Goal: Task Accomplishment & Management: Complete application form

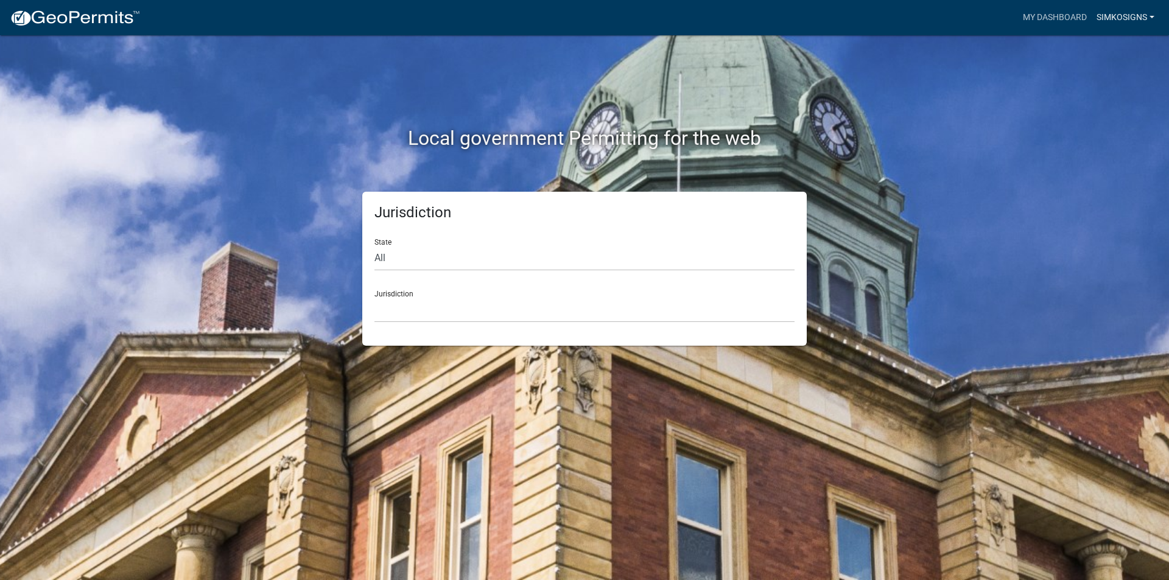
click at [1121, 21] on link "simkosigns" at bounding box center [1125, 17] width 68 height 23
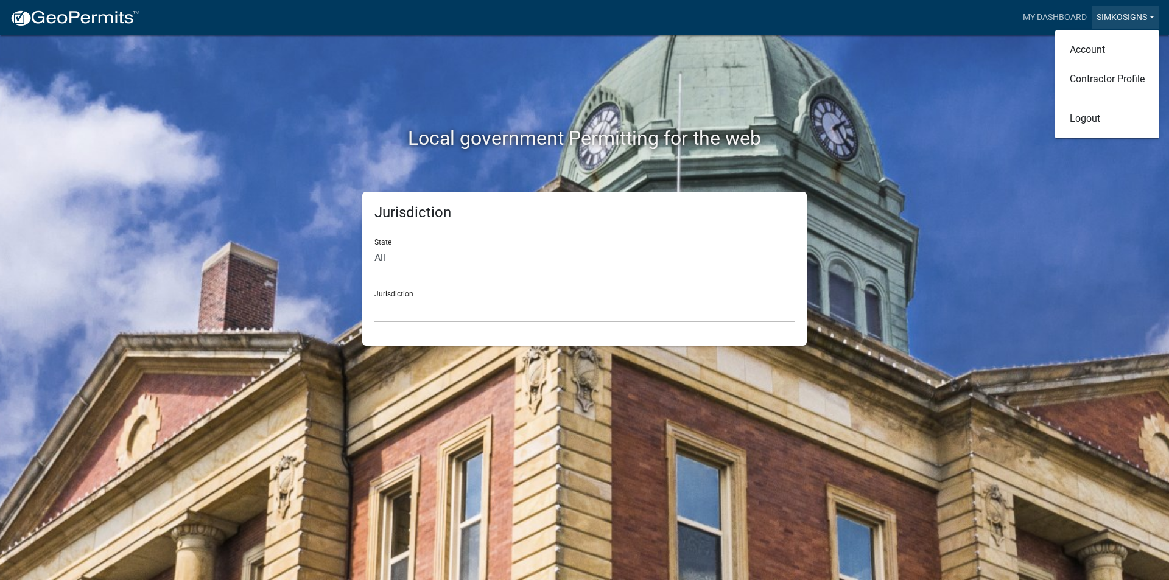
click at [1121, 21] on link "simkosigns" at bounding box center [1125, 17] width 68 height 23
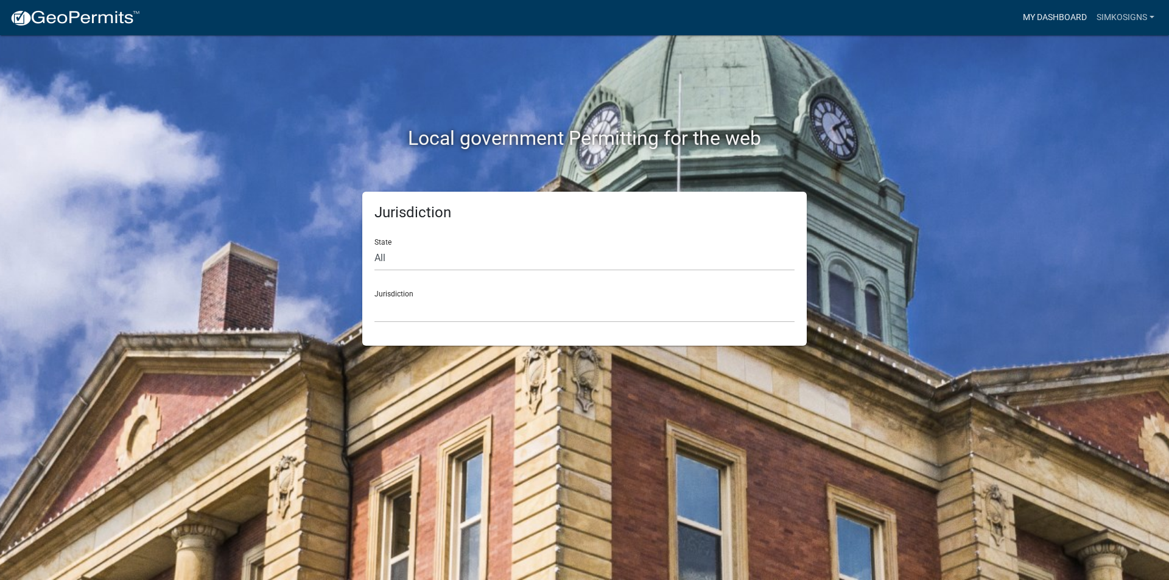
click at [1036, 19] on link "My Dashboard" at bounding box center [1055, 17] width 74 height 23
click at [403, 300] on select "[GEOGRAPHIC_DATA], [US_STATE] [GEOGRAPHIC_DATA], [US_STATE][PERSON_NAME][GEOGRA…" at bounding box center [584, 310] width 420 height 25
click at [230, 268] on div "Local government Permitting for the web Jurisdiction State All [US_STATE] [US_S…" at bounding box center [584, 290] width 1169 height 580
click at [417, 256] on select "All [US_STATE] [US_STATE] [US_STATE] [US_STATE] [US_STATE] [US_STATE] [US_STATE…" at bounding box center [584, 258] width 420 height 25
select select "[US_STATE]"
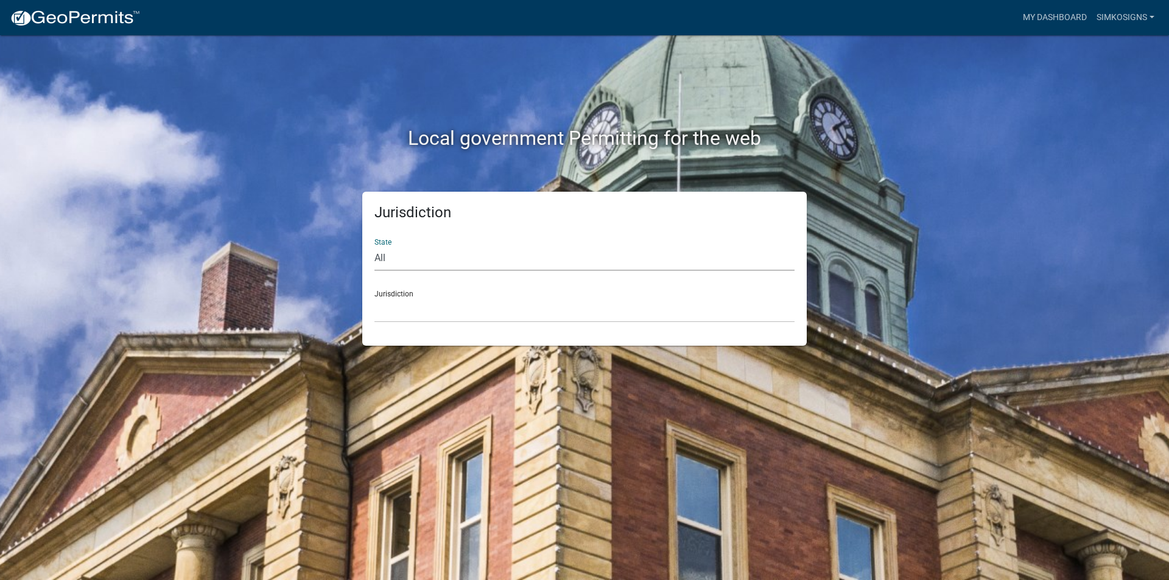
click at [374, 246] on select "All [US_STATE] [US_STATE] [US_STATE] [US_STATE] [US_STATE] [US_STATE] [US_STATE…" at bounding box center [584, 258] width 420 height 25
click at [403, 319] on select "City of [GEOGRAPHIC_DATA], [US_STATE] City of [GEOGRAPHIC_DATA], [US_STATE] Cit…" at bounding box center [584, 310] width 420 height 25
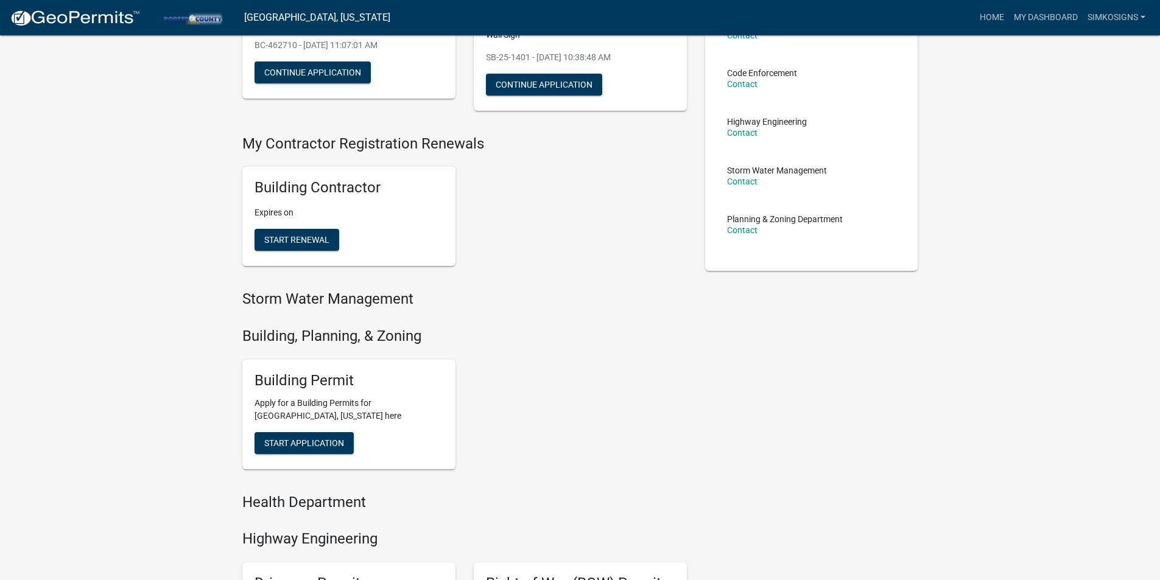
scroll to position [183, 0]
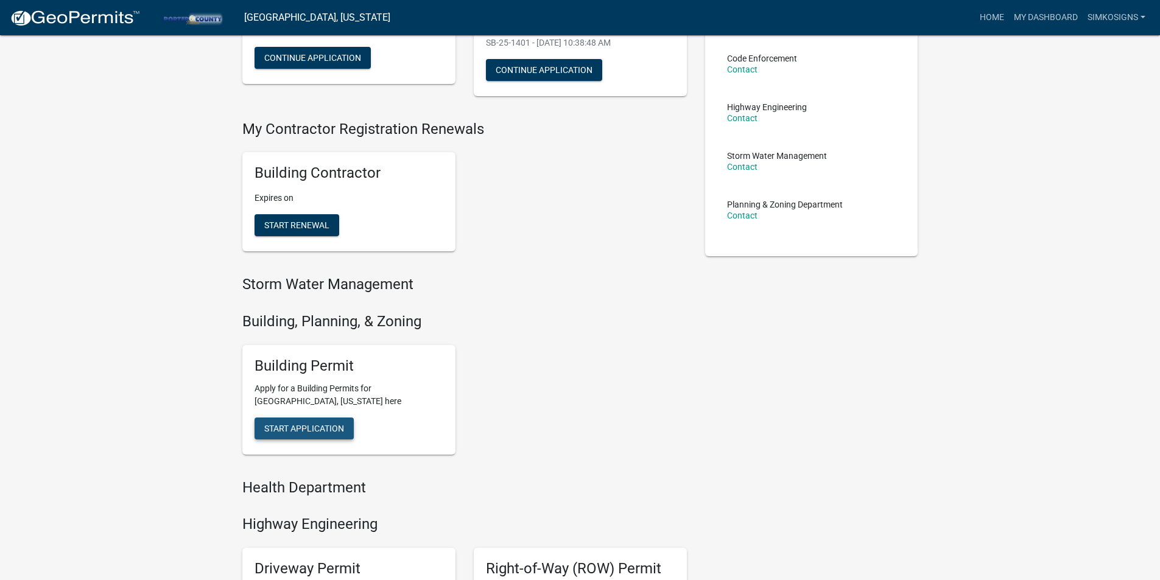
click at [310, 425] on span "Start Application" at bounding box center [304, 428] width 80 height 10
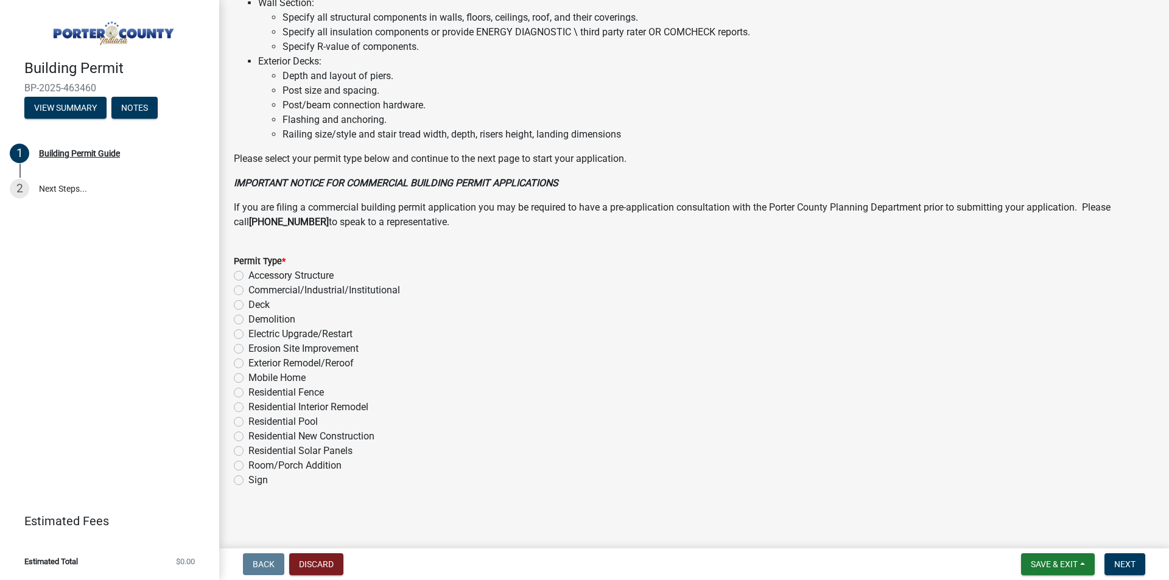
scroll to position [797, 0]
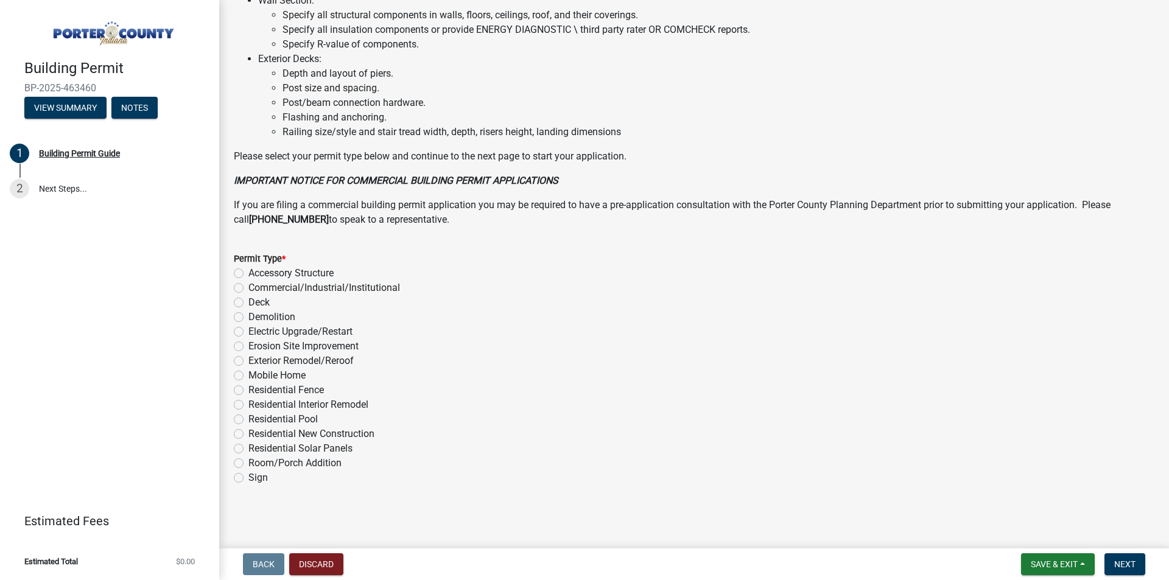
click at [248, 477] on label "Sign" at bounding box center [257, 478] width 19 height 15
click at [248, 477] on input "Sign" at bounding box center [252, 475] width 8 height 8
radio input "true"
click at [1121, 561] on span "Next" at bounding box center [1124, 564] width 21 height 10
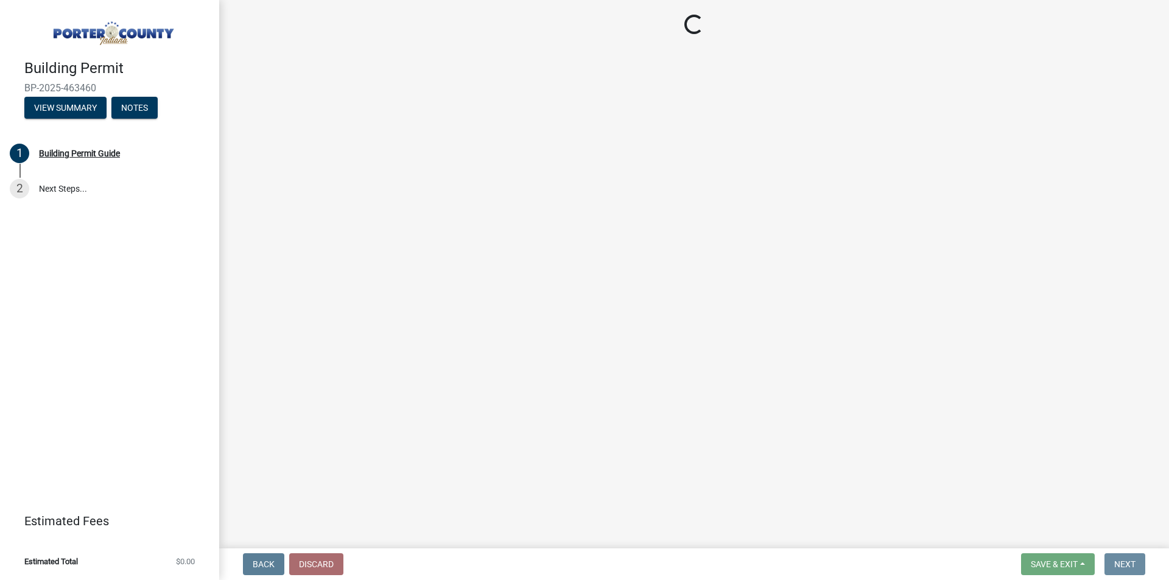
scroll to position [0, 0]
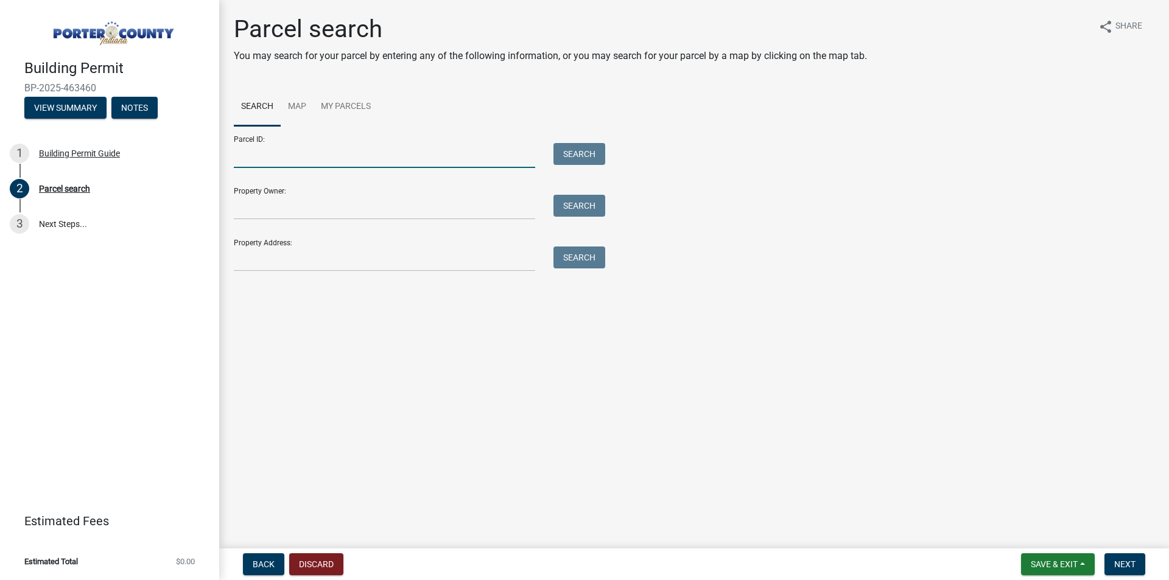
click at [302, 156] on input "Parcel ID:" at bounding box center [384, 155] width 301 height 25
click at [272, 153] on input "Parcel ID:" at bounding box center [384, 155] width 301 height 25
paste input "64-07-30-101-005.000-006"
click at [454, 155] on input "64-07-30-101-005.000-006" at bounding box center [384, 155] width 301 height 25
type input "64-07-30-101-005.000-006"
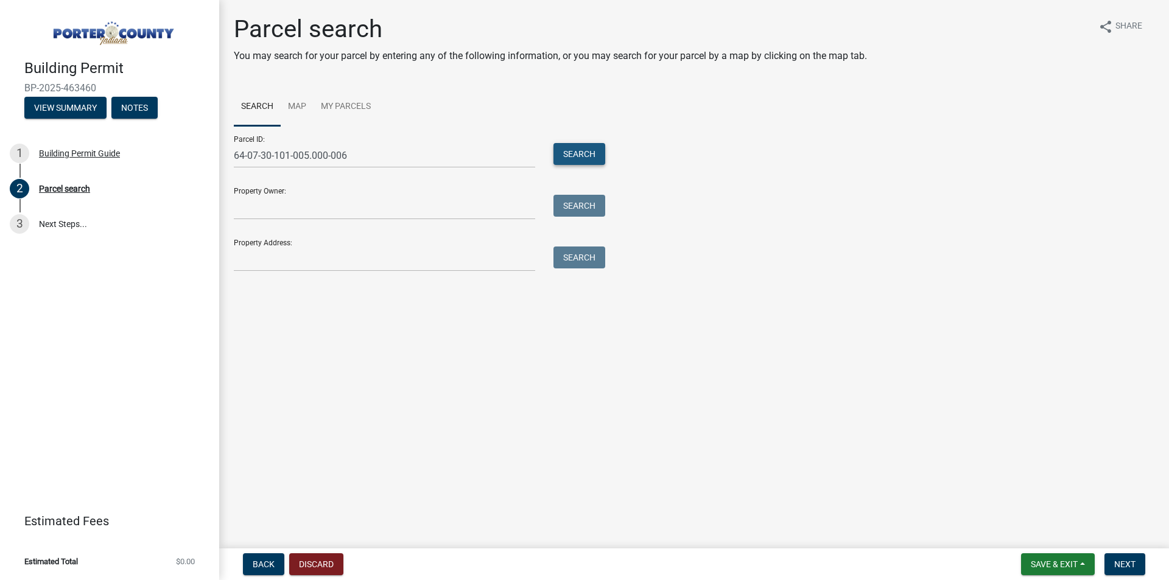
click at [578, 150] on button "Search" at bounding box center [579, 154] width 52 height 22
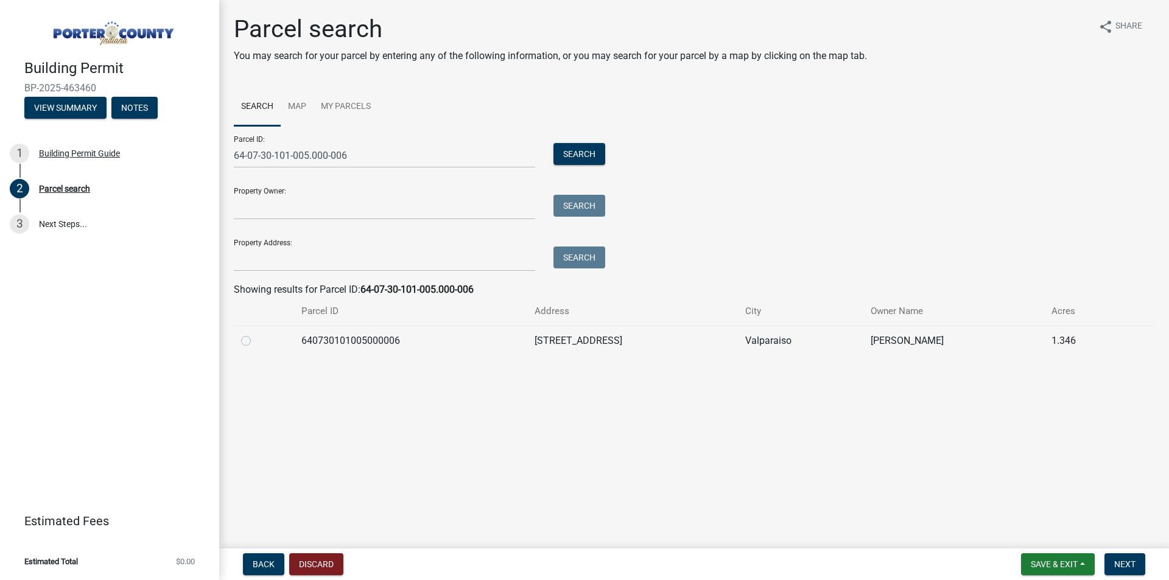
click at [256, 334] on label at bounding box center [256, 334] width 0 height 0
click at [256, 341] on input "radio" at bounding box center [260, 338] width 8 height 8
radio input "true"
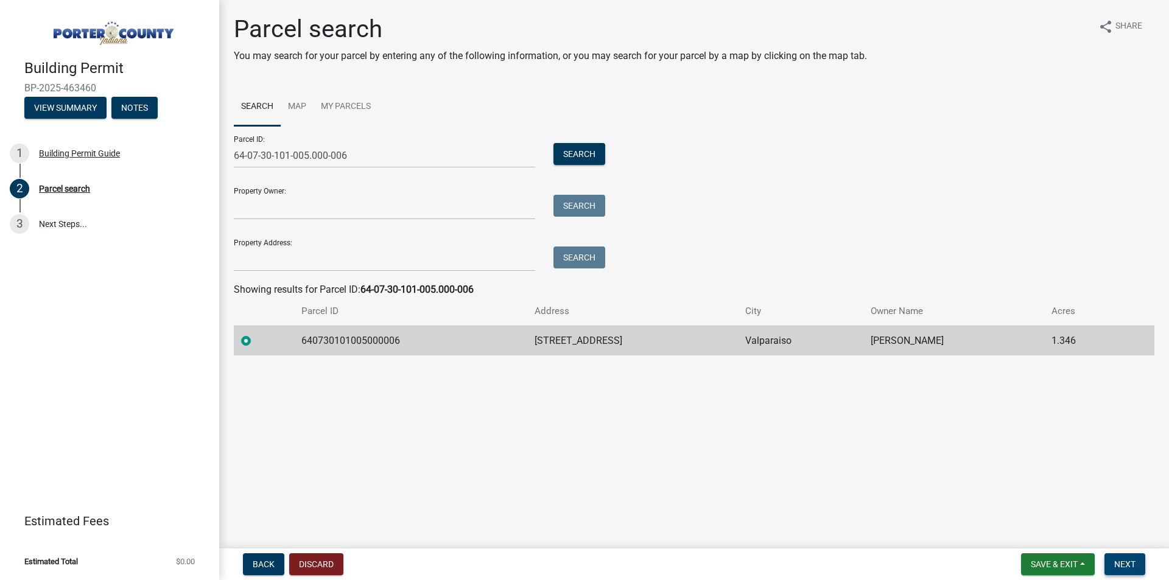
click at [1130, 564] on span "Next" at bounding box center [1124, 564] width 21 height 10
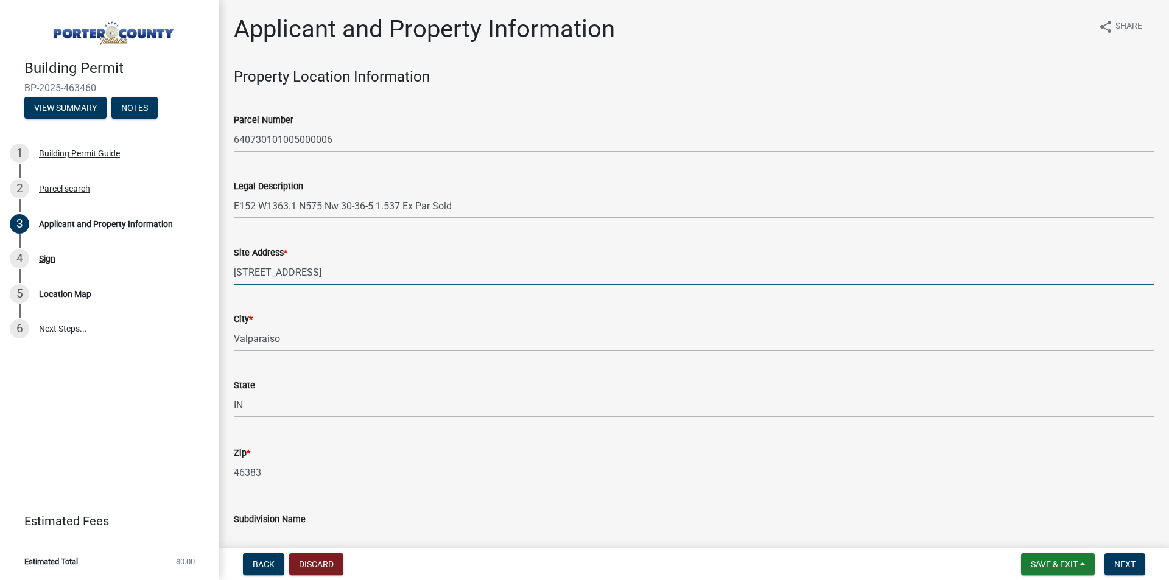
drag, startPoint x: 305, startPoint y: 270, endPoint x: 229, endPoint y: 275, distance: 76.2
click at [229, 275] on div "Site Address * [STREET_ADDRESS]" at bounding box center [694, 256] width 939 height 57
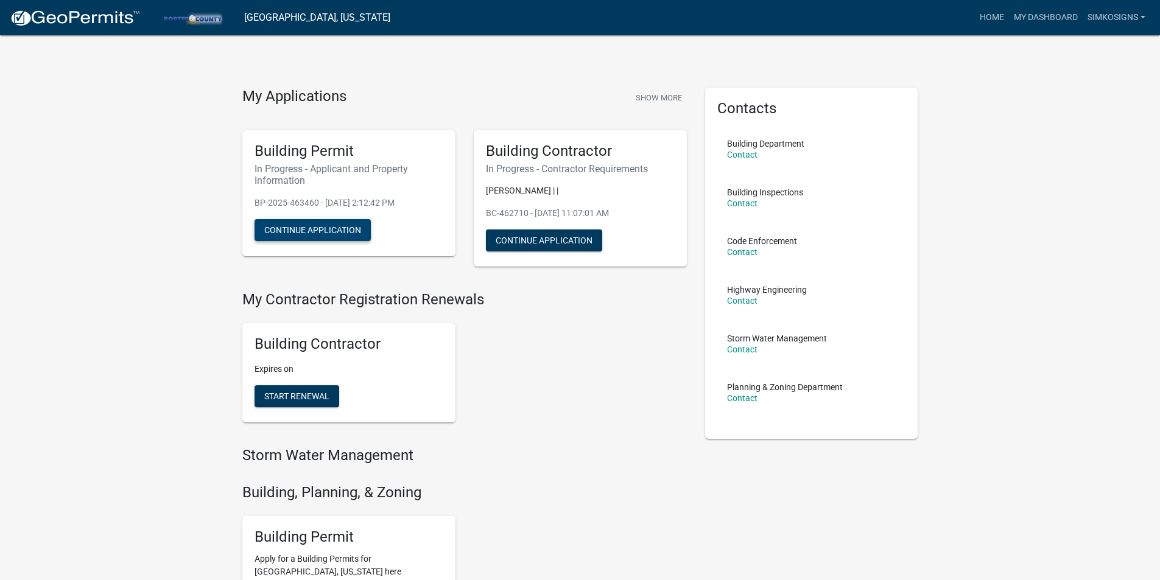
click at [294, 232] on button "Continue Application" at bounding box center [312, 230] width 116 height 22
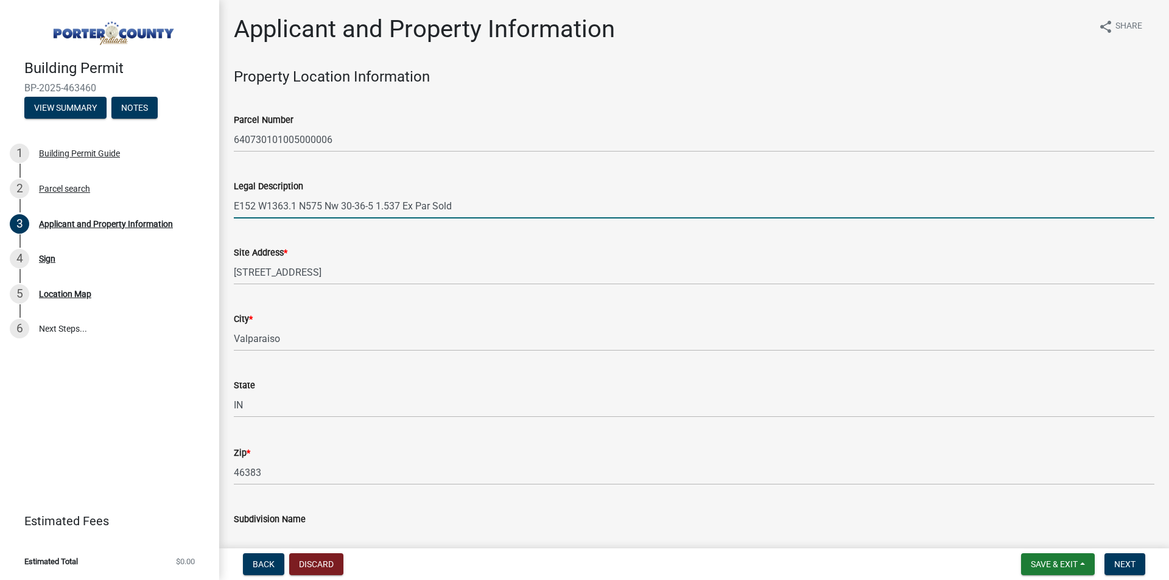
drag, startPoint x: 486, startPoint y: 209, endPoint x: 228, endPoint y: 214, distance: 258.2
click at [228, 214] on div "Legal Description E152 W1363.1 N575 Nw 30-36-5 1.537 Ex Par Sold" at bounding box center [694, 190] width 939 height 57
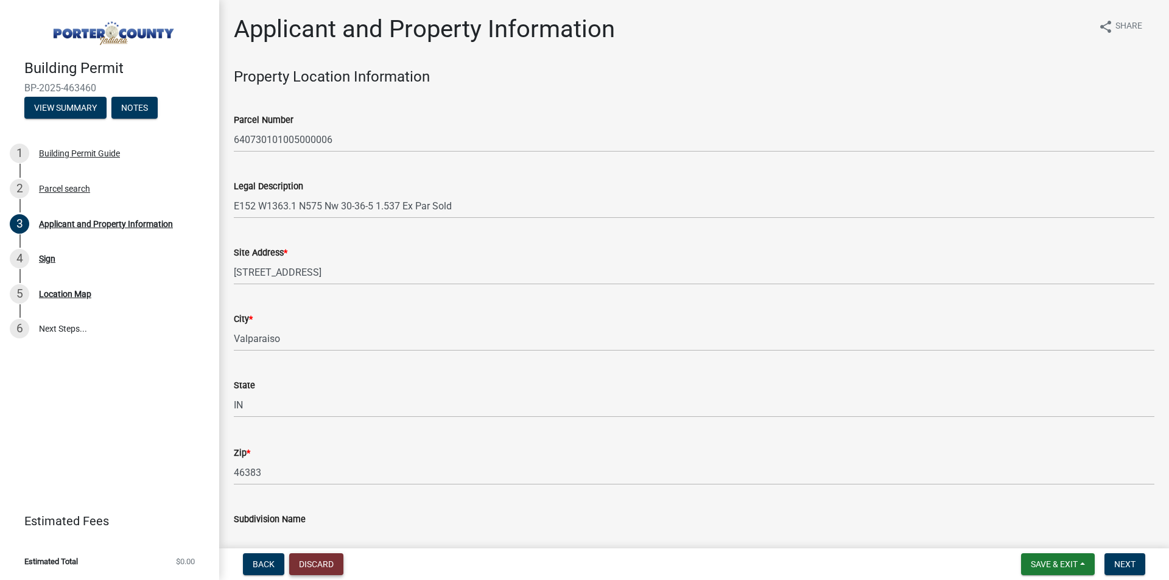
click at [334, 564] on button "Discard" at bounding box center [316, 564] width 54 height 22
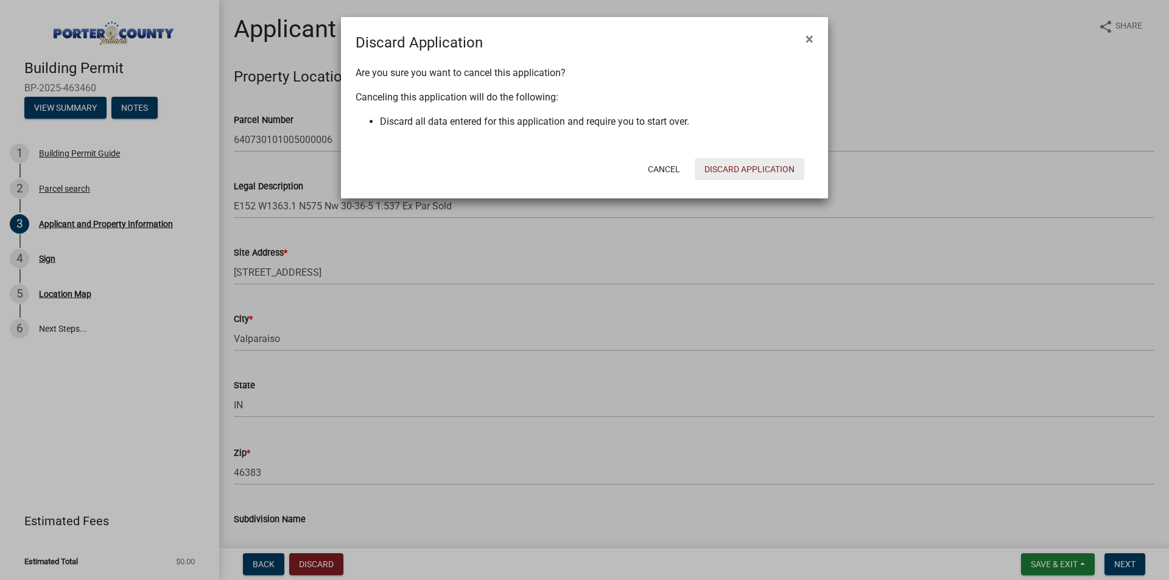
click at [754, 169] on button "Discard Application" at bounding box center [750, 169] width 110 height 22
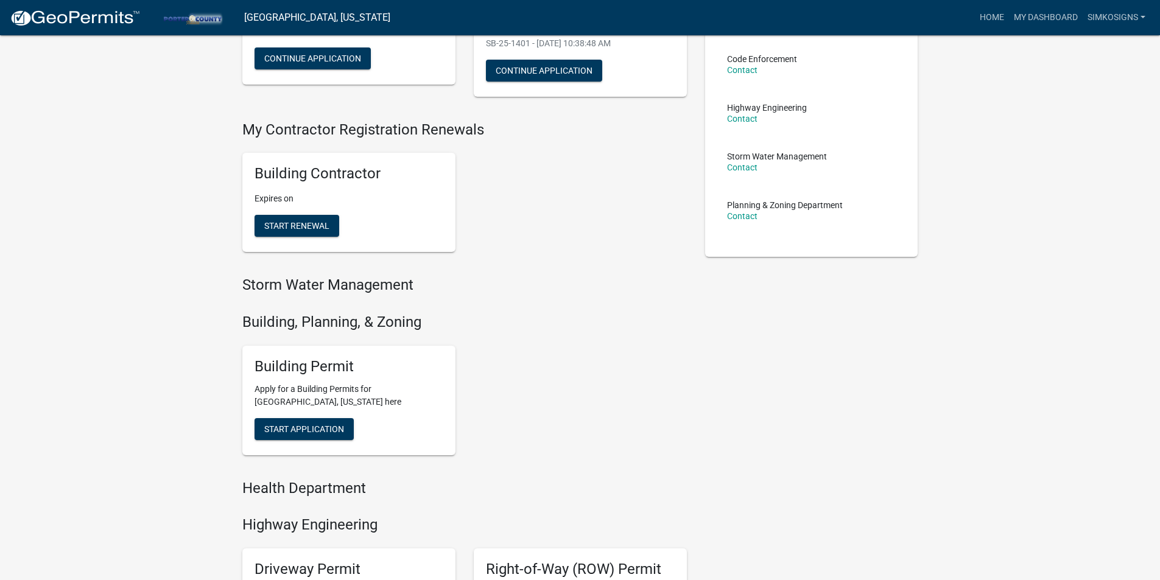
scroll to position [183, 0]
click at [303, 429] on span "Start Application" at bounding box center [304, 428] width 80 height 10
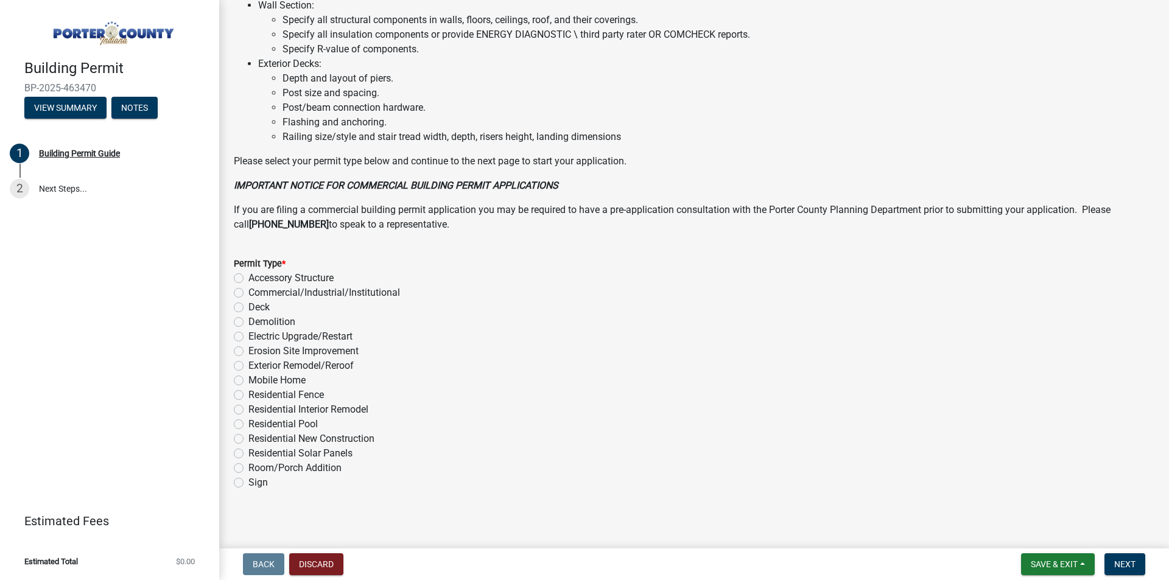
scroll to position [797, 0]
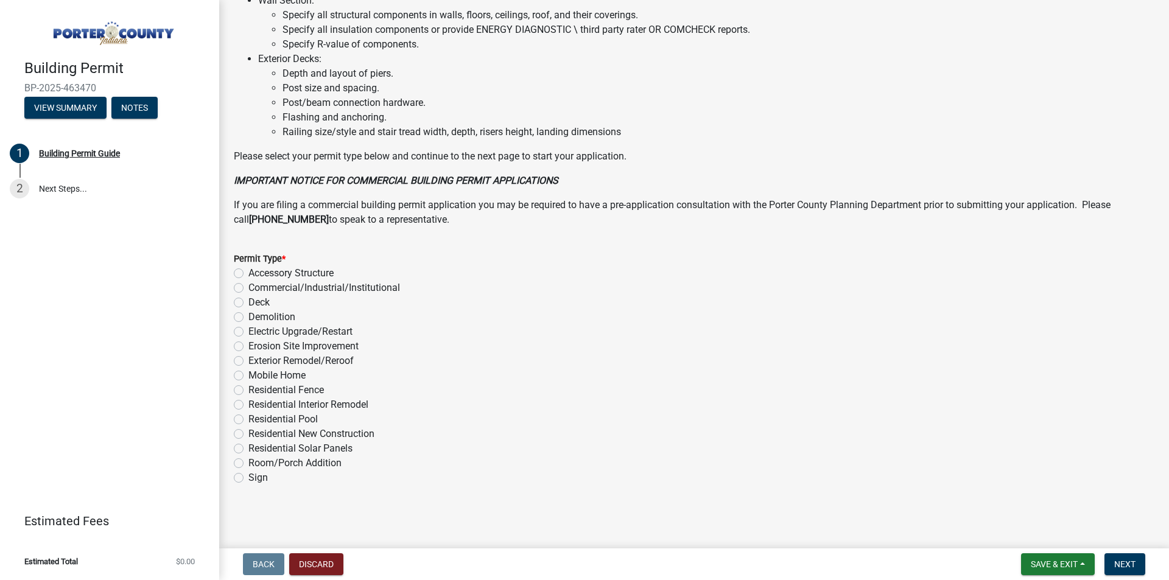
click at [248, 476] on label "Sign" at bounding box center [257, 478] width 19 height 15
click at [248, 476] on input "Sign" at bounding box center [252, 475] width 8 height 8
radio input "true"
click at [1125, 559] on span "Next" at bounding box center [1124, 564] width 21 height 10
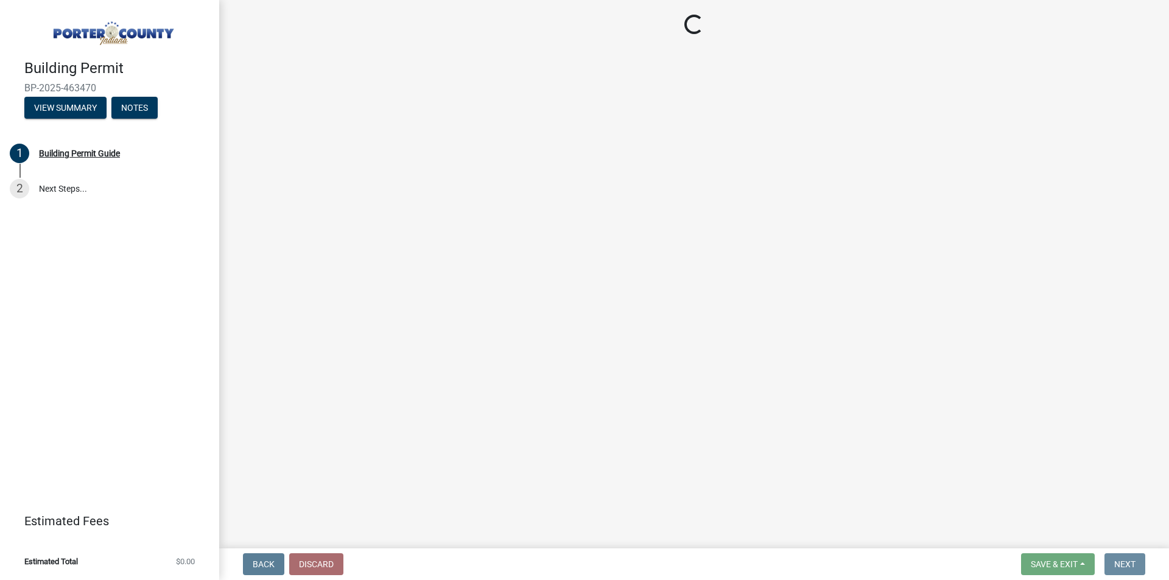
scroll to position [0, 0]
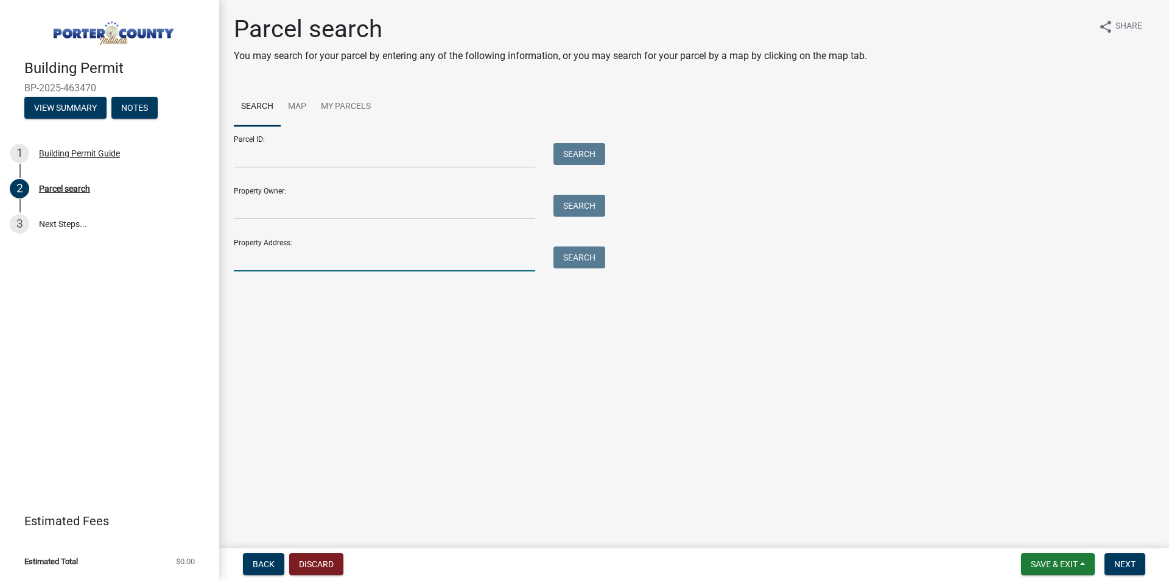
click at [265, 261] on input "Property Address:" at bounding box center [384, 259] width 301 height 25
paste input "114 E [GEOGRAPHIC_DATA]. [STREET_ADDRESS]"
click at [574, 257] on button "Search" at bounding box center [579, 258] width 52 height 22
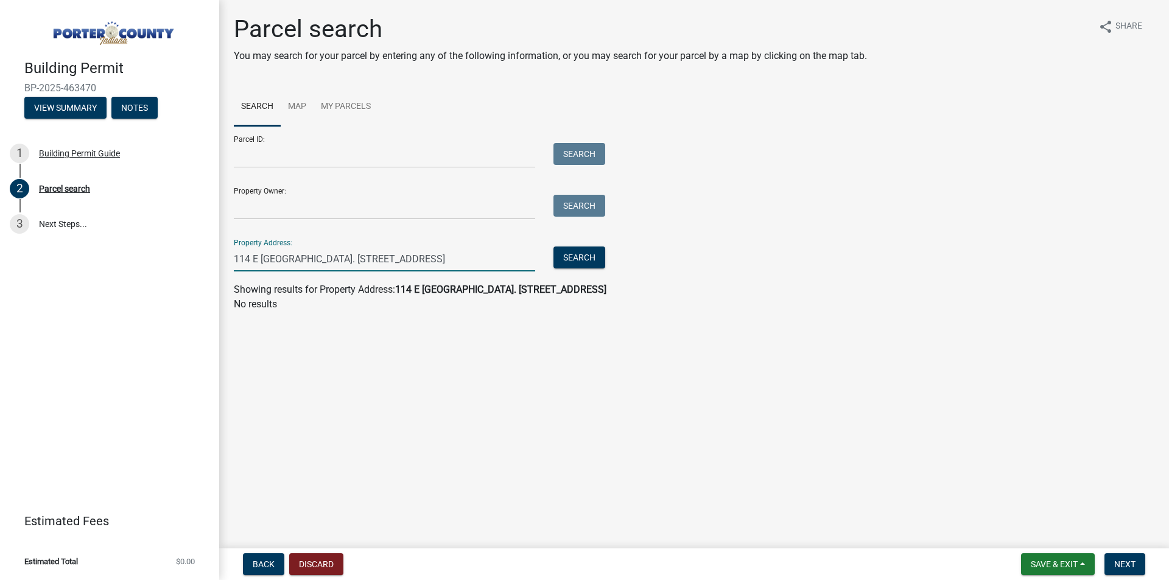
drag, startPoint x: 416, startPoint y: 259, endPoint x: 219, endPoint y: 276, distance: 198.0
click at [219, 276] on div "Building Permit BP-2025-463470 View Summary Notes 1 Building Permit Guide 2 Par…" at bounding box center [584, 290] width 1169 height 580
click at [490, 261] on input "114 E [GEOGRAPHIC_DATA]. [STREET_ADDRESS]" at bounding box center [384, 259] width 301 height 25
drag, startPoint x: 407, startPoint y: 254, endPoint x: 141, endPoint y: 264, distance: 266.8
click at [141, 264] on div "Building Permit BP-2025-463470 View Summary Notes 1 Building Permit Guide 2 Par…" at bounding box center [584, 290] width 1169 height 580
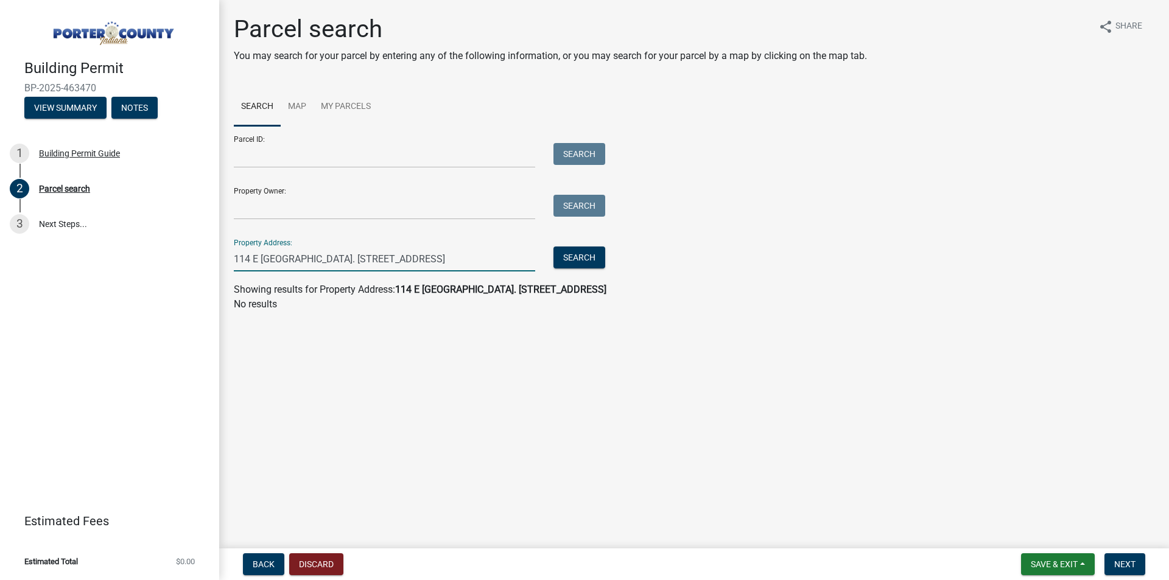
paste input ".[STREET_ADDRESS]"
type input "[STREET_ADDRESS]"
click at [578, 261] on button "Search" at bounding box center [579, 258] width 52 height 22
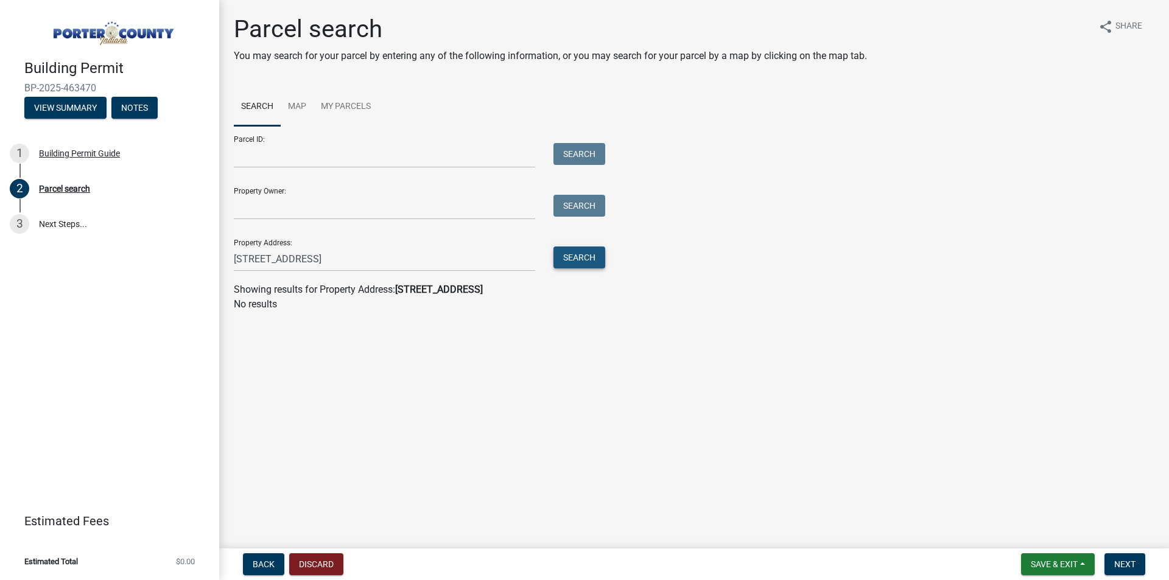
click at [578, 261] on button "Search" at bounding box center [579, 258] width 52 height 22
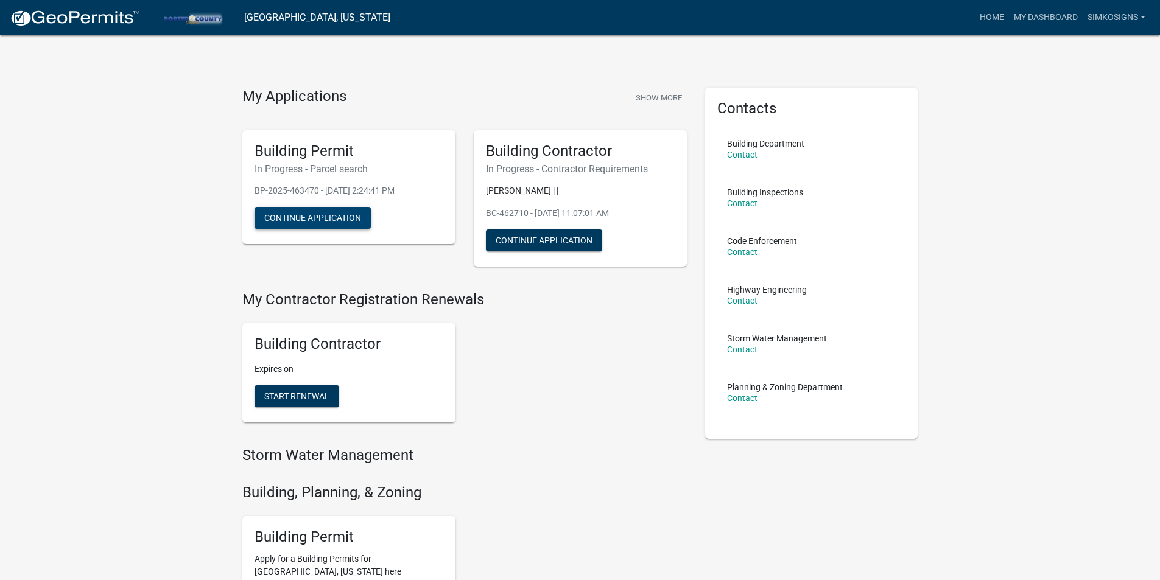
click at [328, 220] on button "Continue Application" at bounding box center [312, 218] width 116 height 22
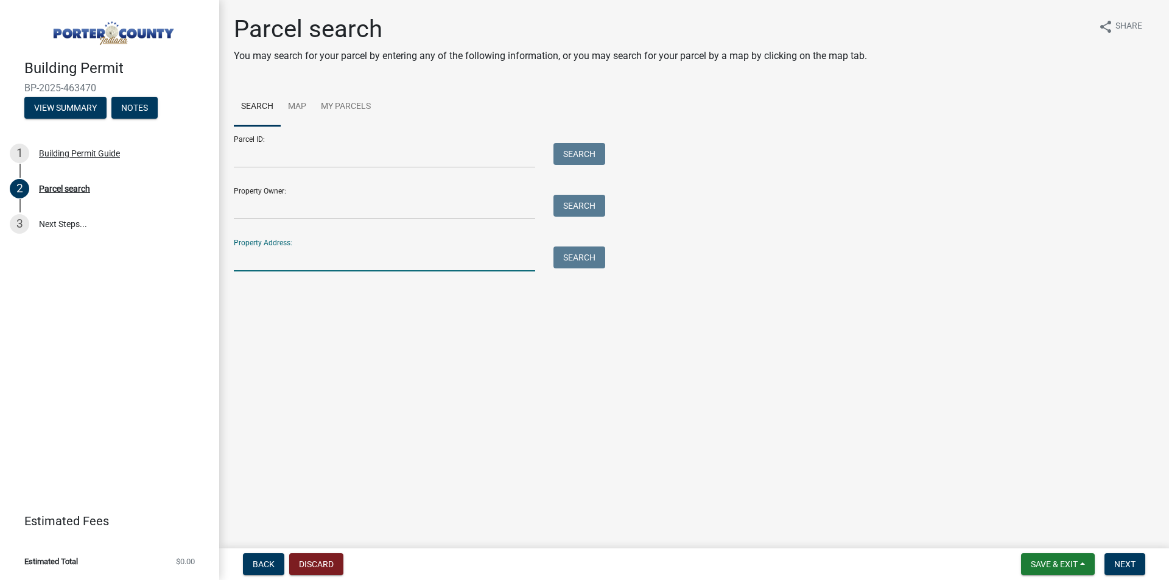
click at [257, 266] on input "Property Address:" at bounding box center [384, 259] width 301 height 25
paste input "[STREET_ADDRESS]"
type input "[STREET_ADDRESS]"
click at [567, 254] on button "Search" at bounding box center [579, 258] width 52 height 22
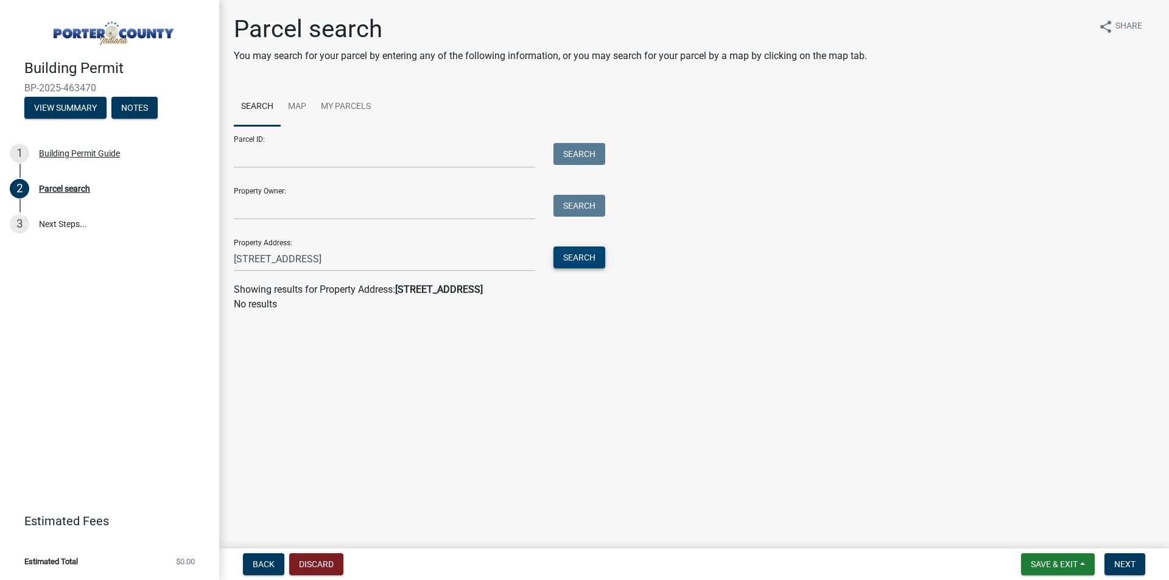
click at [567, 254] on button "Search" at bounding box center [579, 258] width 52 height 22
drag, startPoint x: 408, startPoint y: 267, endPoint x: 183, endPoint y: 265, distance: 225.8
click at [183, 265] on div "Building Permit BP-2025-463470 View Summary Notes 1 Building Permit Guide 2 Par…" at bounding box center [584, 290] width 1169 height 580
click at [259, 153] on input "Parcel ID:" at bounding box center [384, 155] width 301 height 25
paste input "64-07-30-101-005.000-006"
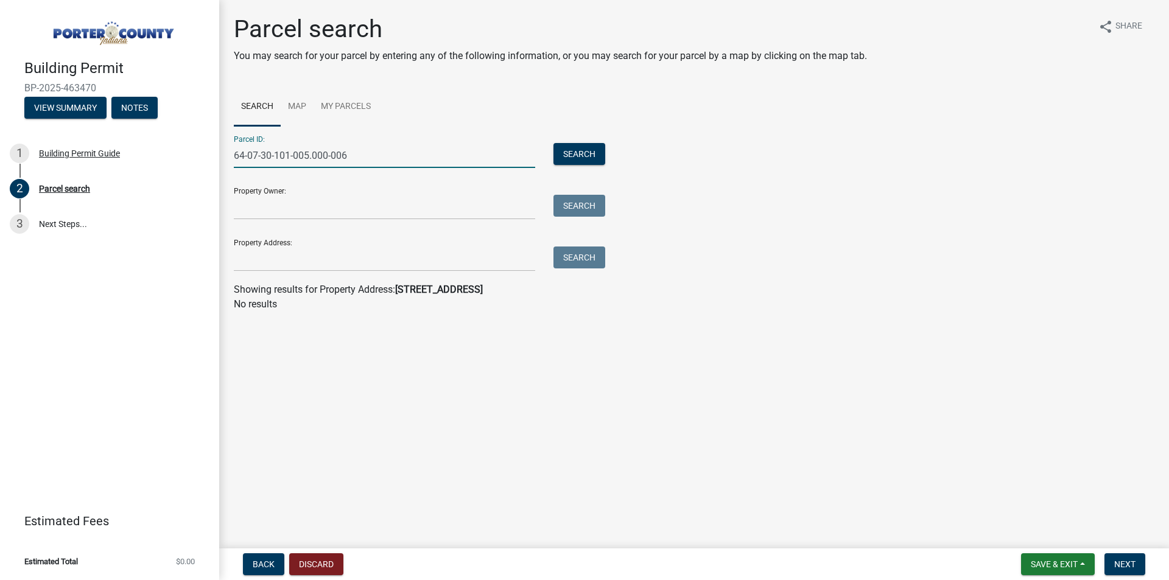
type input "64-07-30-101-005.000-006"
click at [472, 407] on main "Parcel search You may search for your parcel by entering any of the following i…" at bounding box center [694, 272] width 950 height 544
click at [589, 148] on button "Search" at bounding box center [579, 154] width 52 height 22
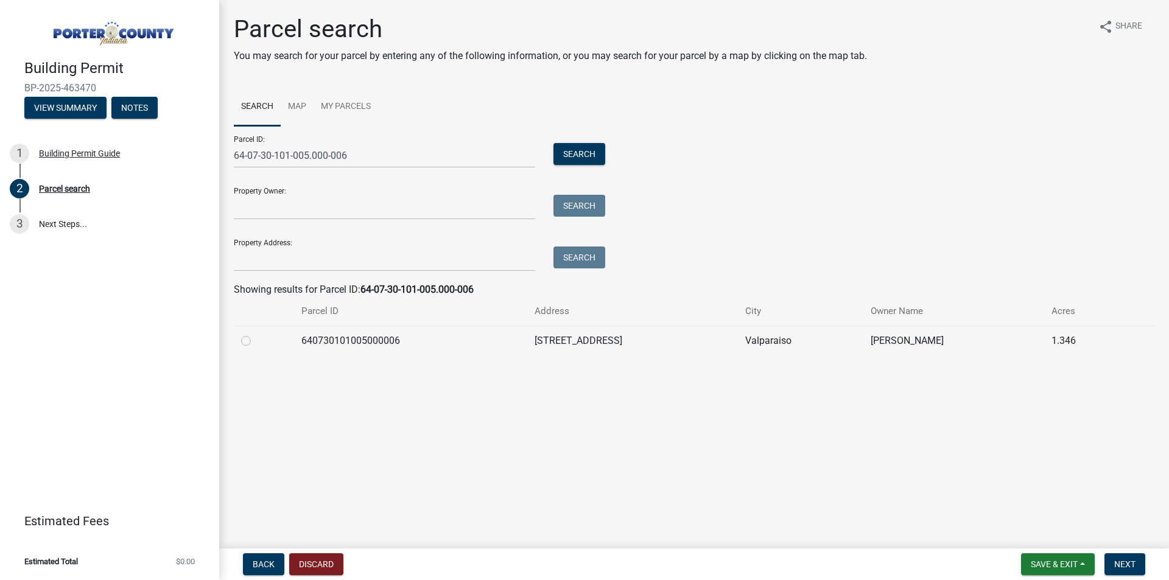
click at [256, 334] on label at bounding box center [256, 334] width 0 height 0
click at [256, 342] on input "radio" at bounding box center [260, 338] width 8 height 8
radio input "true"
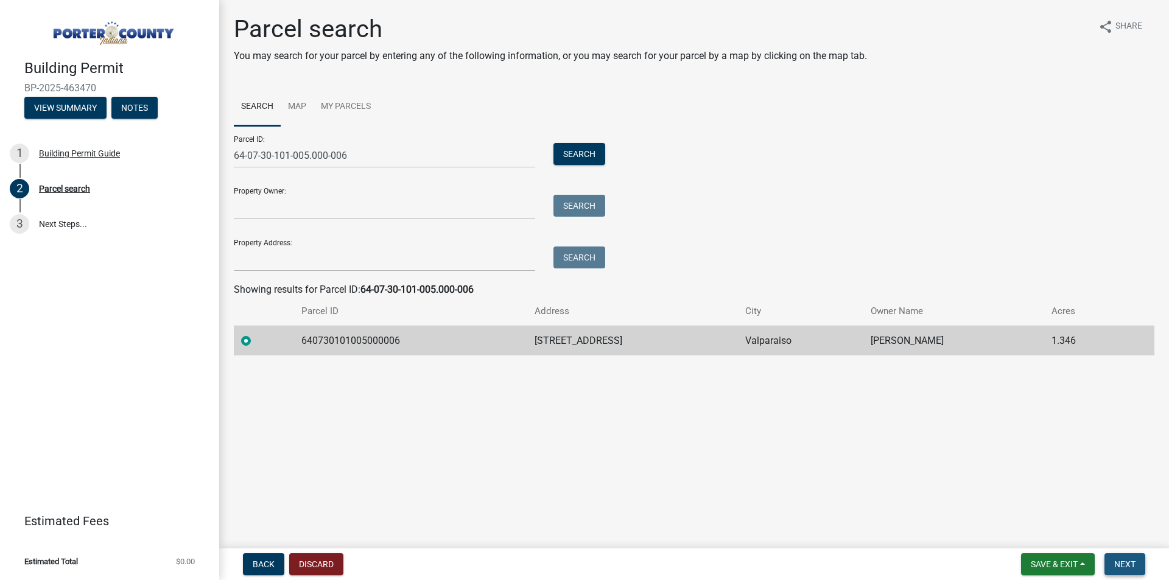
click at [1124, 564] on span "Next" at bounding box center [1124, 564] width 21 height 10
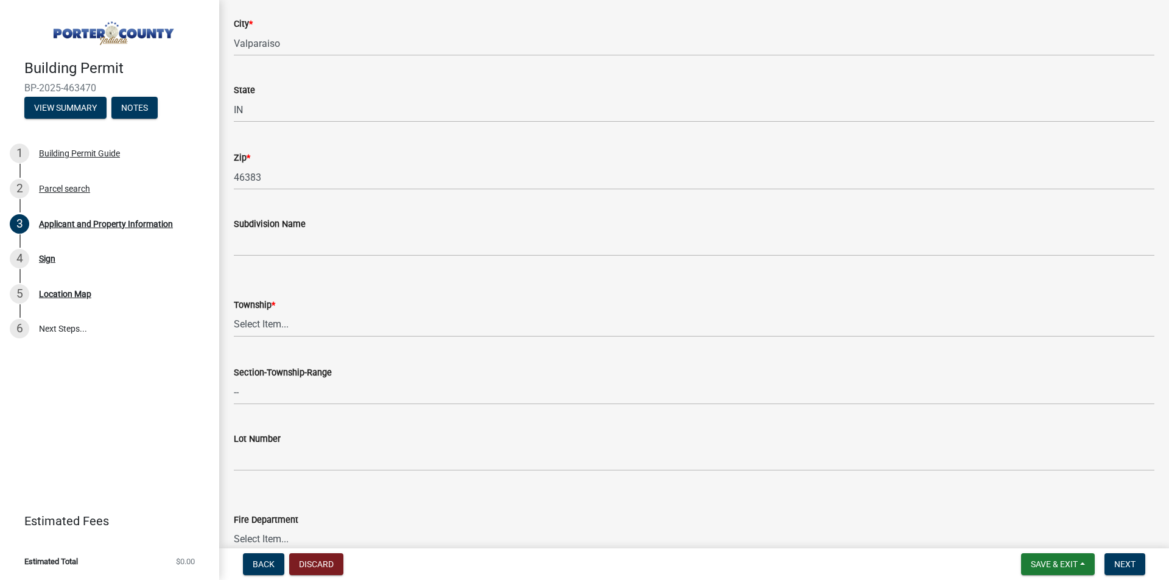
scroll to position [304, 0]
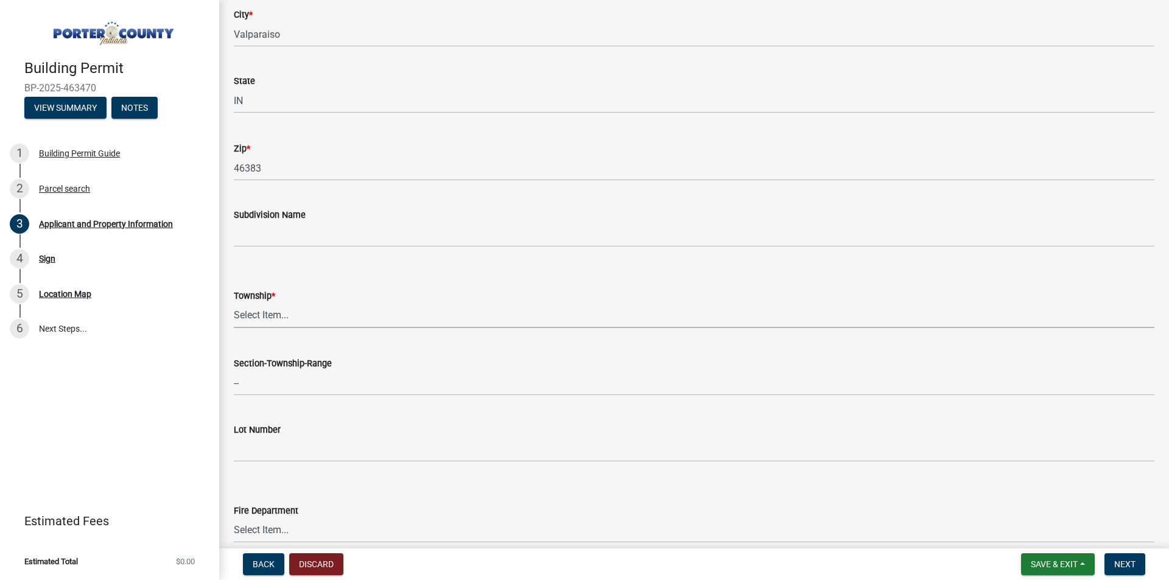
click at [268, 315] on select "Select Item... [PERSON_NAME][GEOGRAPHIC_DATA] [PERSON_NAME][GEOGRAPHIC_DATA] [G…" at bounding box center [694, 315] width 920 height 25
click at [270, 311] on select "Select Item... [PERSON_NAME][GEOGRAPHIC_DATA] [PERSON_NAME][GEOGRAPHIC_DATA] [G…" at bounding box center [694, 315] width 920 height 25
click at [234, 303] on select "Select Item... [PERSON_NAME][GEOGRAPHIC_DATA] [PERSON_NAME][GEOGRAPHIC_DATA] [G…" at bounding box center [694, 315] width 920 height 25
select select "403f4b3c-c23a-4b9f-b6b7-b4f73366513c"
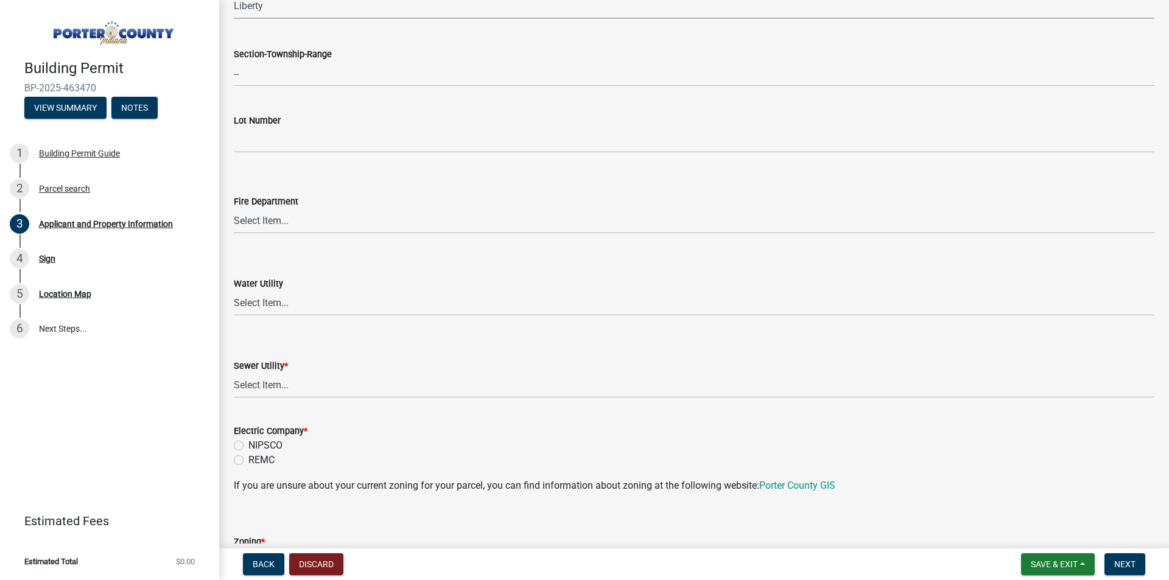
scroll to position [670, 0]
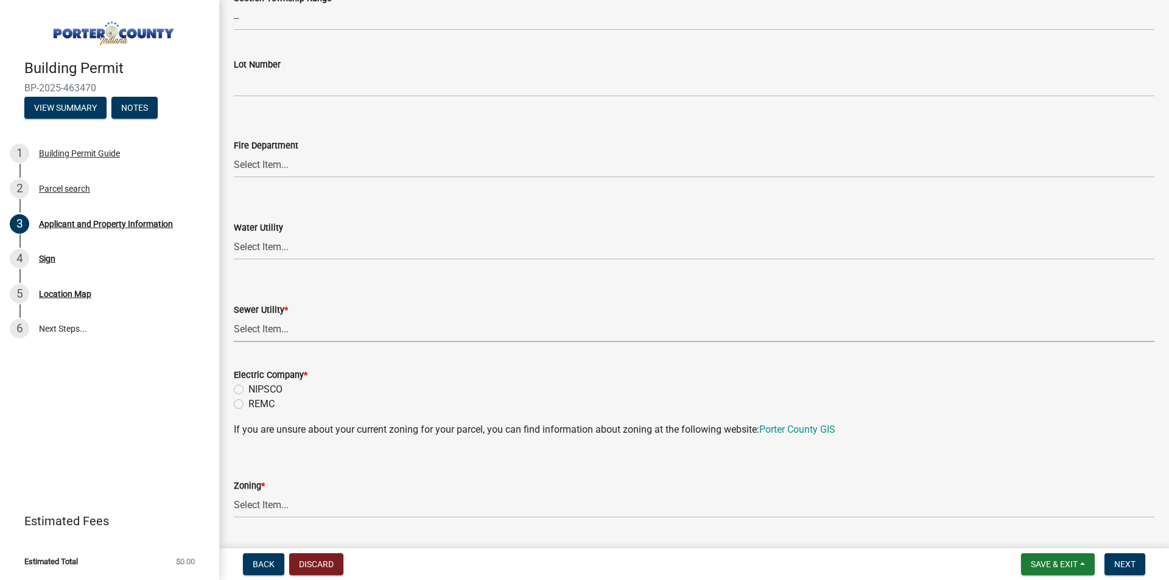
click at [304, 329] on select "Select Item... Aqua [US_STATE] Inc Damon Run Falling Waters Lake Eliza - LEACD …" at bounding box center [694, 329] width 920 height 25
click at [234, 317] on select "Select Item... Aqua [US_STATE] Inc Damon Run Falling Waters Lake Eliza - LEACD …" at bounding box center [694, 329] width 920 height 25
select select "c796f995-08fe-487b-a20e-70ab553361d3"
click at [812, 426] on link "Porter County GIS" at bounding box center [797, 430] width 76 height 12
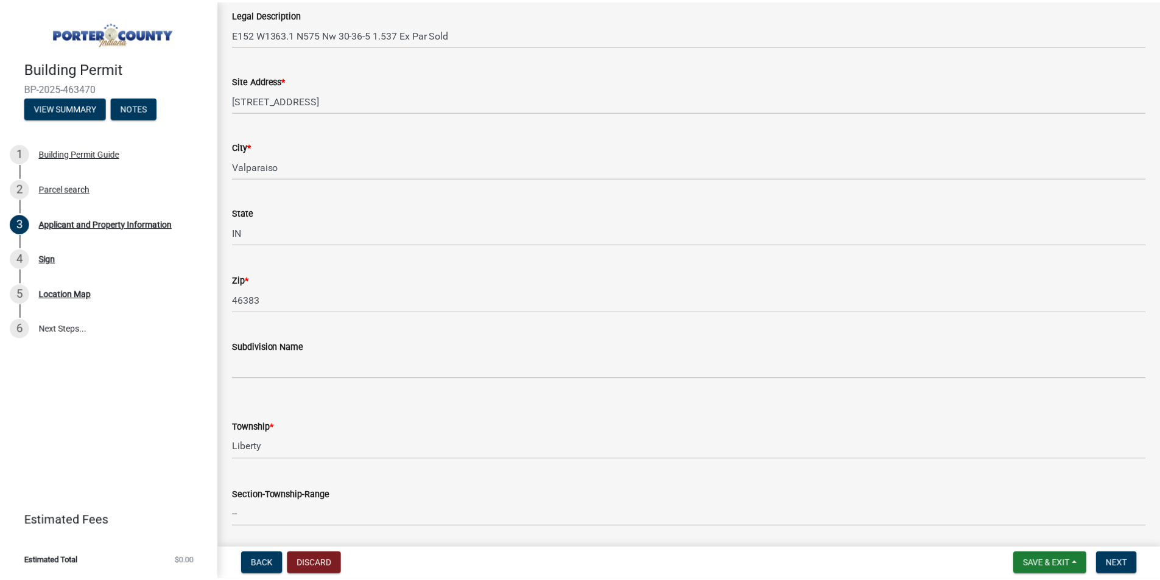
scroll to position [0, 0]
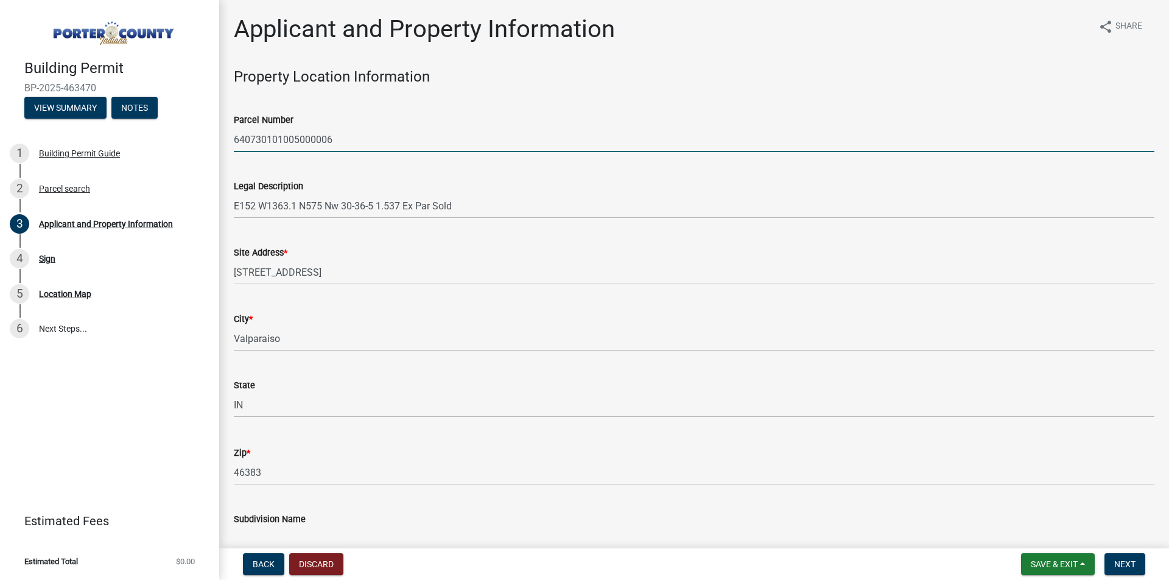
drag, startPoint x: 346, startPoint y: 136, endPoint x: 201, endPoint y: 131, distance: 145.0
click at [201, 131] on div "Building Permit BP-2025-463470 View Summary Notes 1 Building Permit Guide 2 Par…" at bounding box center [584, 290] width 1169 height 580
paste input "-07-30-101-001.000-"
type input "64-07-30-101-001.000-006"
click at [313, 570] on button "Discard" at bounding box center [316, 564] width 54 height 22
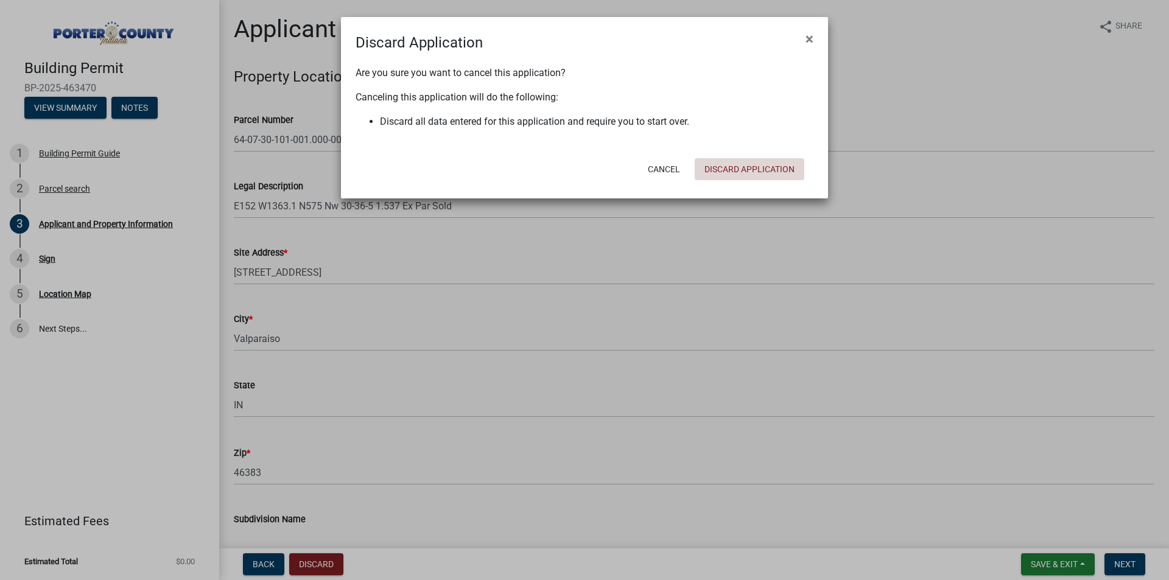
click at [736, 163] on button "Discard Application" at bounding box center [750, 169] width 110 height 22
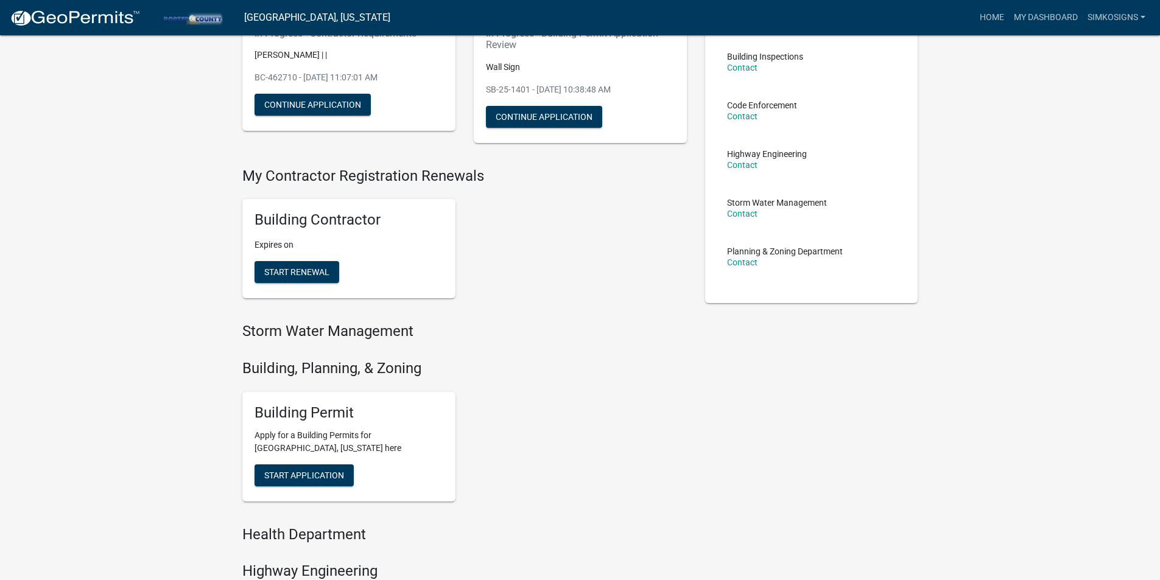
scroll to position [183, 0]
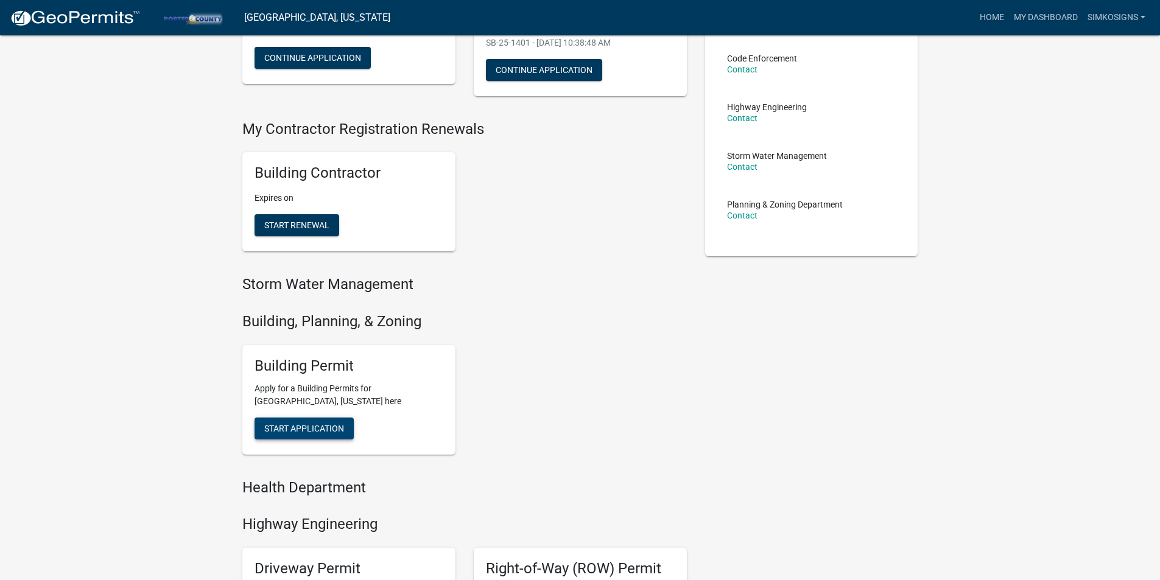
click at [313, 422] on button "Start Application" at bounding box center [303, 429] width 99 height 22
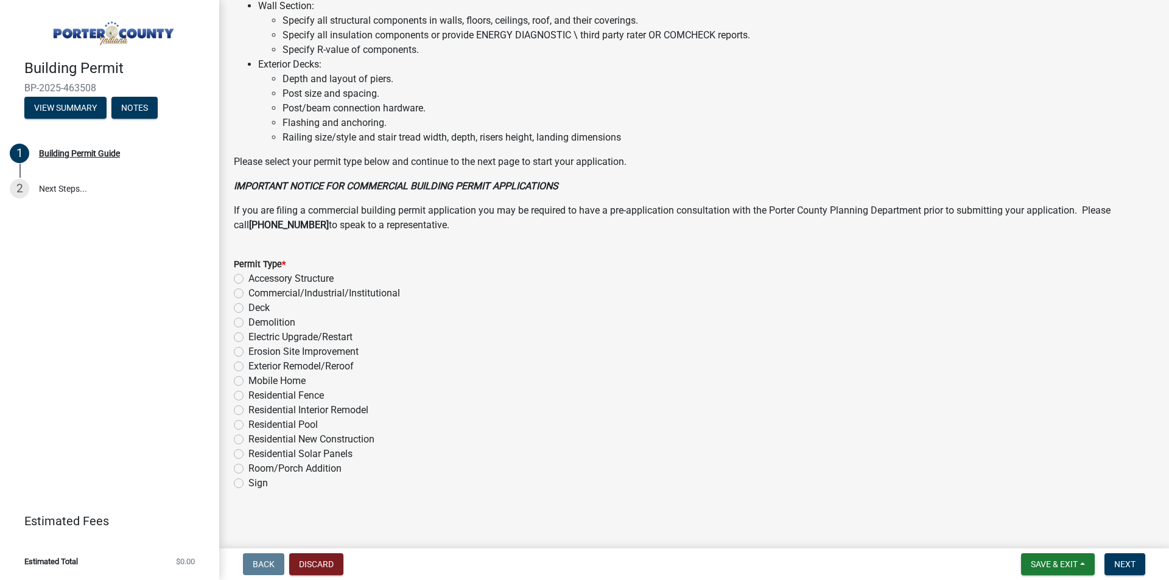
scroll to position [797, 0]
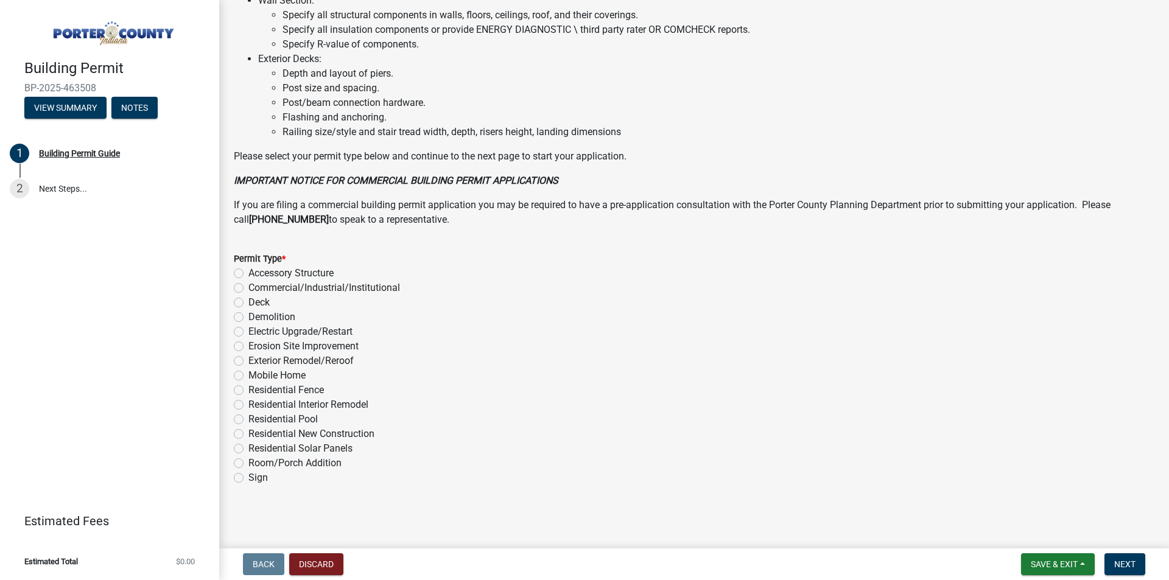
click at [248, 480] on label "Sign" at bounding box center [257, 478] width 19 height 15
click at [248, 478] on input "Sign" at bounding box center [252, 475] width 8 height 8
radio input "true"
click at [1126, 566] on span "Next" at bounding box center [1124, 564] width 21 height 10
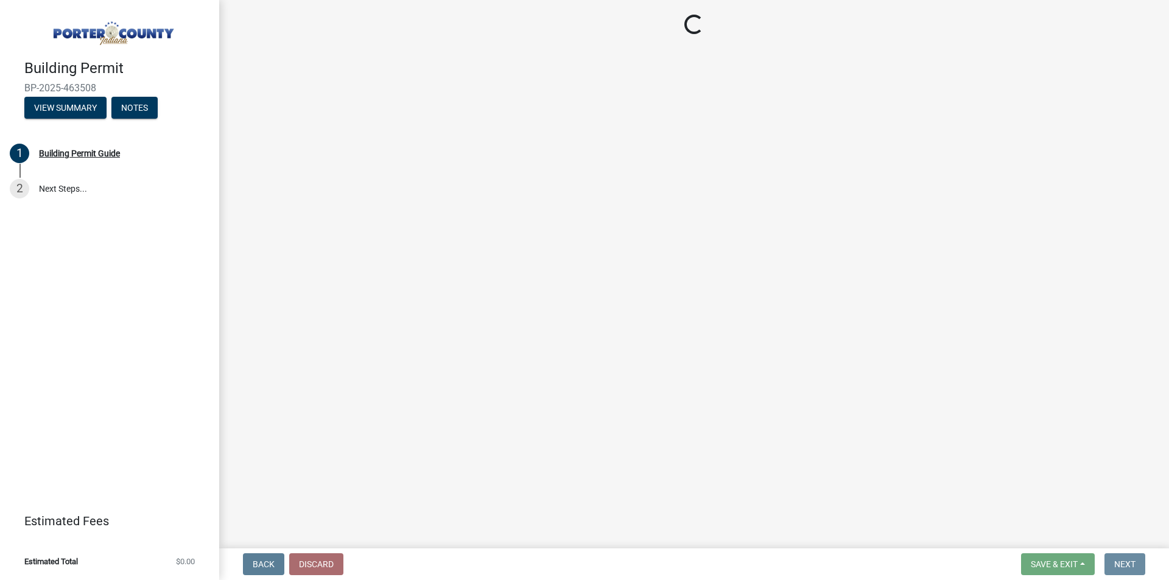
scroll to position [0, 0]
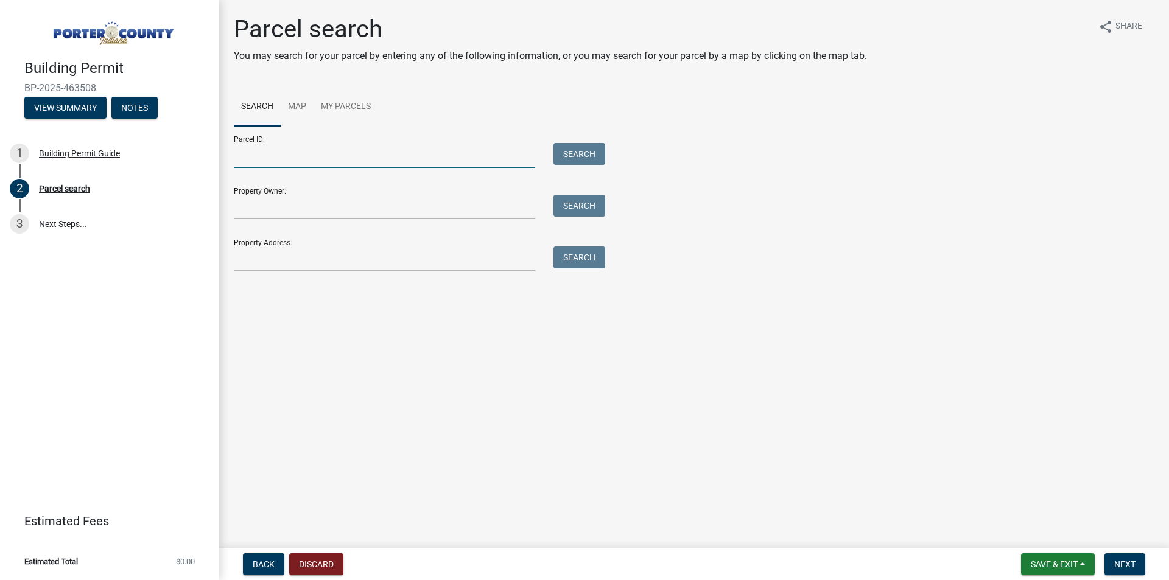
click at [252, 153] on input "Parcel ID:" at bounding box center [384, 155] width 301 height 25
paste input "64-07-30-101-001.000-006"
type input "64-07-30-101-001.000-006"
click at [589, 158] on button "Search" at bounding box center [579, 154] width 52 height 22
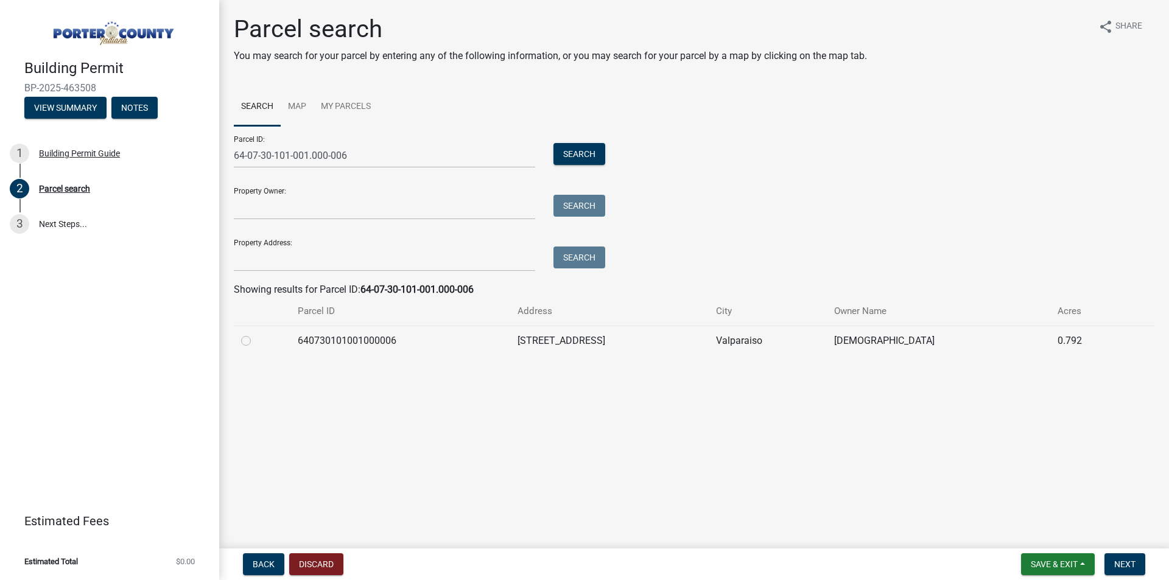
click at [256, 334] on label at bounding box center [256, 334] width 0 height 0
click at [256, 339] on input "radio" at bounding box center [260, 338] width 8 height 8
radio input "true"
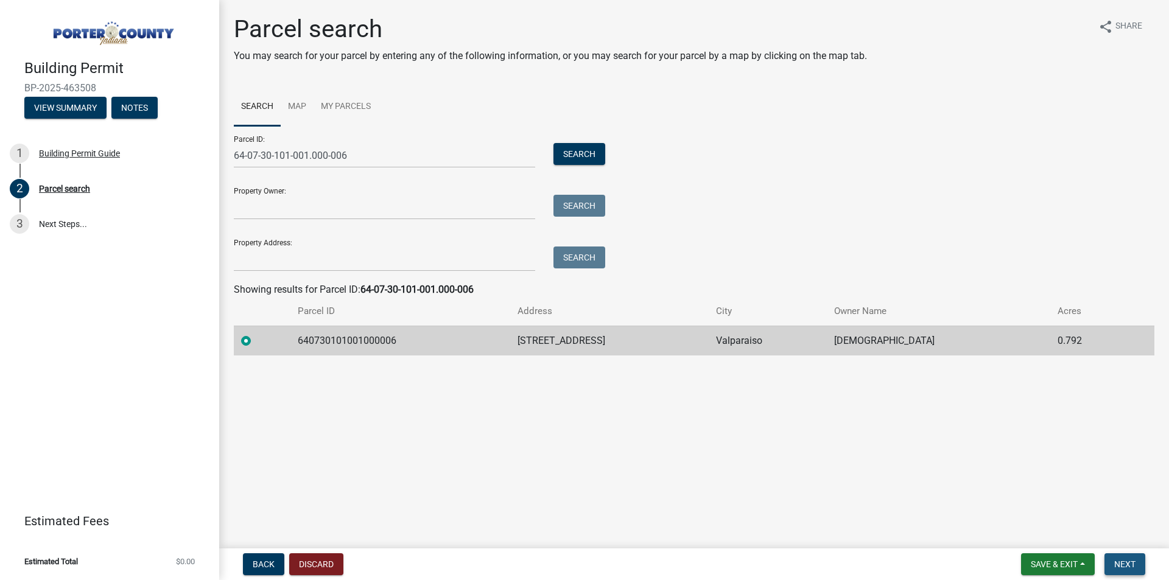
click at [1129, 565] on span "Next" at bounding box center [1124, 564] width 21 height 10
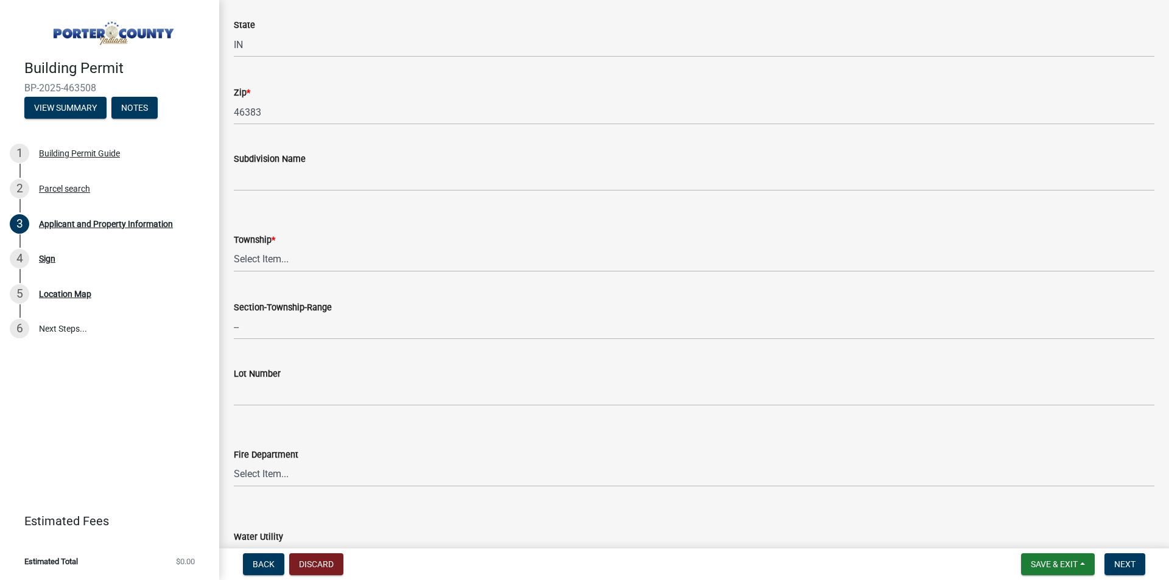
scroll to position [365, 0]
click at [315, 250] on select "Select Item... [PERSON_NAME][GEOGRAPHIC_DATA] [PERSON_NAME][GEOGRAPHIC_DATA] [G…" at bounding box center [694, 254] width 920 height 25
click at [234, 242] on select "Select Item... [PERSON_NAME][GEOGRAPHIC_DATA] [PERSON_NAME][GEOGRAPHIC_DATA] [G…" at bounding box center [694, 254] width 920 height 25
click at [270, 254] on select "Select Item... [PERSON_NAME][GEOGRAPHIC_DATA] [PERSON_NAME][GEOGRAPHIC_DATA] [G…" at bounding box center [694, 254] width 920 height 25
click at [234, 242] on select "Select Item... [PERSON_NAME][GEOGRAPHIC_DATA] [PERSON_NAME][GEOGRAPHIC_DATA] [G…" at bounding box center [694, 254] width 920 height 25
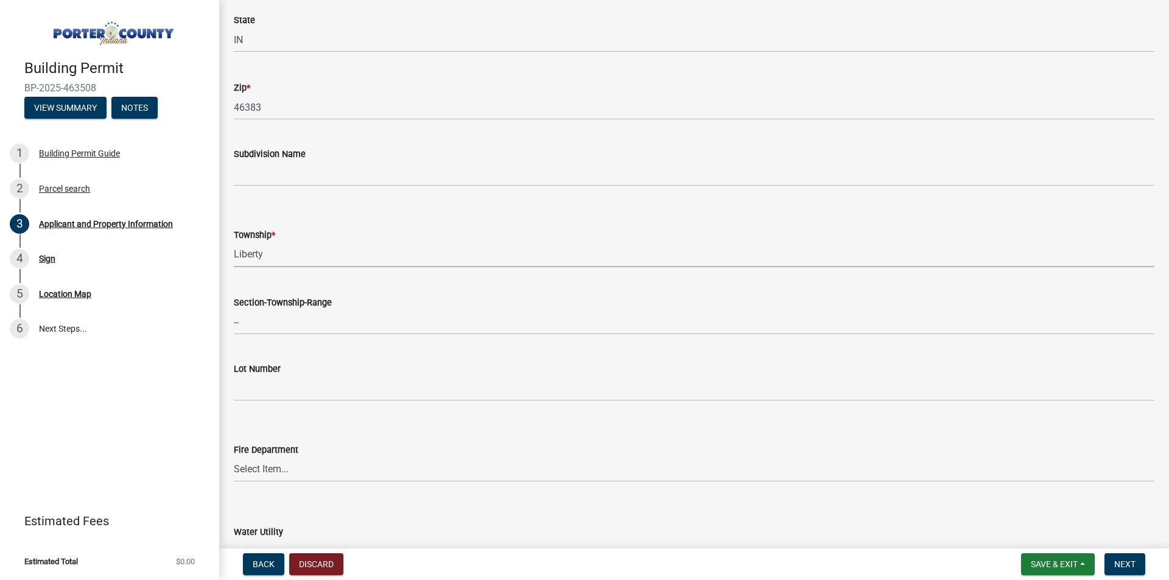
select select "403f4b3c-c23a-4b9f-b6b7-b4f73366513c"
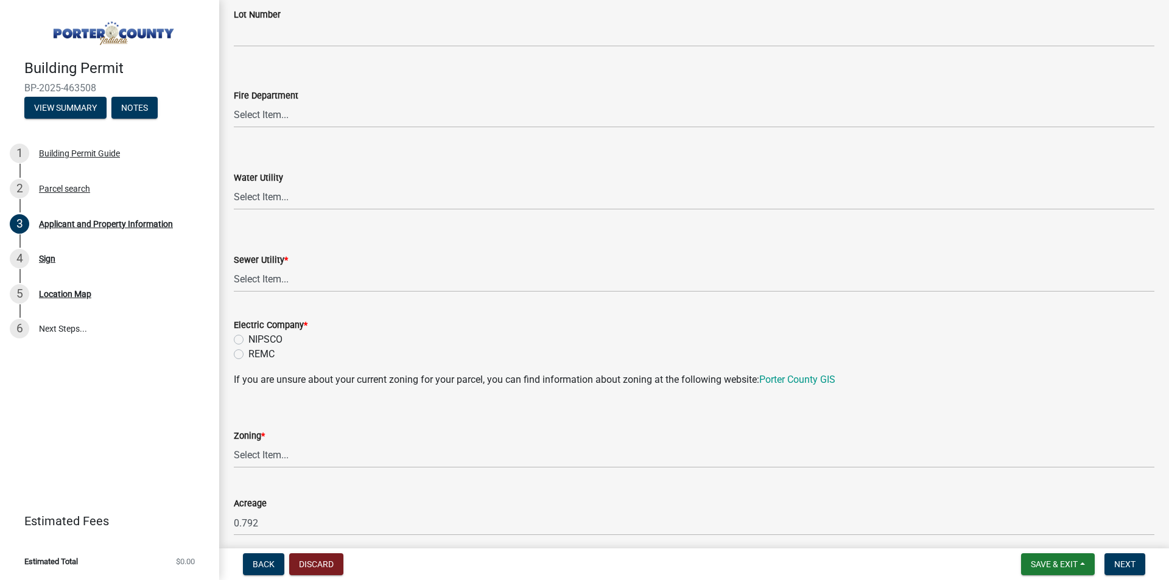
scroll to position [730, 0]
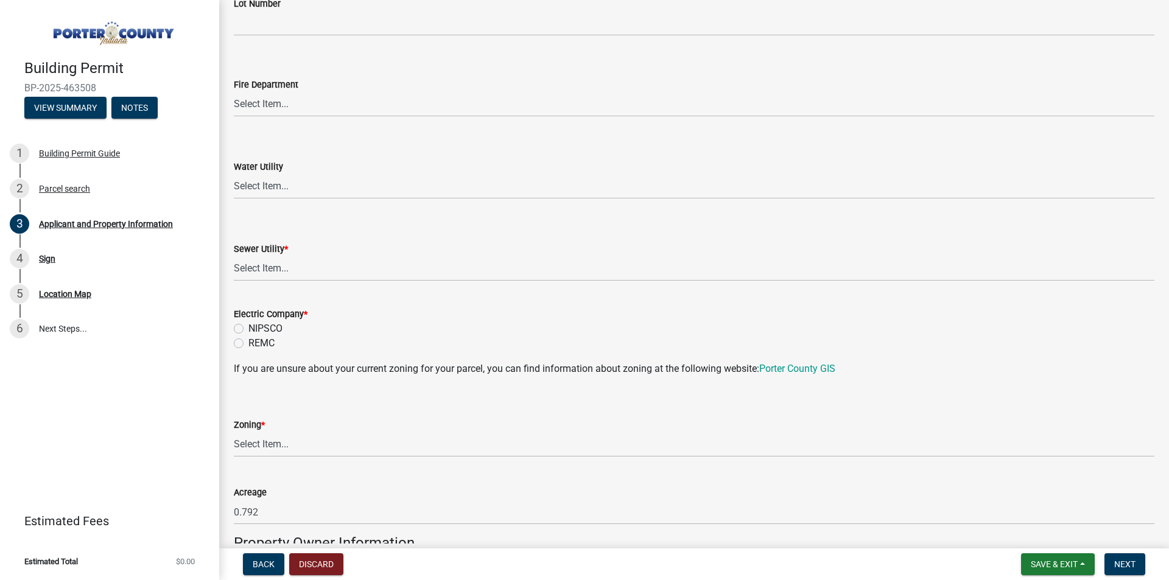
click at [248, 324] on label "NIPSCO" at bounding box center [265, 328] width 34 height 15
click at [248, 324] on input "NIPSCO" at bounding box center [252, 325] width 8 height 8
radio input "true"
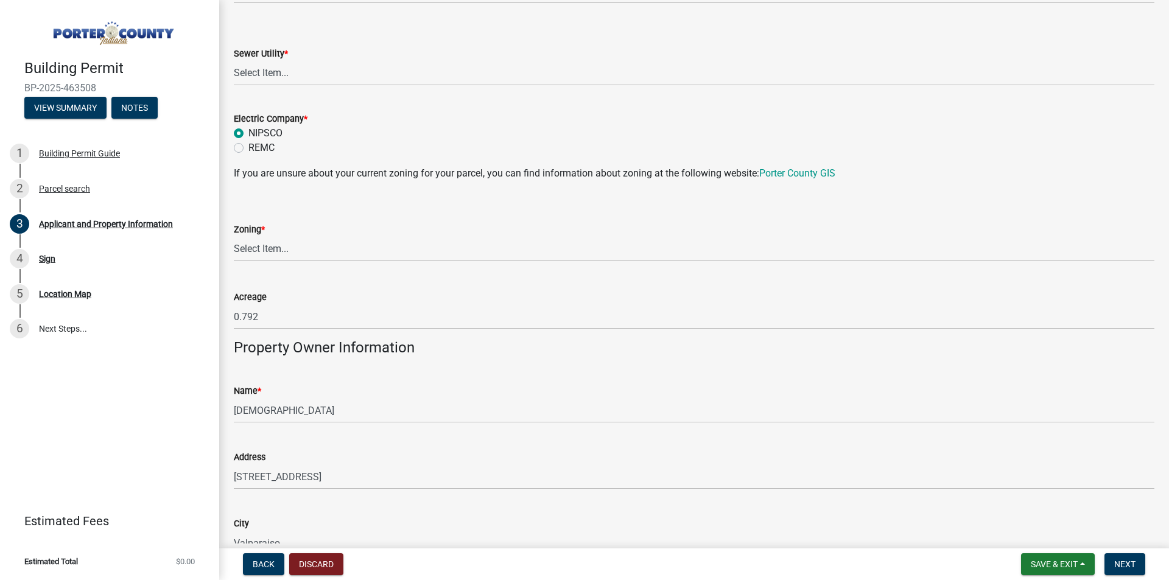
scroll to position [974, 0]
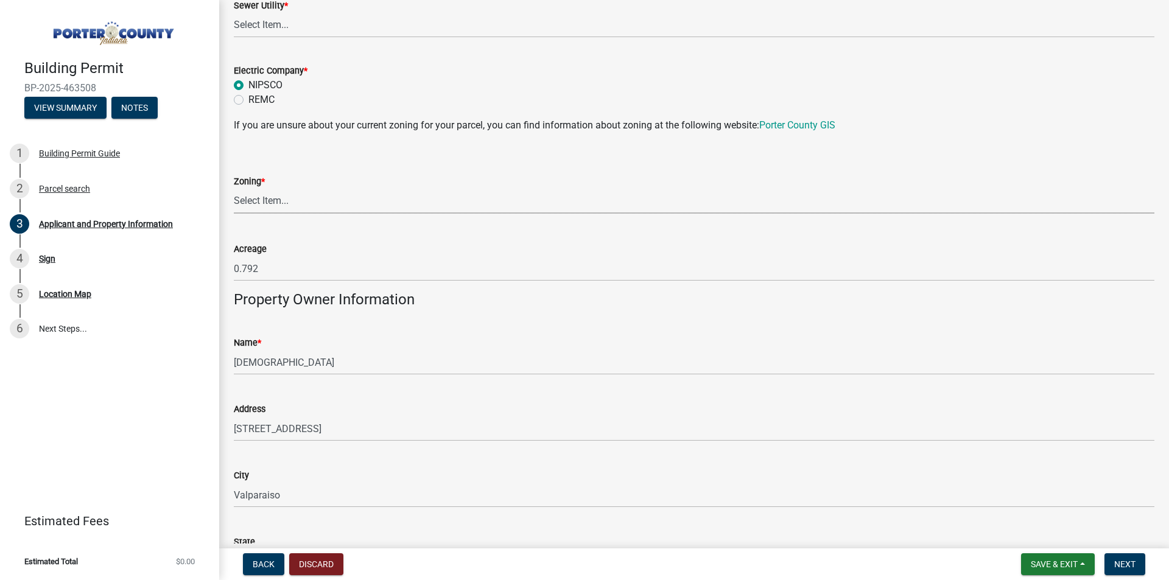
click at [296, 203] on select "Select Item... A1 A2 CH CM CN I1 I2 I3 IN MP OT P1 P2 PUD R1 R2 R3 R4 RL RR" at bounding box center [694, 201] width 920 height 25
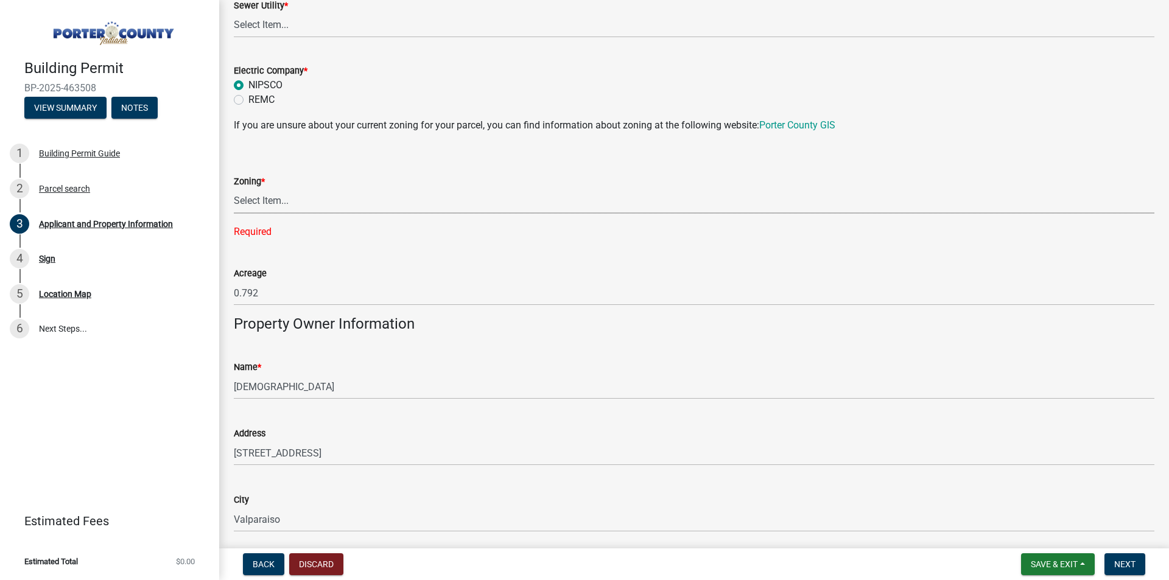
click at [293, 201] on select "Select Item... A1 A2 CH CM CN I1 I2 I3 IN MP OT P1 P2 PUD R1 R2 R3 R4 RL RR" at bounding box center [694, 201] width 920 height 25
click at [234, 189] on select "Select Item... A1 A2 CH CM CN I1 I2 I3 IN MP OT P1 P2 PUD R1 R2 R3 R4 RL RR" at bounding box center [694, 201] width 920 height 25
select select "5b0bd147-faae-4a34-aa1b-5180dde0adcd"
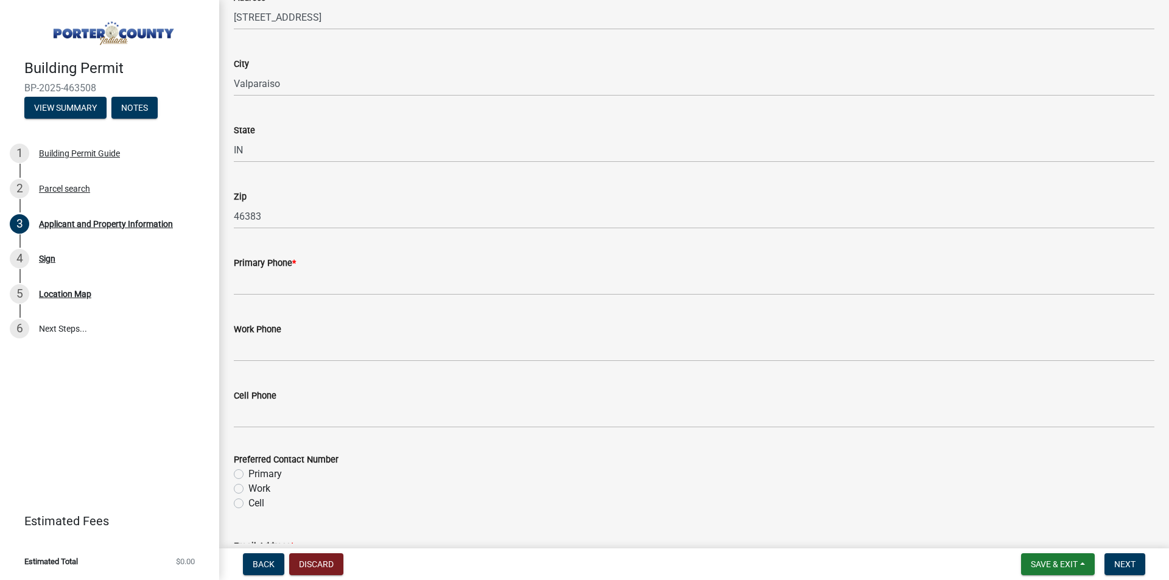
scroll to position [1400, 0]
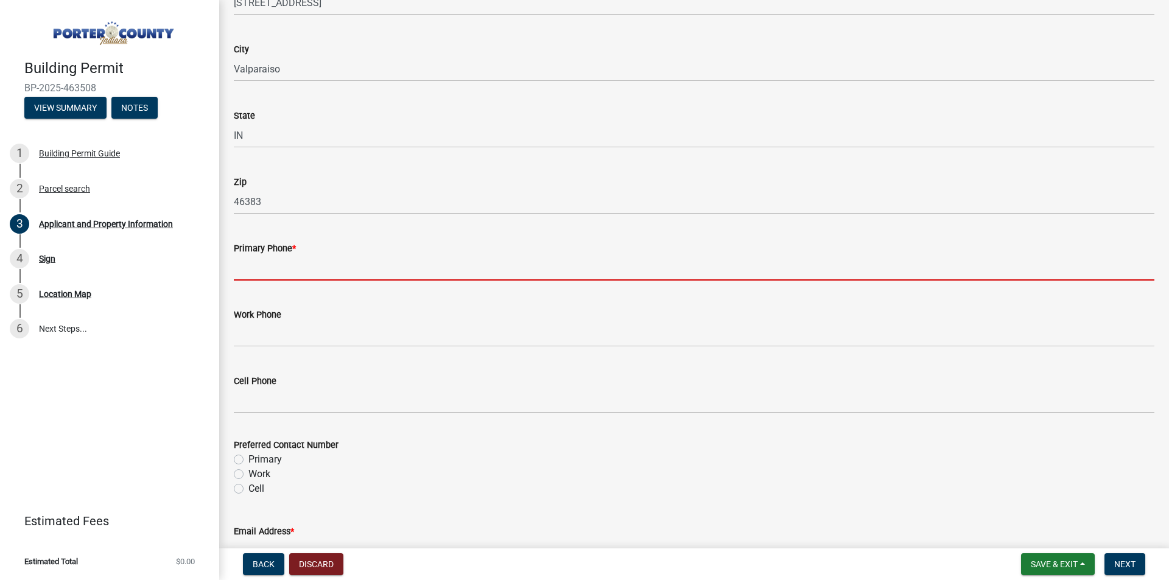
click at [278, 265] on input "Primary Phone *" at bounding box center [694, 268] width 920 height 25
paste input "219.765.3025"
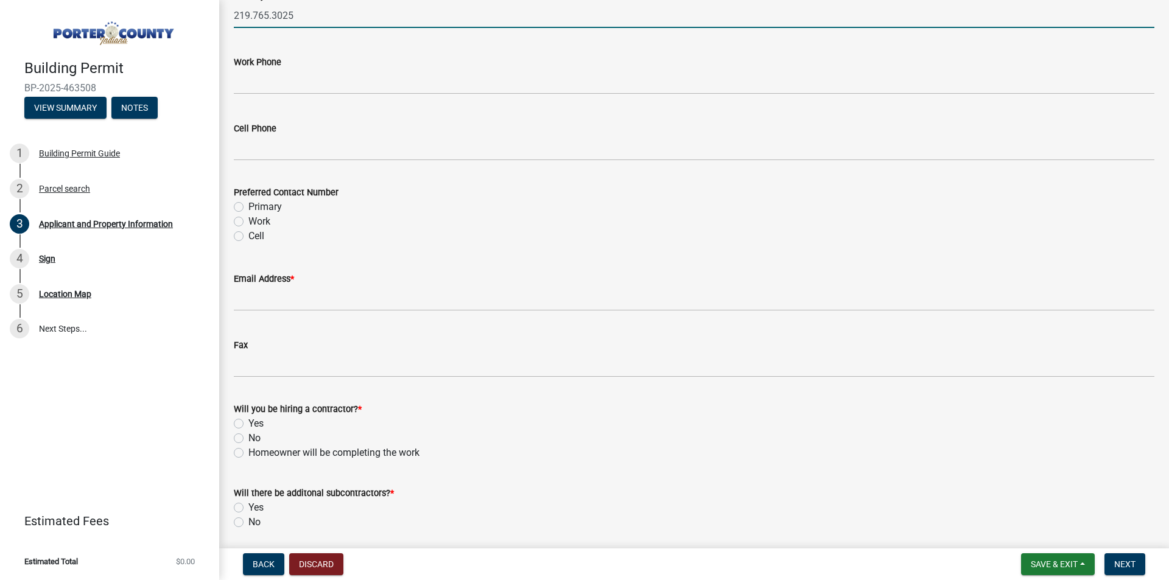
scroll to position [1697, 0]
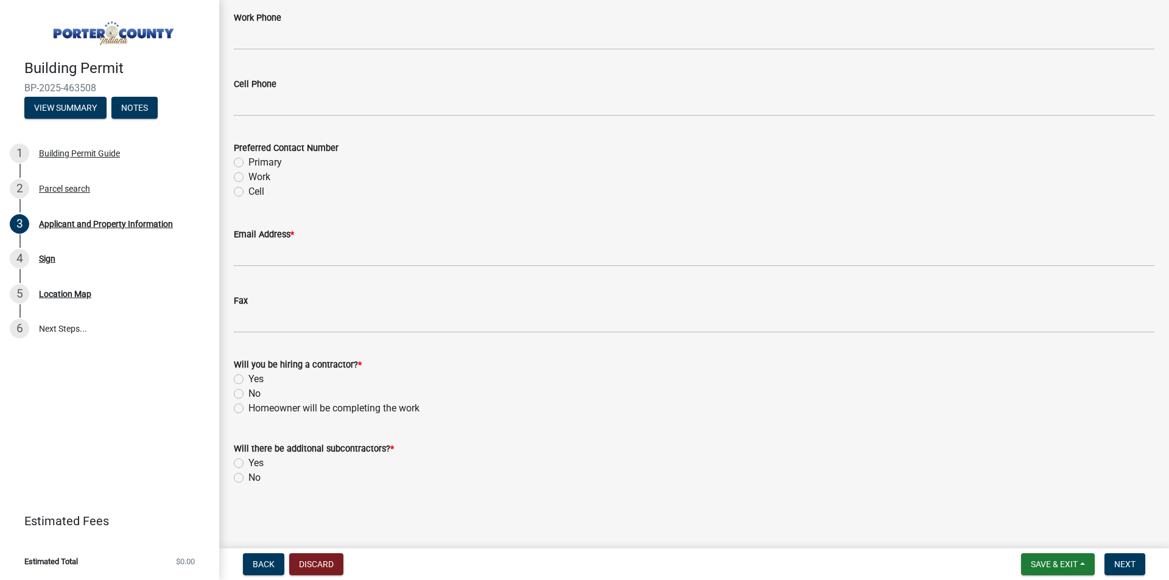
type input "219.765.3025"
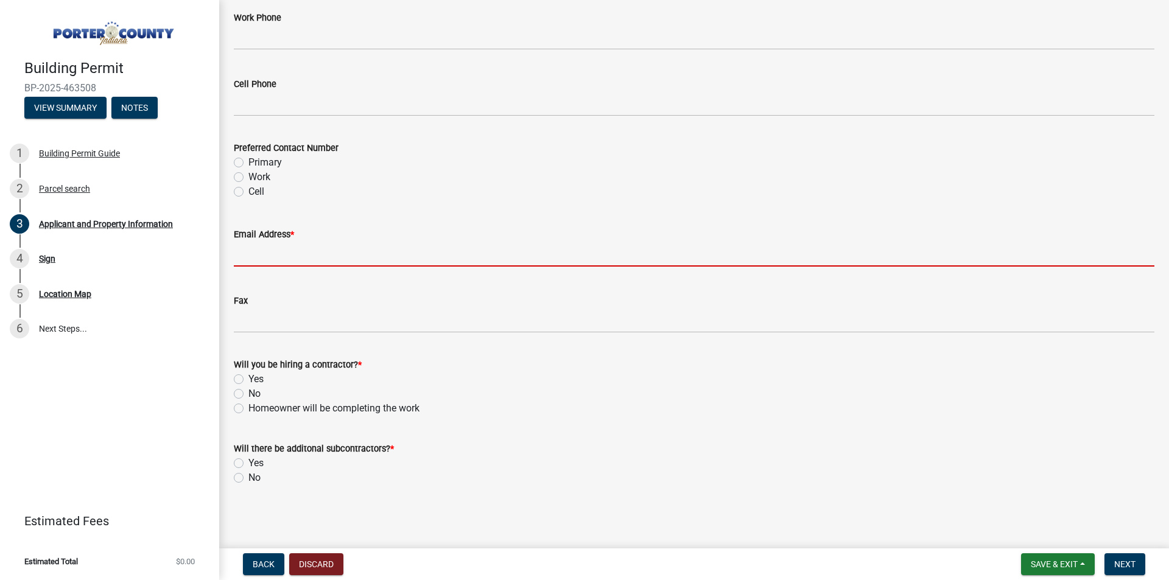
click at [290, 254] on input "Email Address *" at bounding box center [694, 254] width 920 height 25
paste input "[EMAIL_ADDRESS][DOMAIN_NAME]"
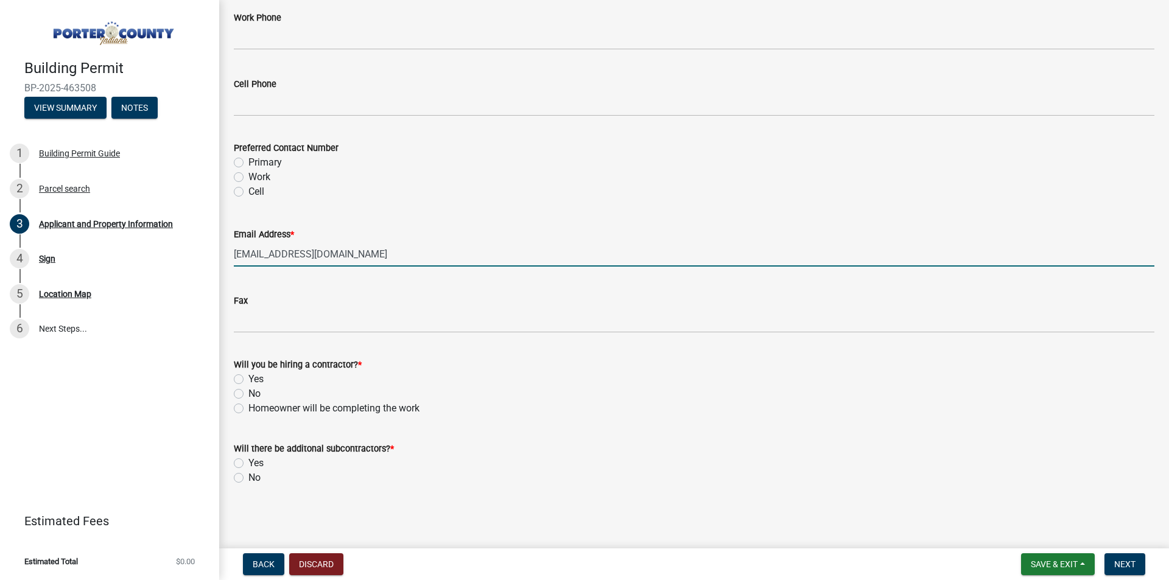
type input "[EMAIL_ADDRESS][DOMAIN_NAME]"
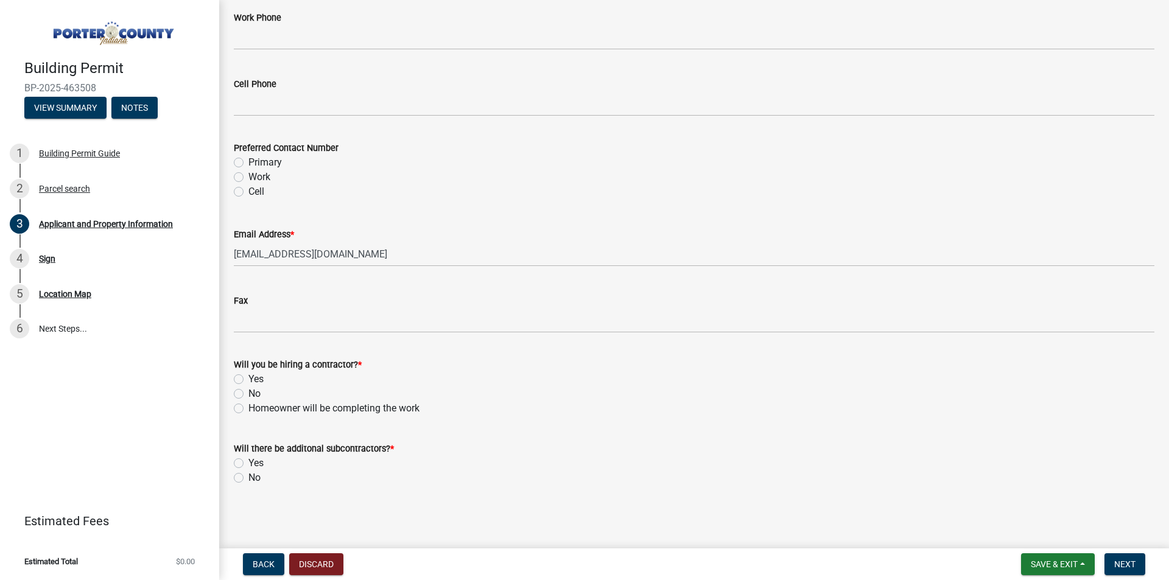
click at [248, 380] on label "Yes" at bounding box center [255, 379] width 15 height 15
click at [248, 380] on input "Yes" at bounding box center [252, 376] width 8 height 8
radio input "true"
click at [248, 481] on label "No" at bounding box center [254, 478] width 12 height 15
click at [248, 478] on input "No" at bounding box center [252, 475] width 8 height 8
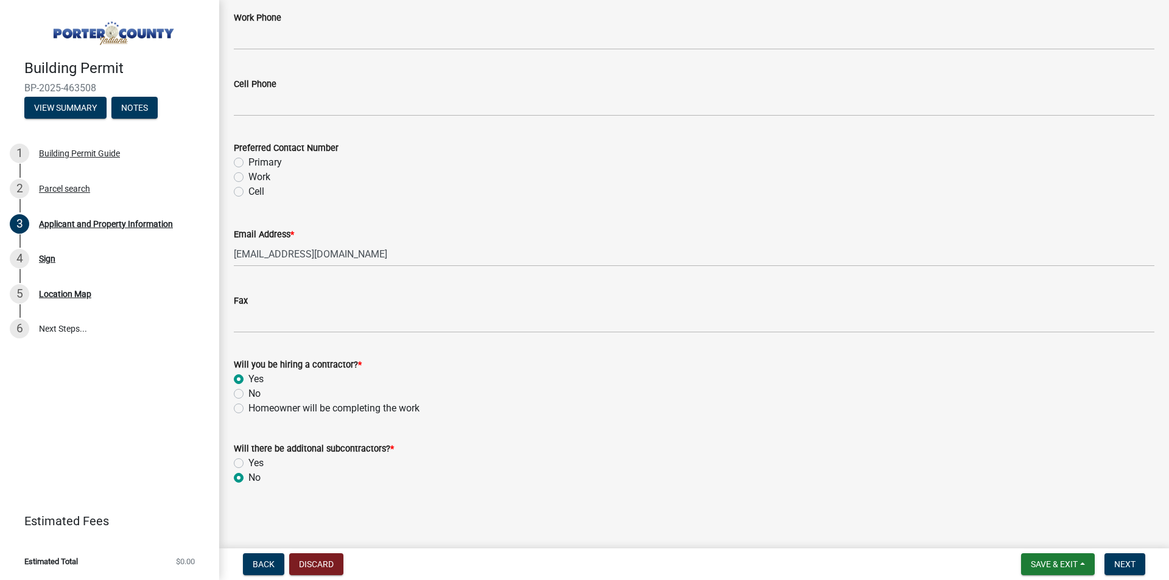
radio input "true"
click at [1127, 566] on span "Next" at bounding box center [1124, 564] width 21 height 10
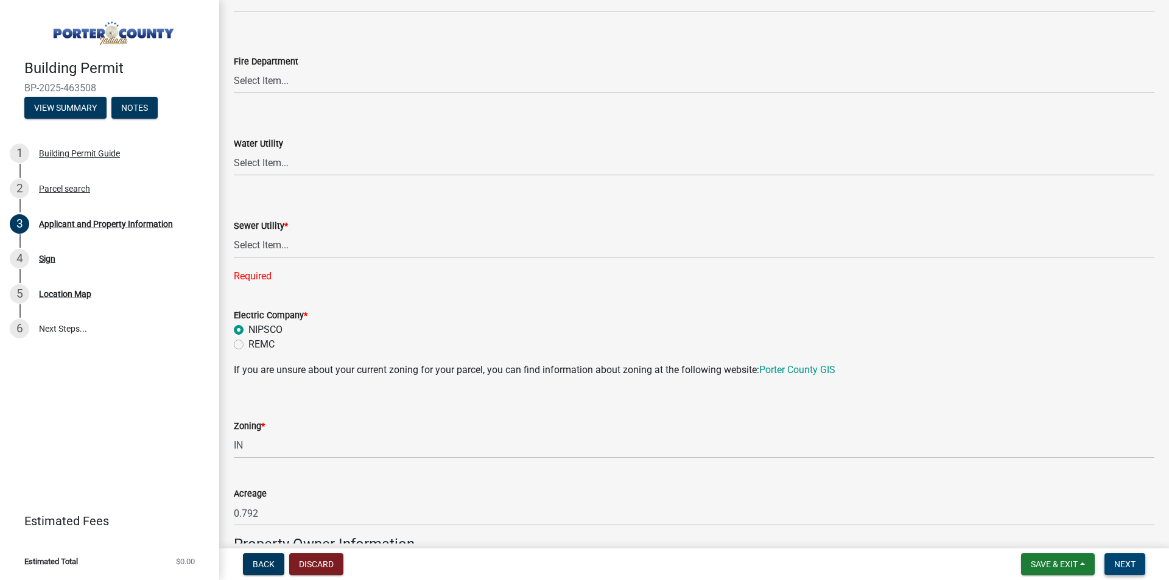
scroll to position [748, 0]
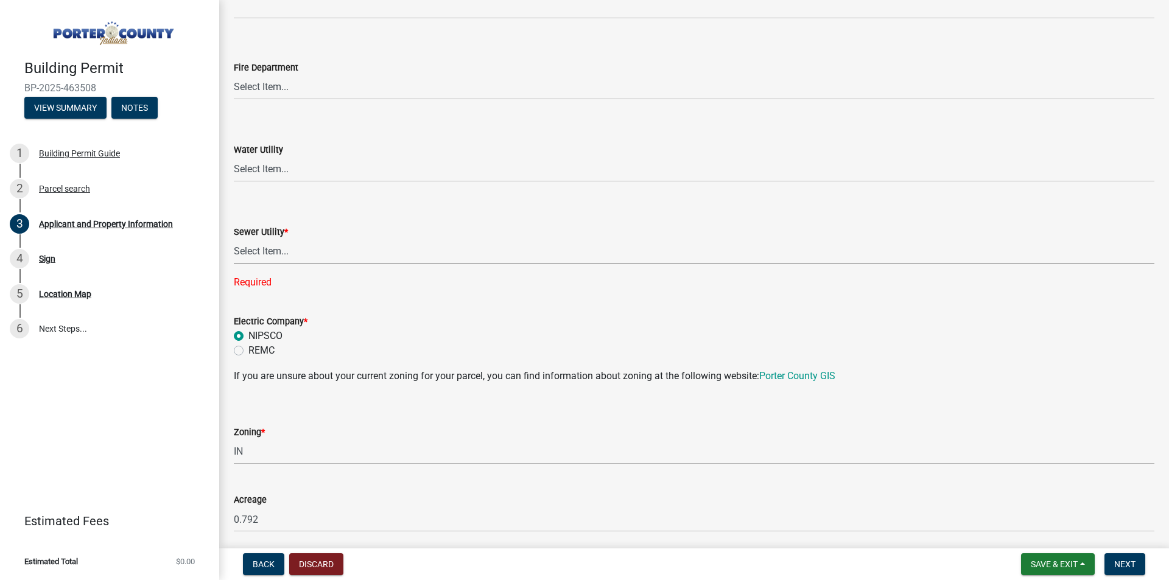
click at [284, 251] on select "Select Item... Aqua [US_STATE] Inc Damon Run Falling Waters Lake Eliza - LEACD …" at bounding box center [694, 251] width 920 height 25
click at [234, 239] on select "Select Item... Aqua [US_STATE] Inc Damon Run Falling Waters Lake Eliza - LEACD …" at bounding box center [694, 251] width 920 height 25
select select "c796f995-08fe-487b-a20e-70ab553361d3"
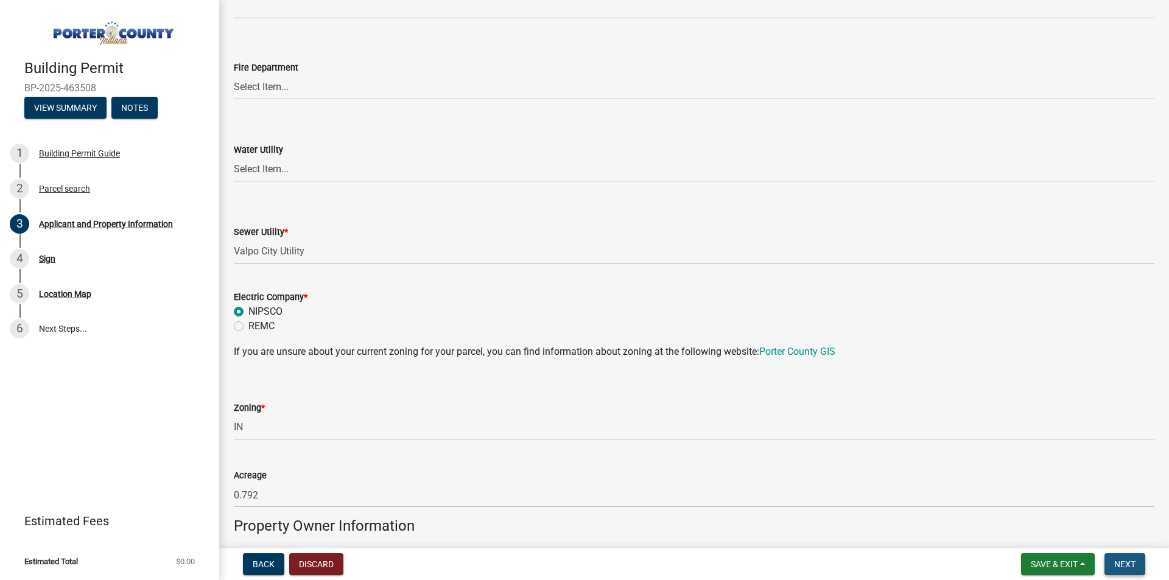
click at [1130, 560] on span "Next" at bounding box center [1124, 564] width 21 height 10
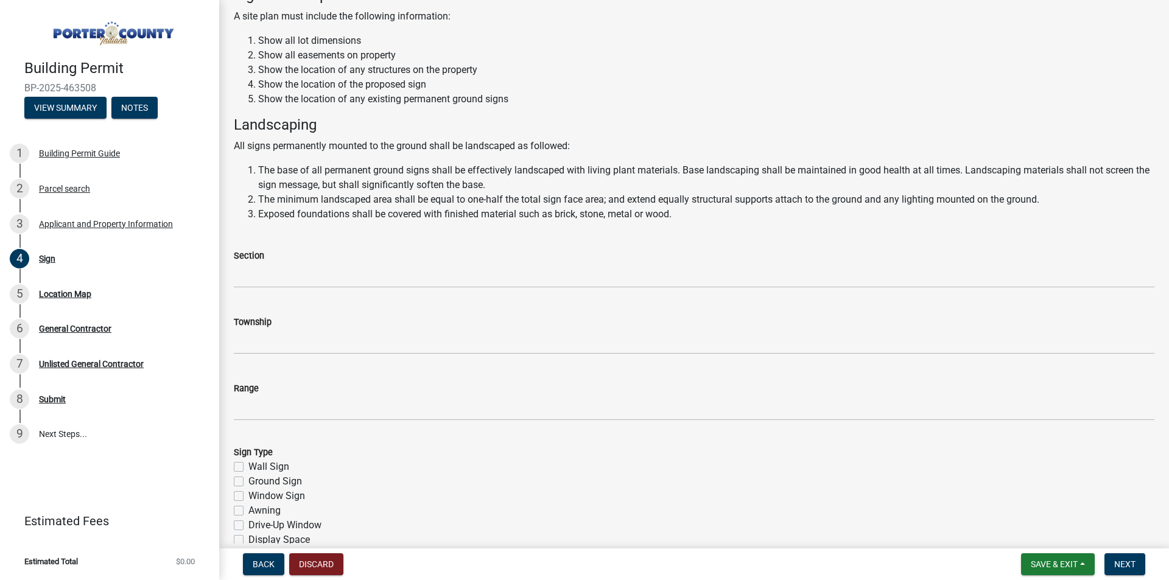
scroll to position [122, 0]
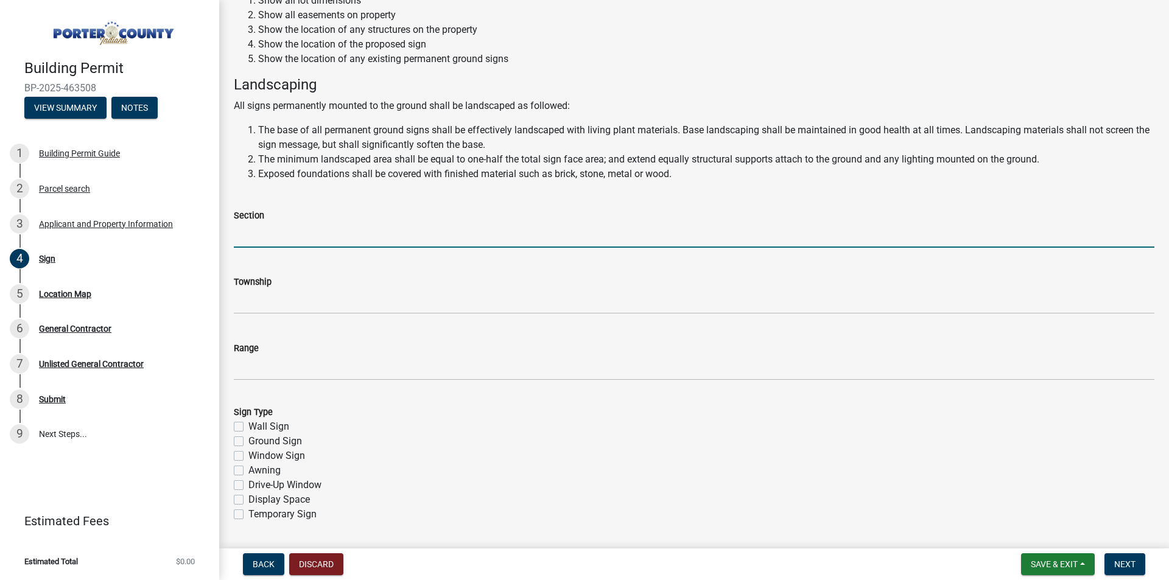
click at [299, 234] on input "Section" at bounding box center [694, 235] width 920 height 25
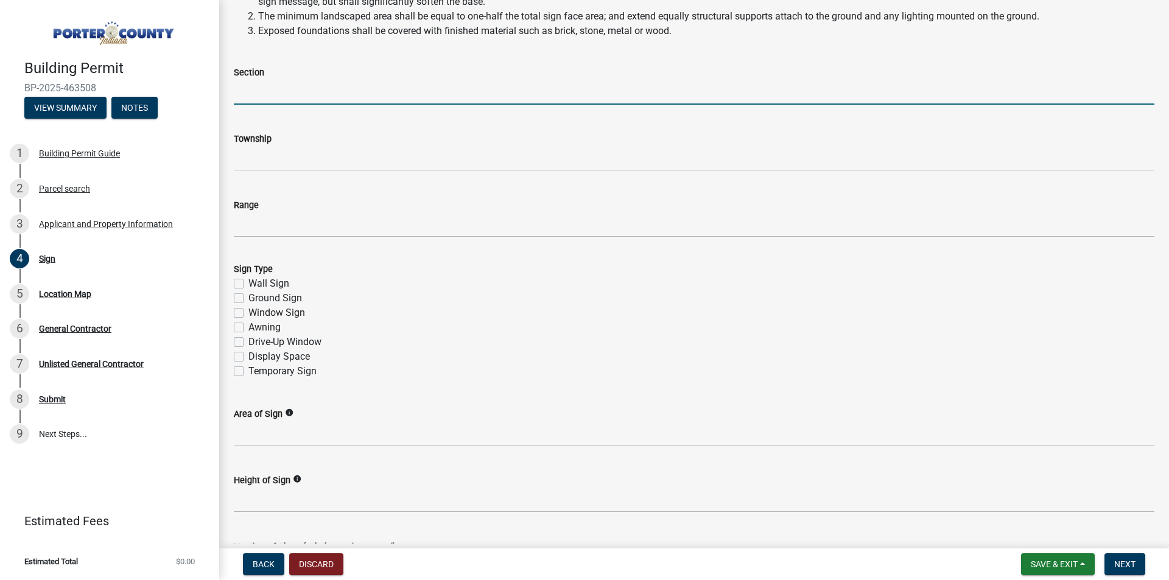
scroll to position [304, 0]
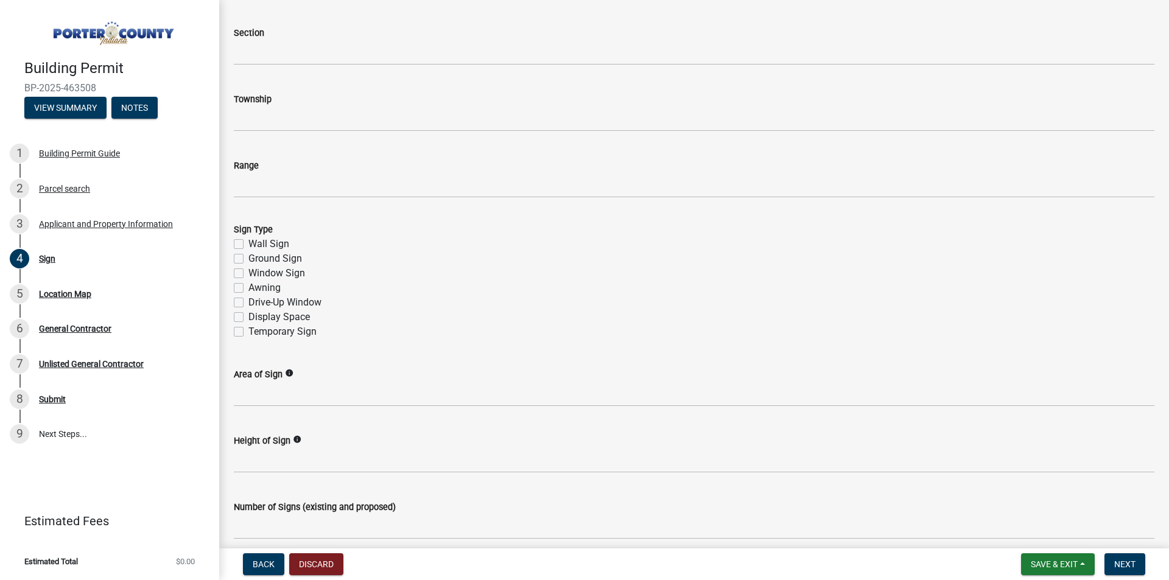
click at [248, 259] on label "Ground Sign" at bounding box center [275, 258] width 54 height 15
click at [248, 259] on input "Ground Sign" at bounding box center [252, 255] width 8 height 8
checkbox input "true"
checkbox input "false"
checkbox input "true"
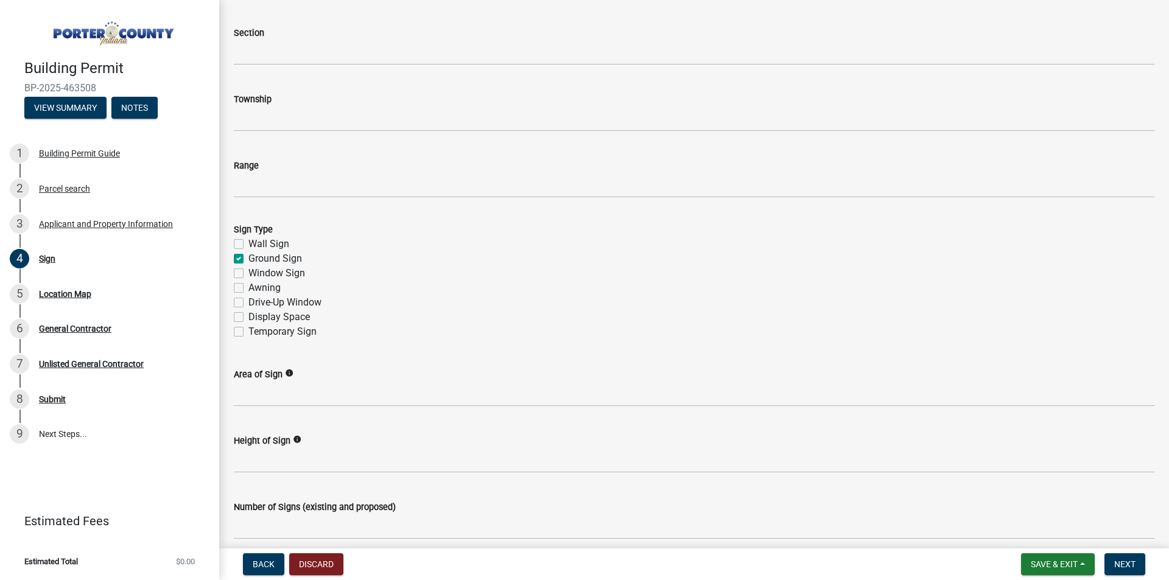
checkbox input "false"
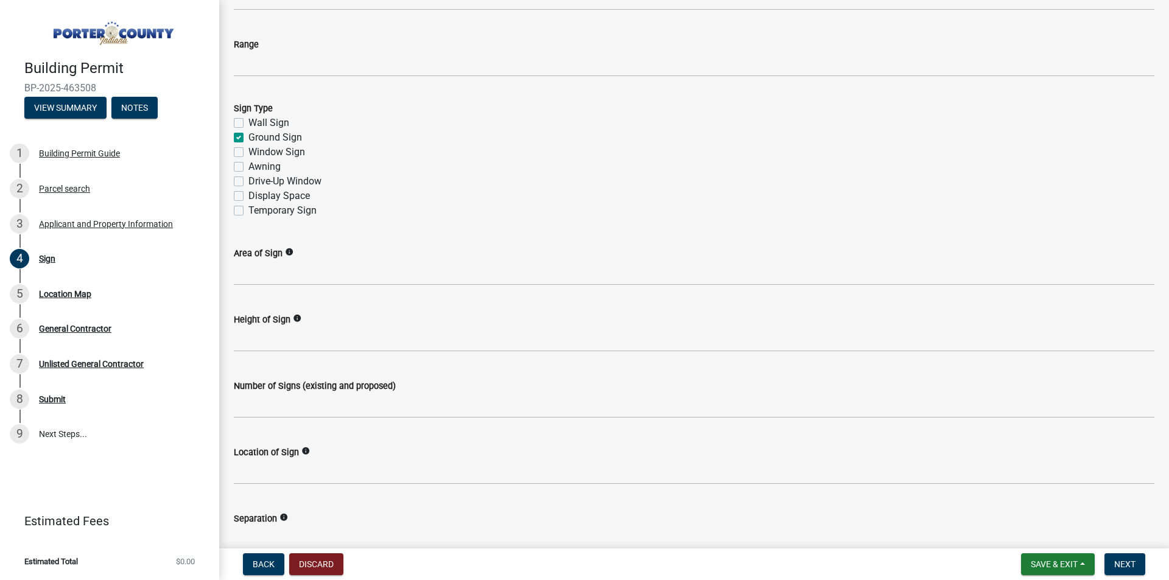
scroll to position [426, 0]
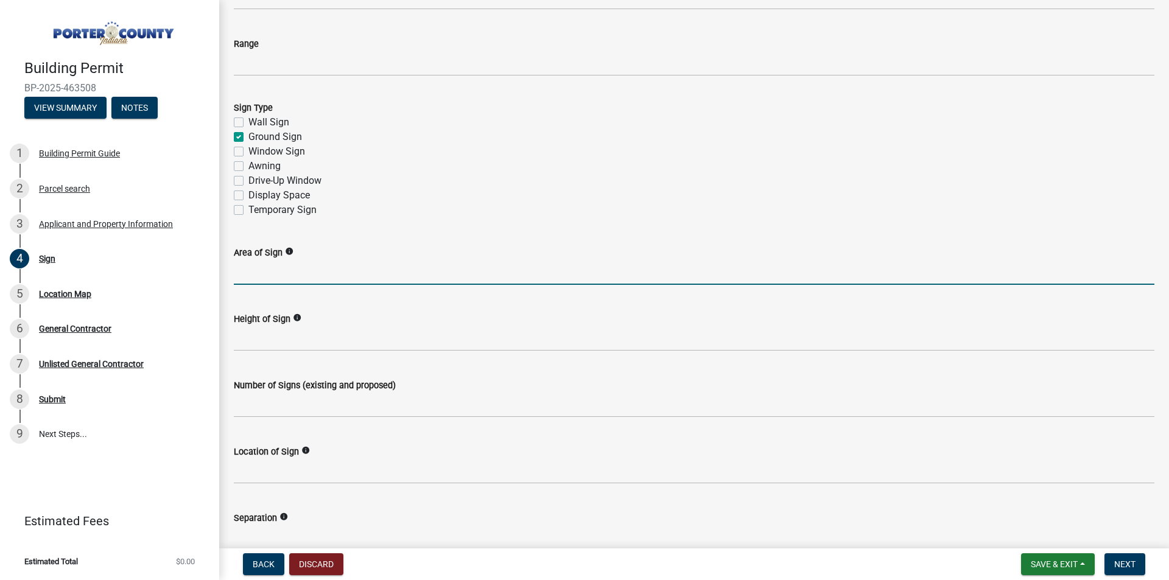
click at [301, 272] on input "Area of Sign" at bounding box center [694, 272] width 920 height 25
type input "20sqft"
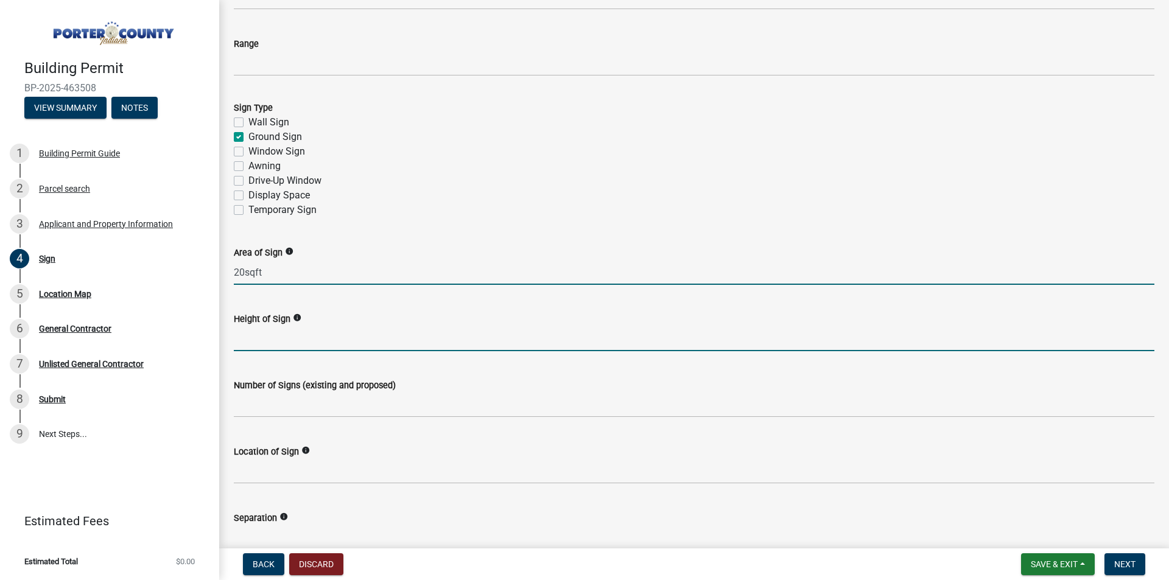
click at [279, 334] on input "Height of Sign" at bounding box center [694, 338] width 920 height 25
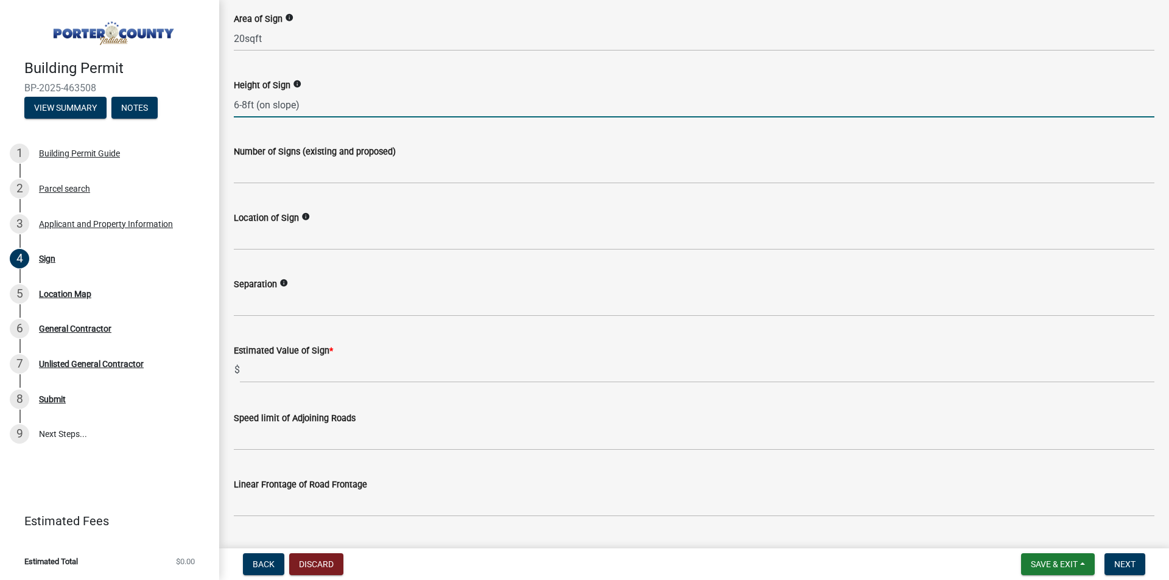
scroll to position [670, 0]
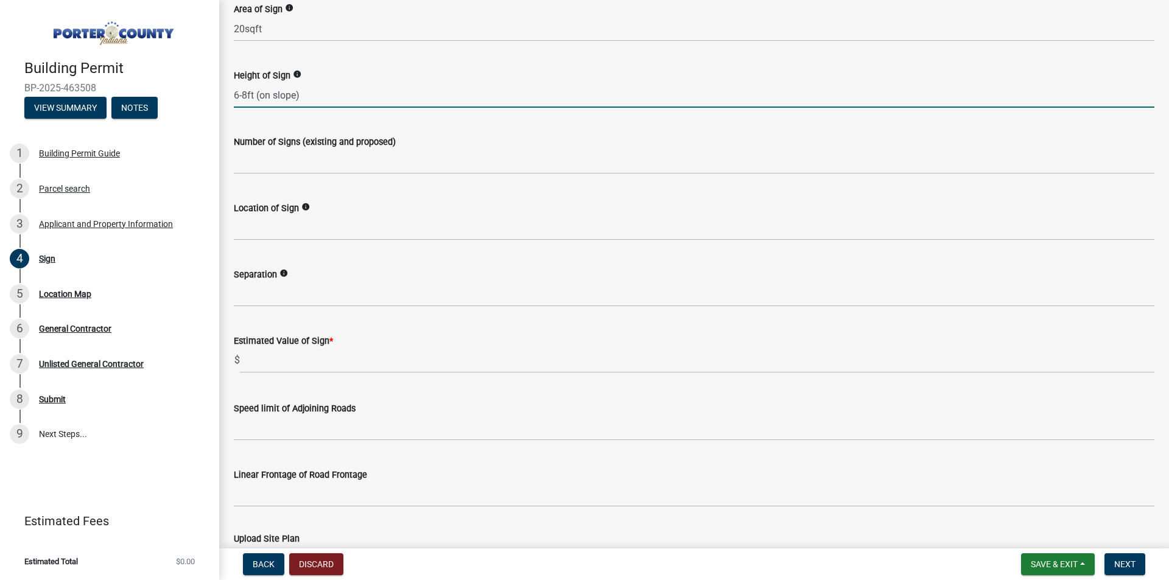
type input "6-8ft (on slope)"
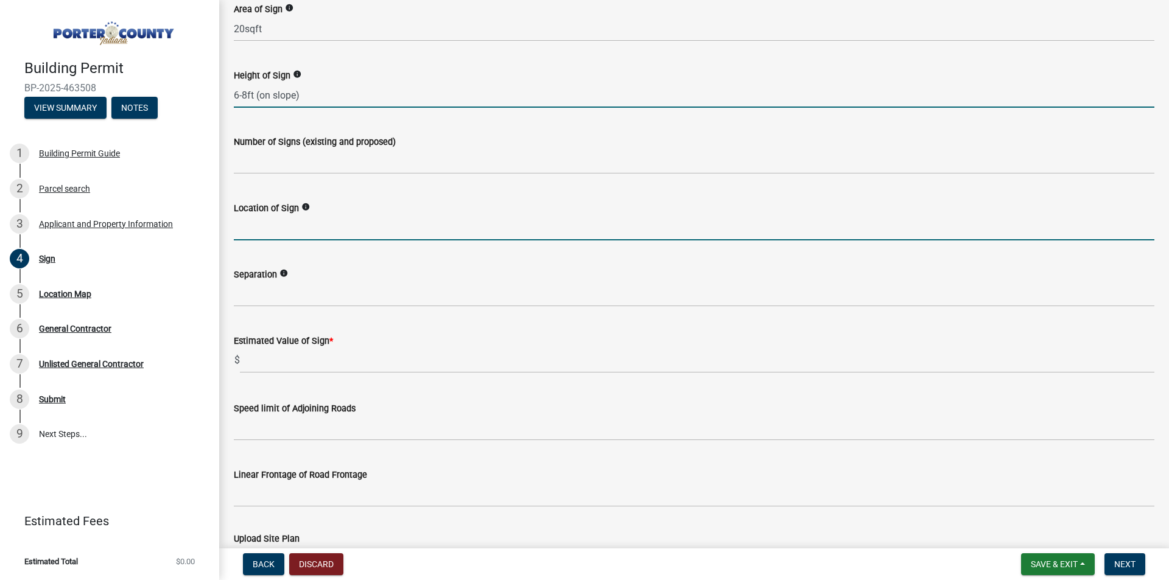
click at [301, 230] on input "Location of Sign" at bounding box center [694, 227] width 920 height 25
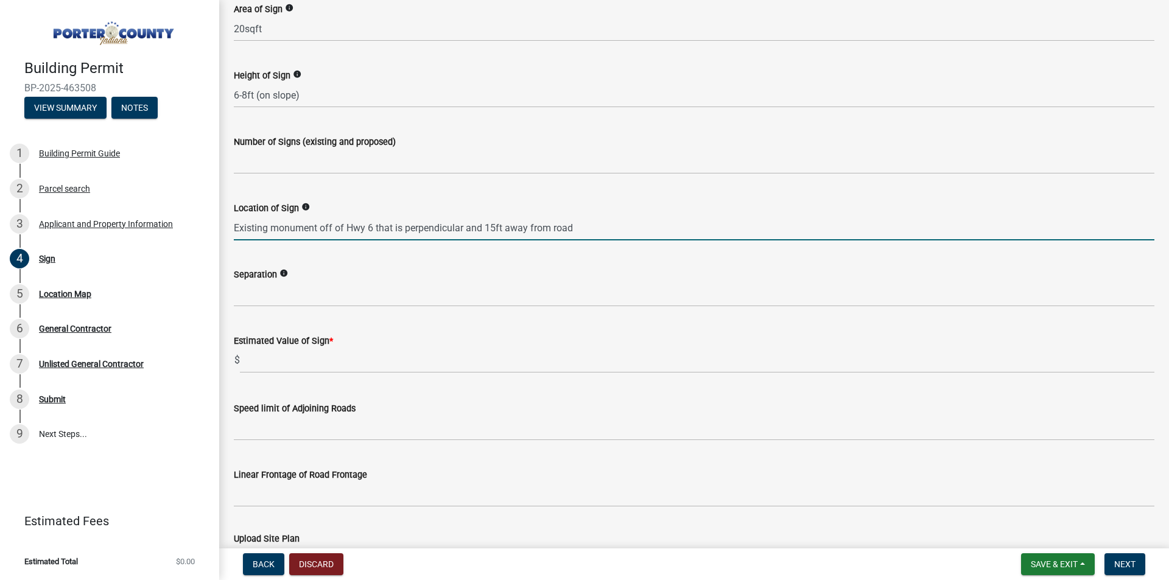
type input "Existing monument off of Hwy 6 that is perpendicular and 15ft away from road"
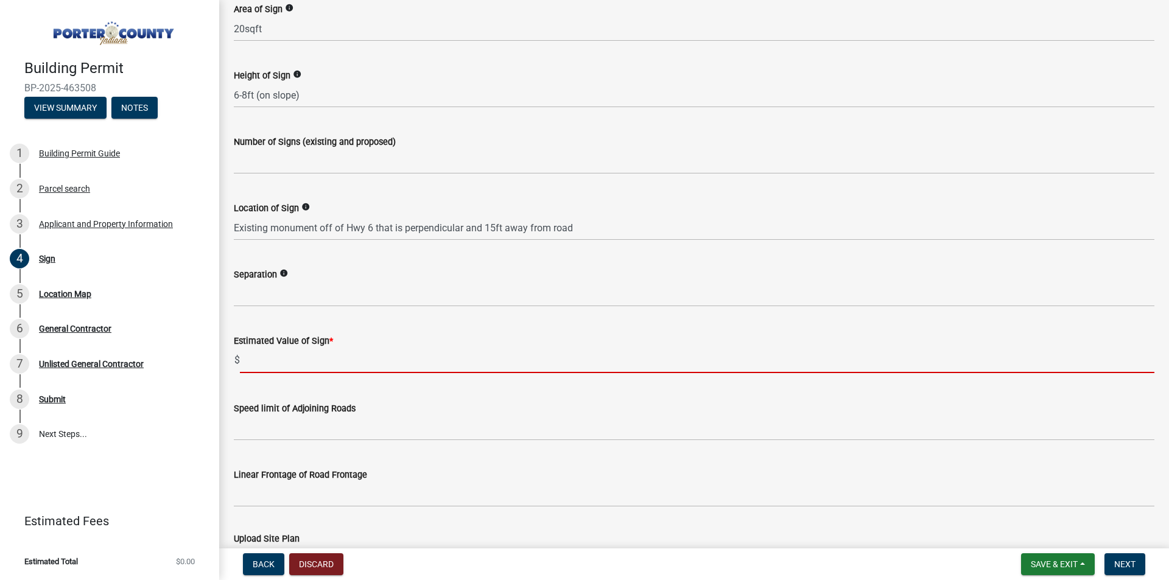
click at [318, 365] on input "text" at bounding box center [697, 360] width 914 height 25
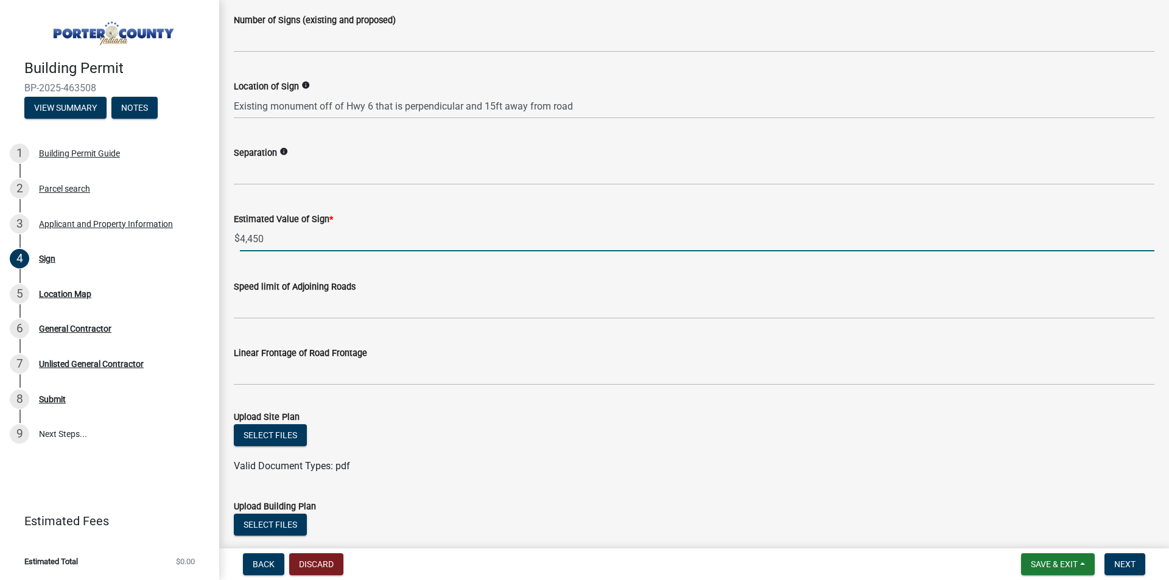
scroll to position [852, 0]
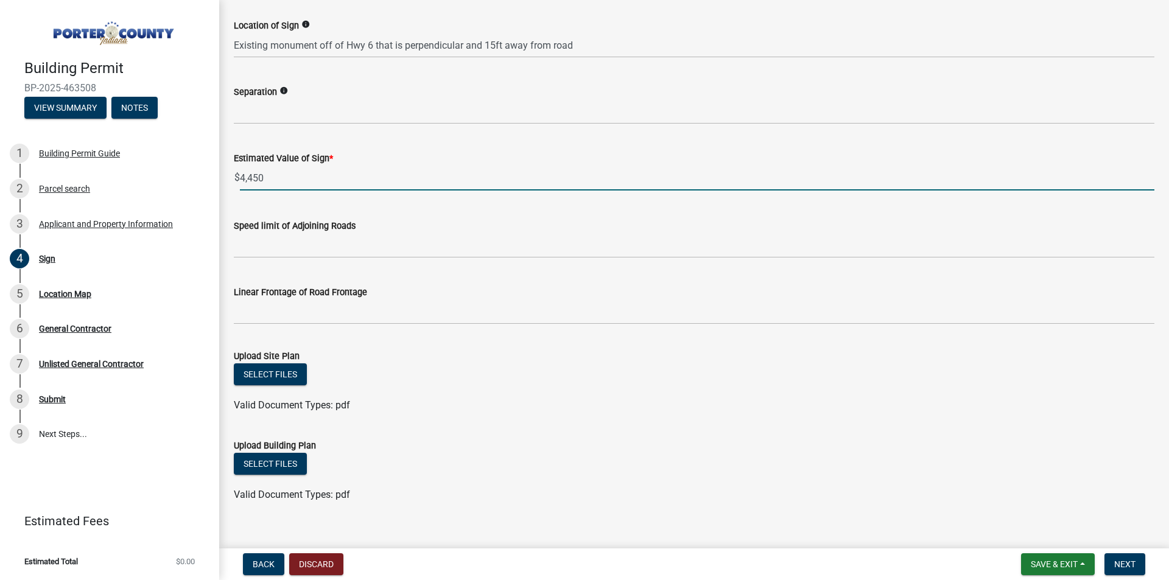
type input "4450"
click at [385, 351] on div "Upload Site Plan" at bounding box center [694, 356] width 920 height 15
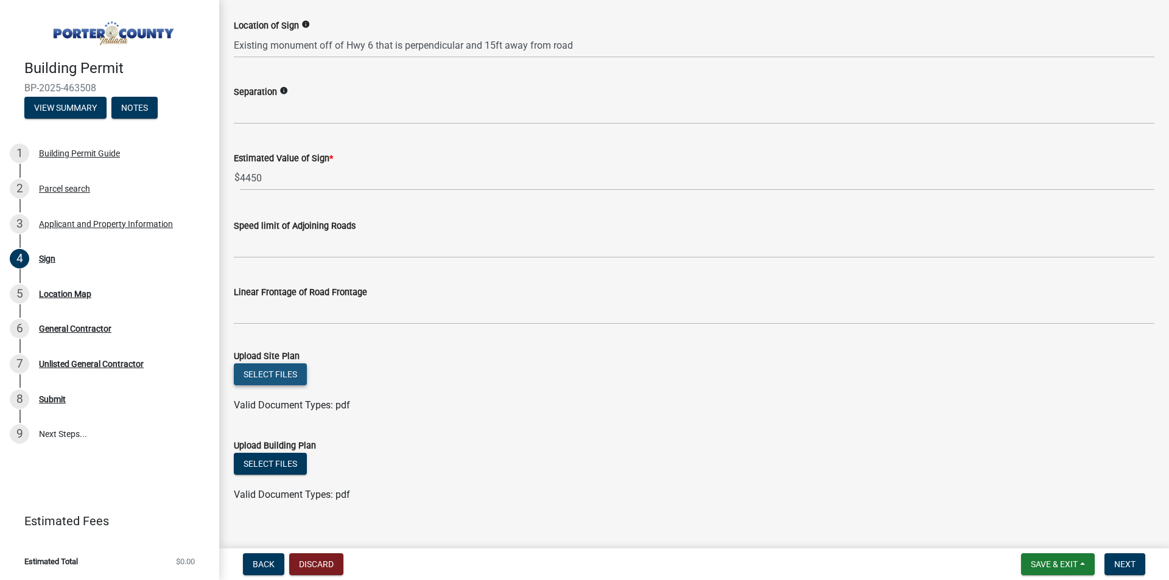
click at [287, 376] on button "Select files" at bounding box center [270, 374] width 73 height 22
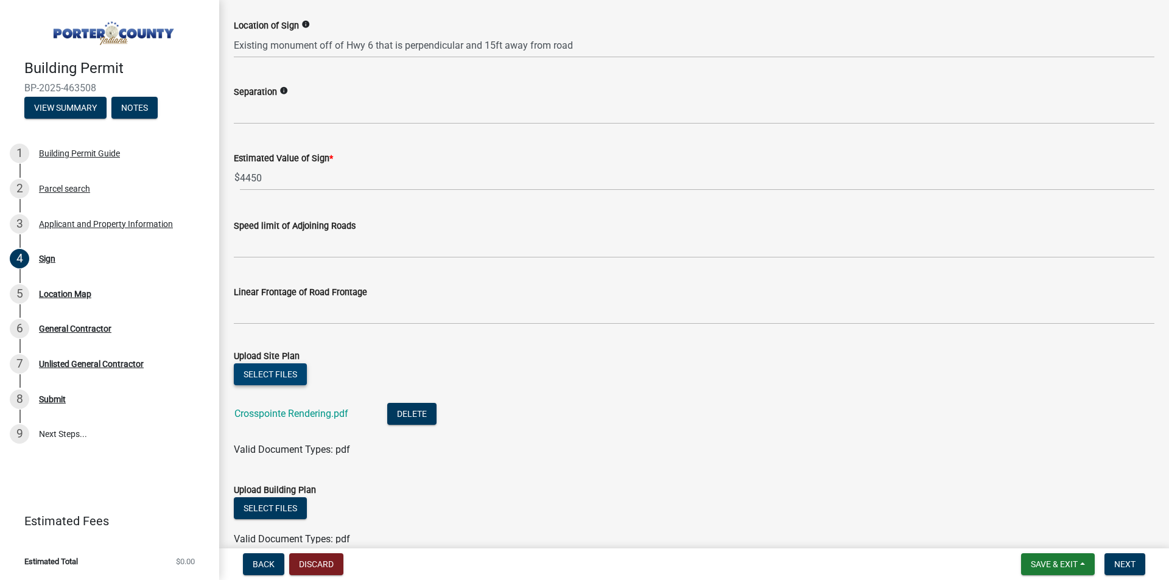
scroll to position [913, 0]
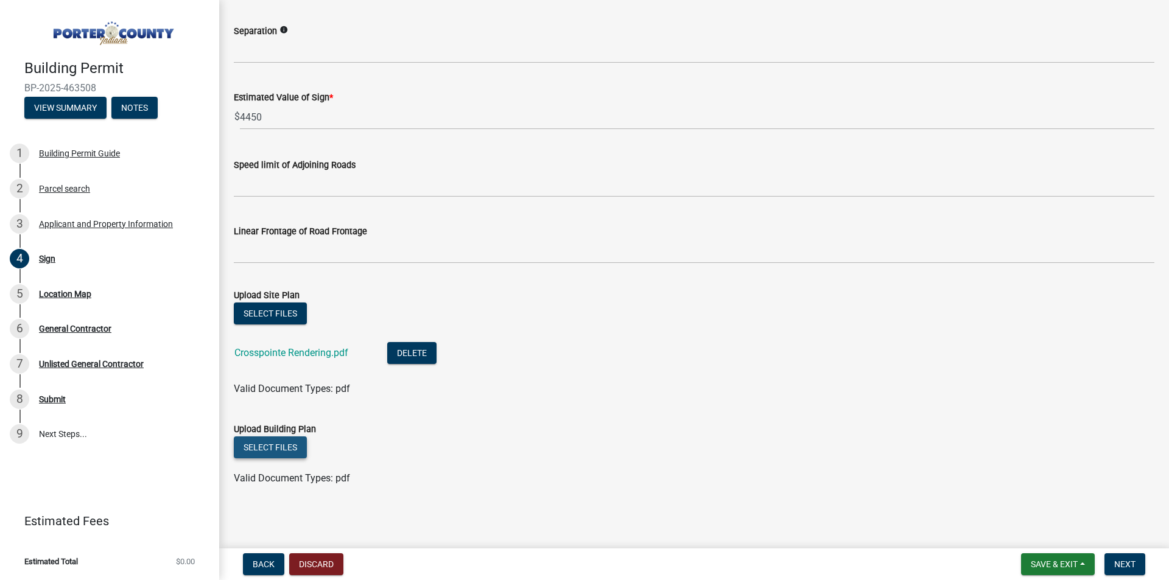
click at [284, 451] on button "Select files" at bounding box center [270, 447] width 73 height 22
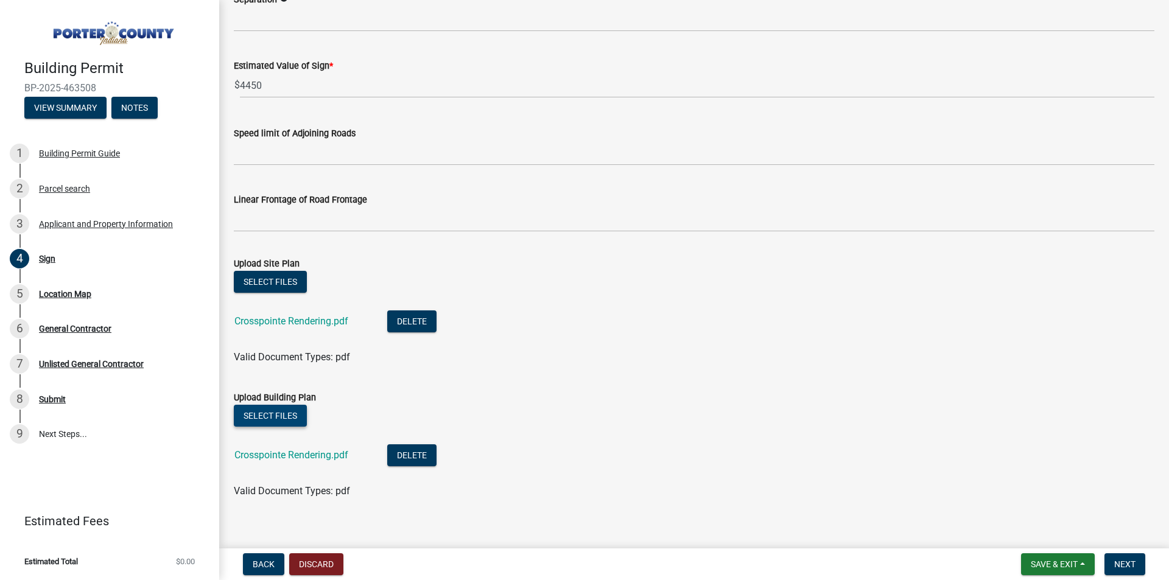
scroll to position [958, 0]
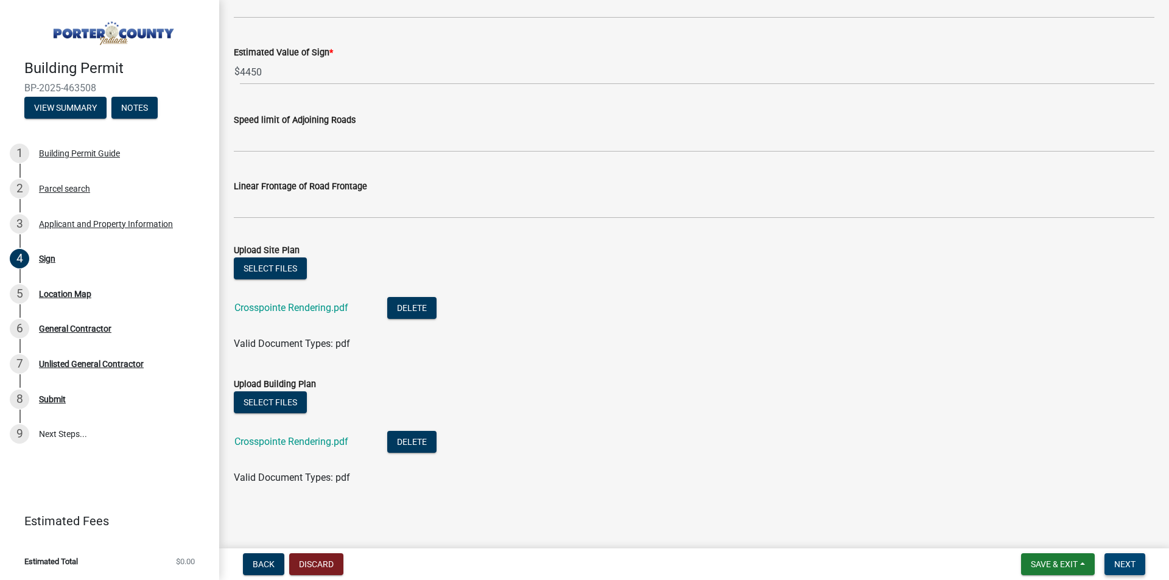
click at [1125, 564] on span "Next" at bounding box center [1124, 564] width 21 height 10
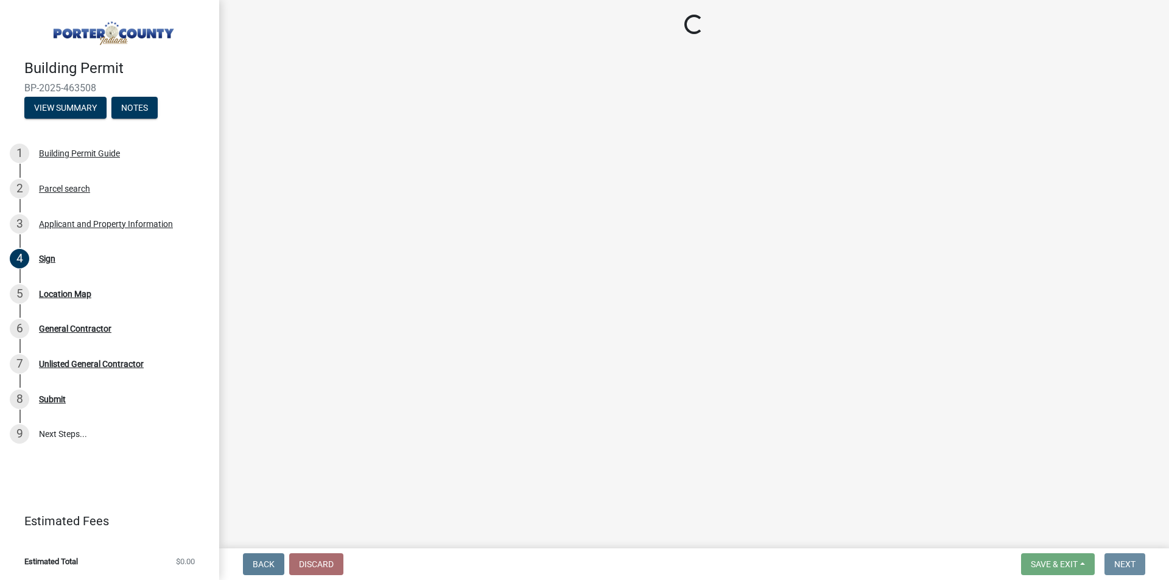
scroll to position [0, 0]
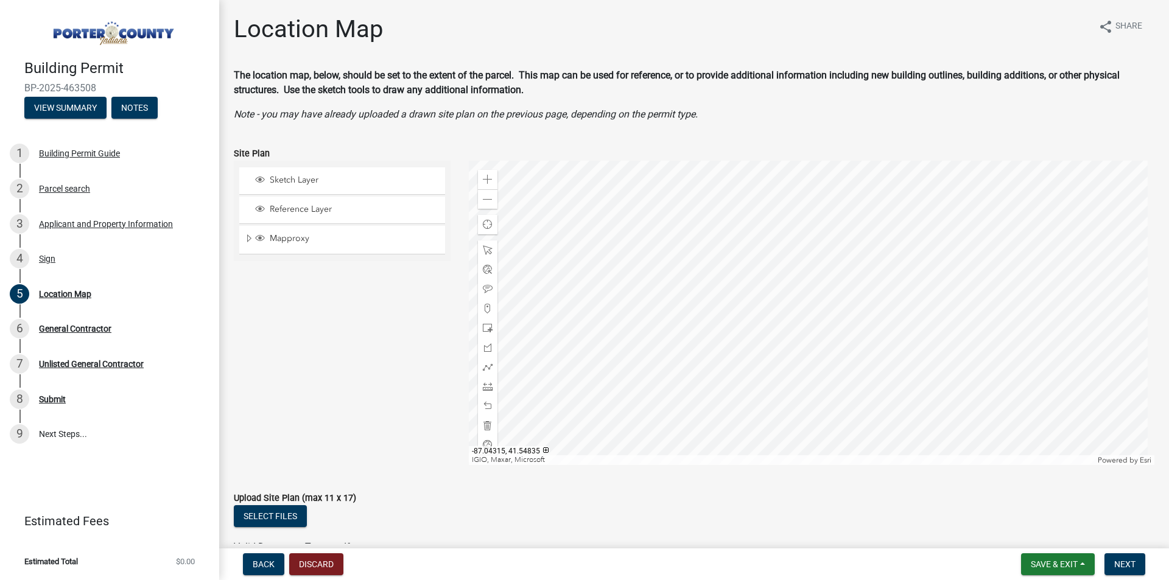
click at [841, 243] on div at bounding box center [812, 313] width 686 height 304
click at [772, 275] on div at bounding box center [812, 313] width 686 height 304
click at [512, 416] on div at bounding box center [812, 313] width 686 height 304
click at [1044, 202] on div at bounding box center [812, 313] width 686 height 304
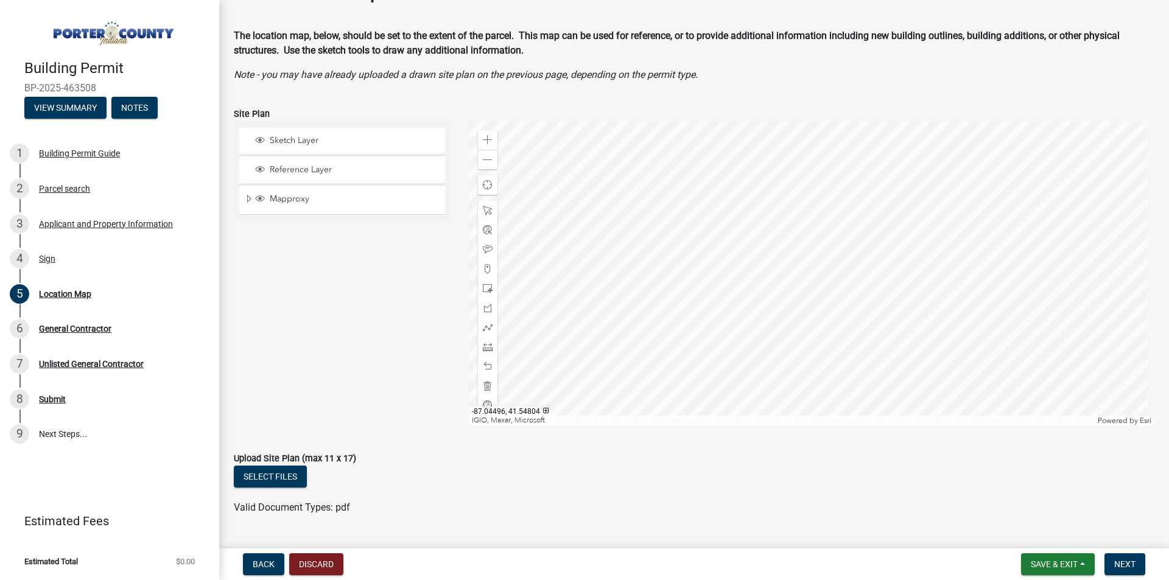
scroll to position [69, 0]
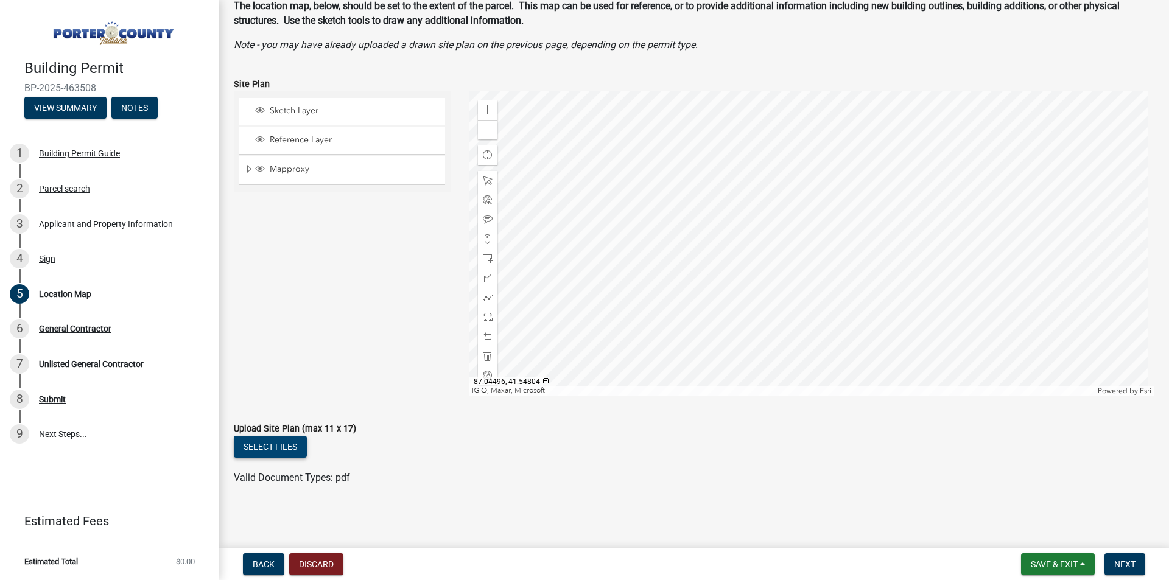
click at [282, 446] on button "Select files" at bounding box center [270, 447] width 73 height 22
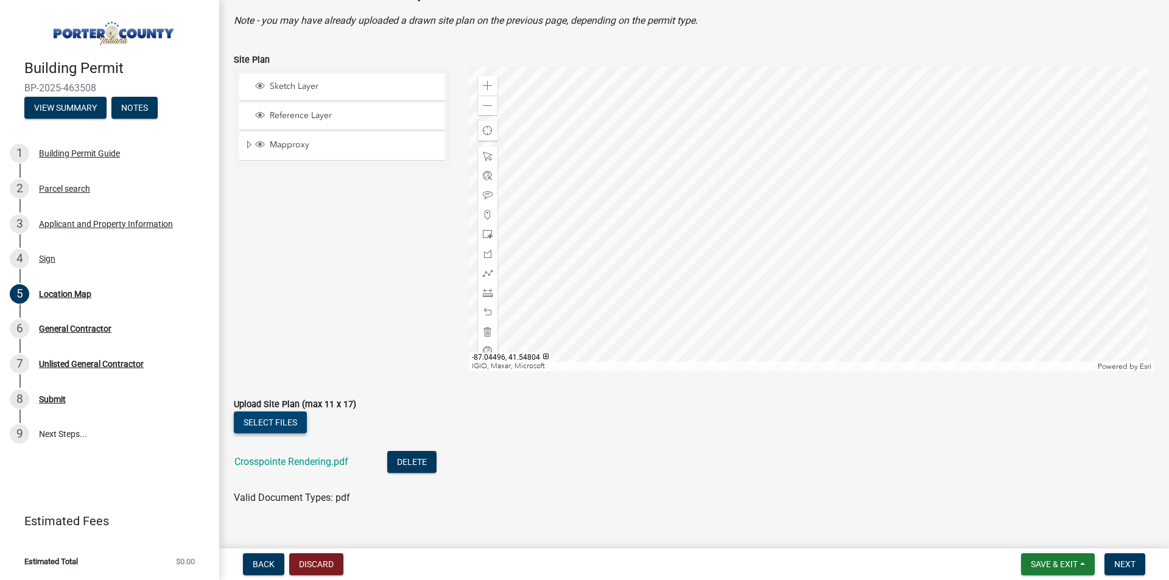
scroll to position [114, 0]
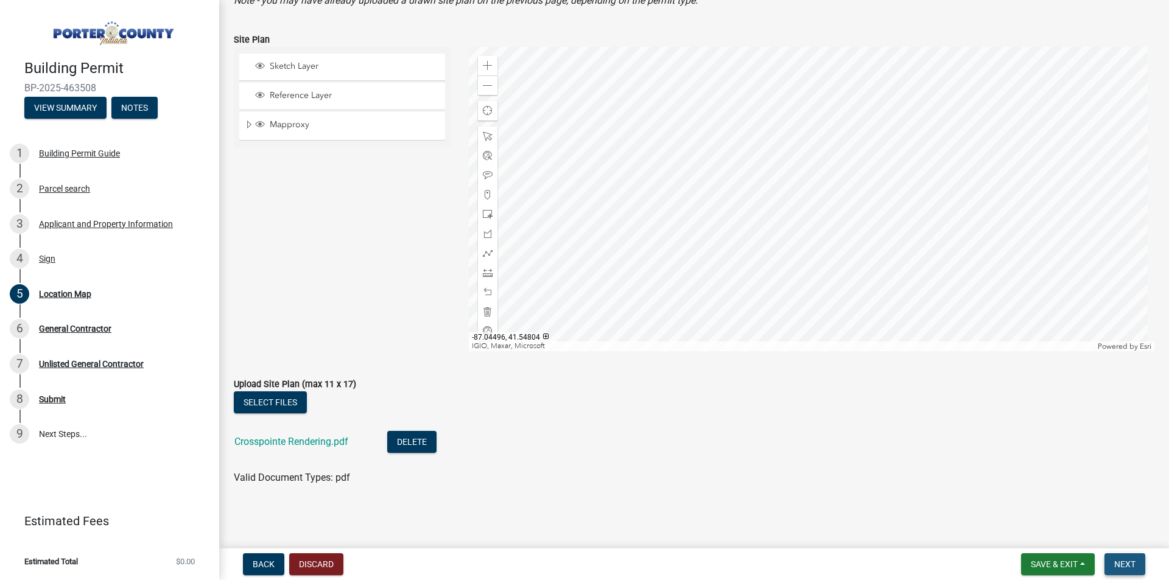
click at [1125, 563] on span "Next" at bounding box center [1124, 564] width 21 height 10
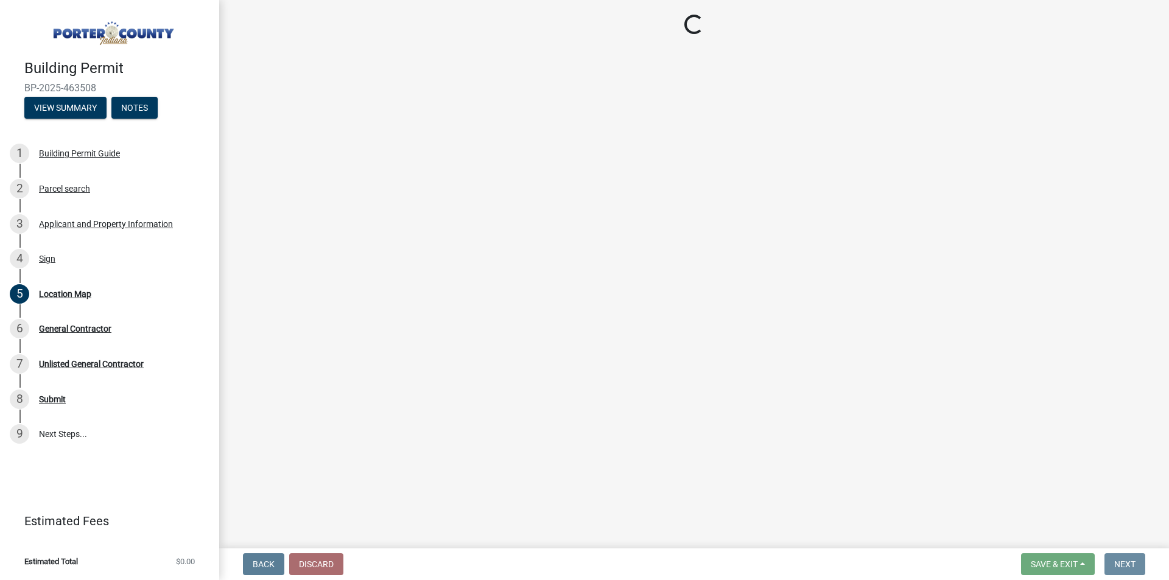
scroll to position [0, 0]
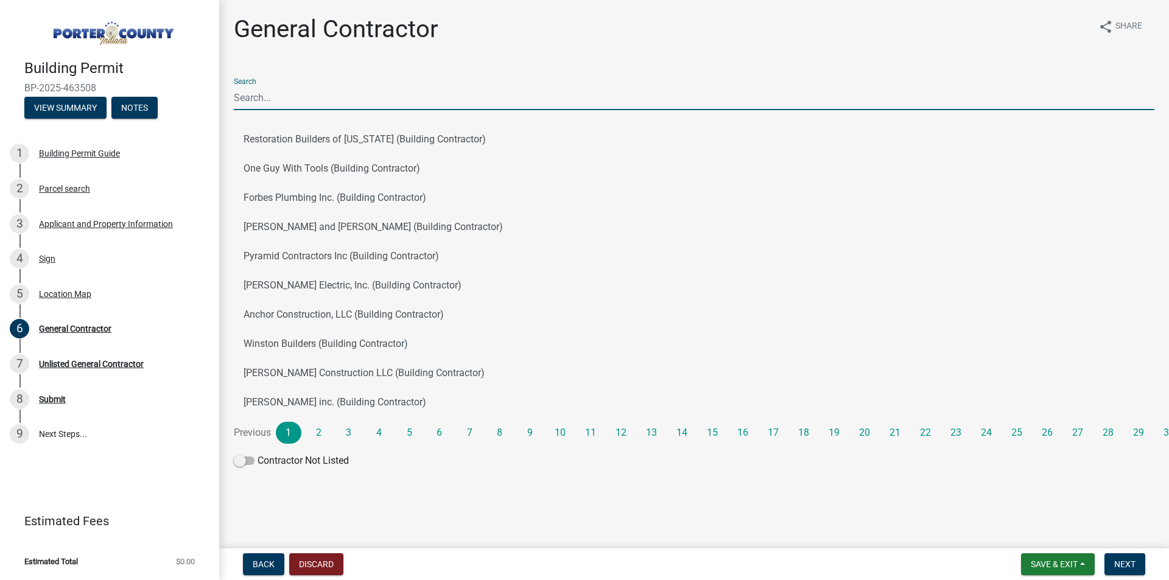
click at [284, 103] on input "Search" at bounding box center [694, 97] width 920 height 25
type input "[PERSON_NAME] Signs LLC"
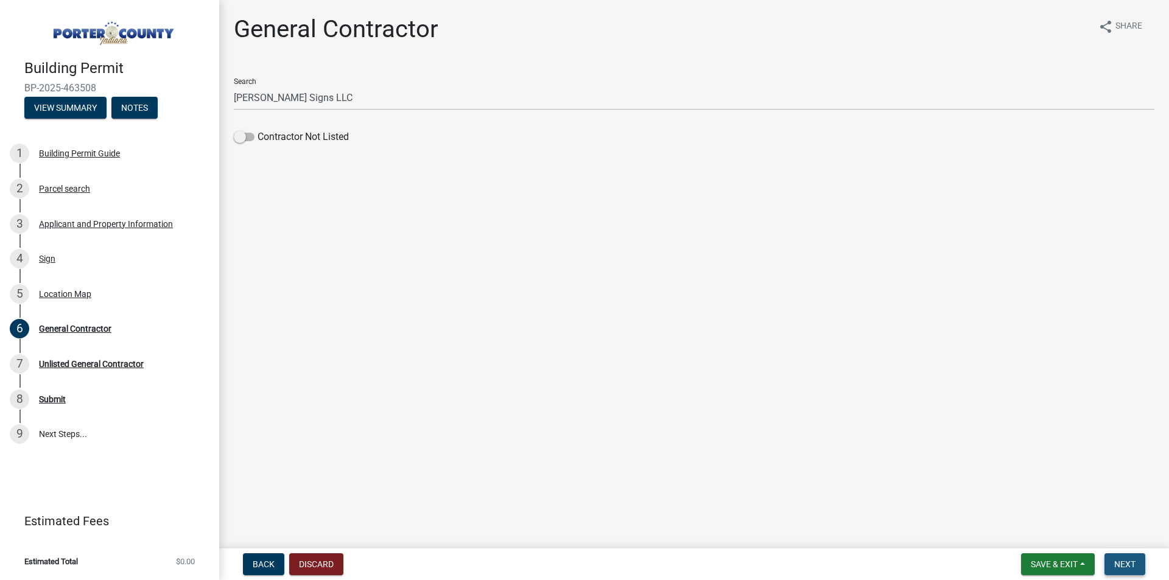
click at [1131, 565] on span "Next" at bounding box center [1124, 564] width 21 height 10
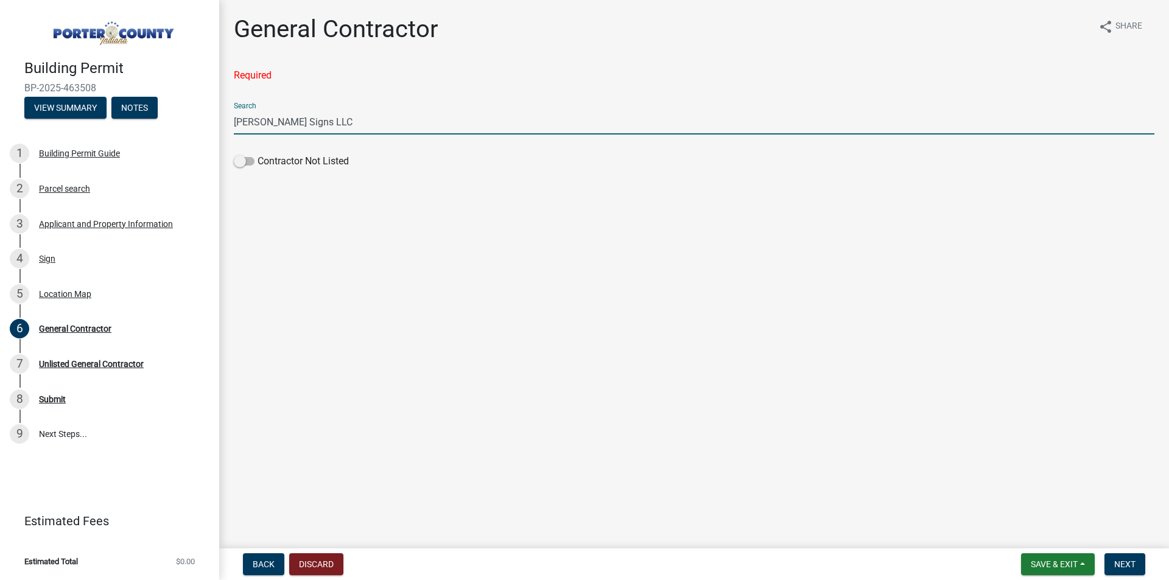
click at [351, 119] on input "[PERSON_NAME] Signs LLC" at bounding box center [694, 122] width 920 height 25
click at [240, 161] on span at bounding box center [244, 161] width 21 height 9
click at [257, 154] on input "Contractor Not Listed" at bounding box center [257, 154] width 0 height 0
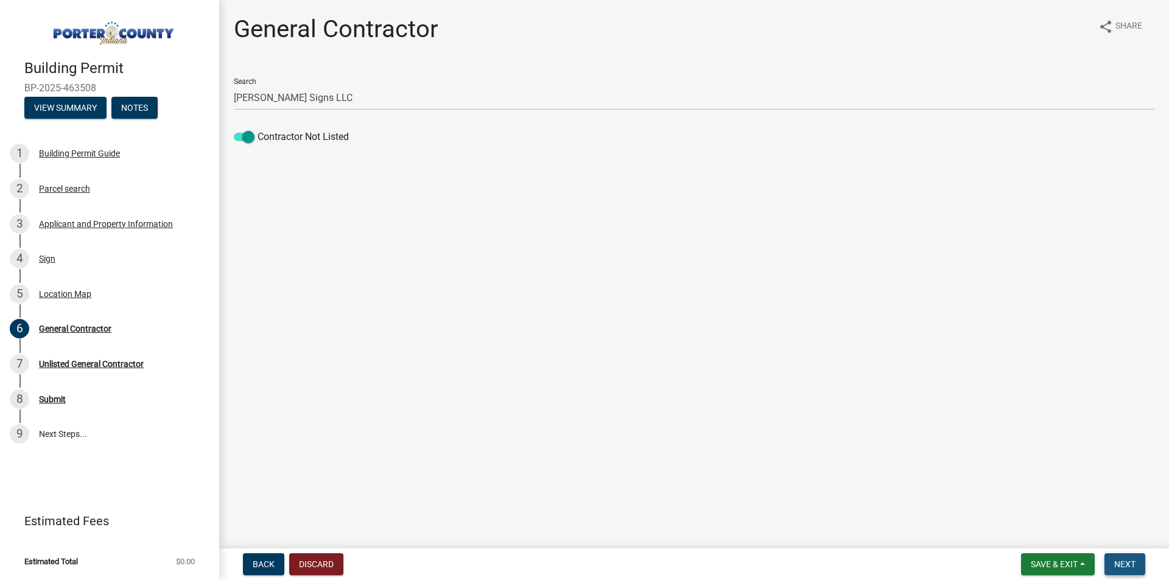
click at [1126, 562] on span "Next" at bounding box center [1124, 564] width 21 height 10
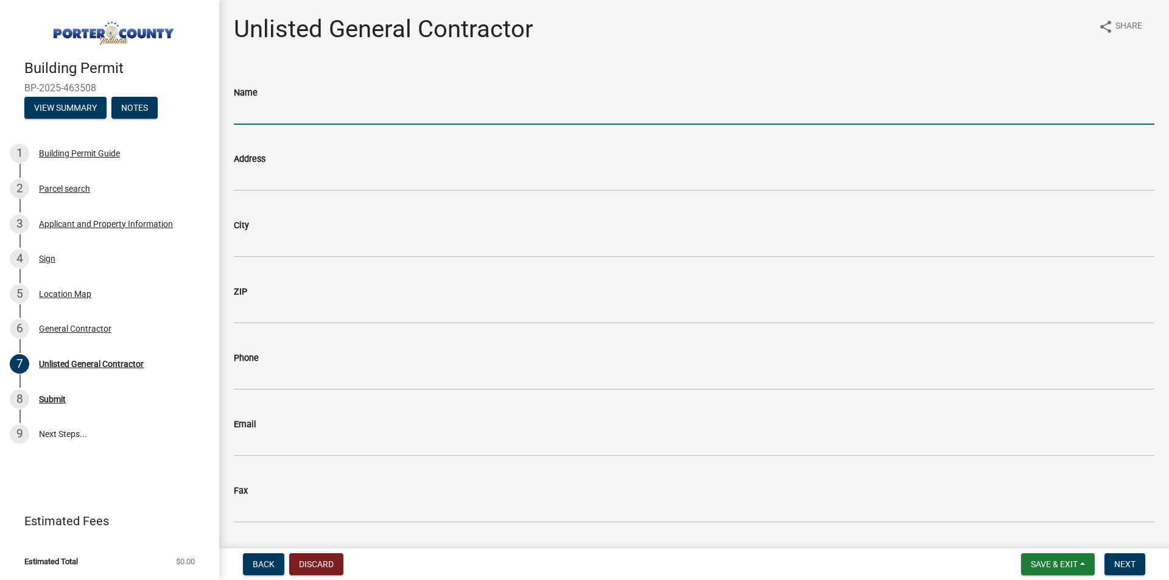
click at [283, 113] on input "Name" at bounding box center [694, 112] width 920 height 25
type input "[PERSON_NAME] Signs LLC"
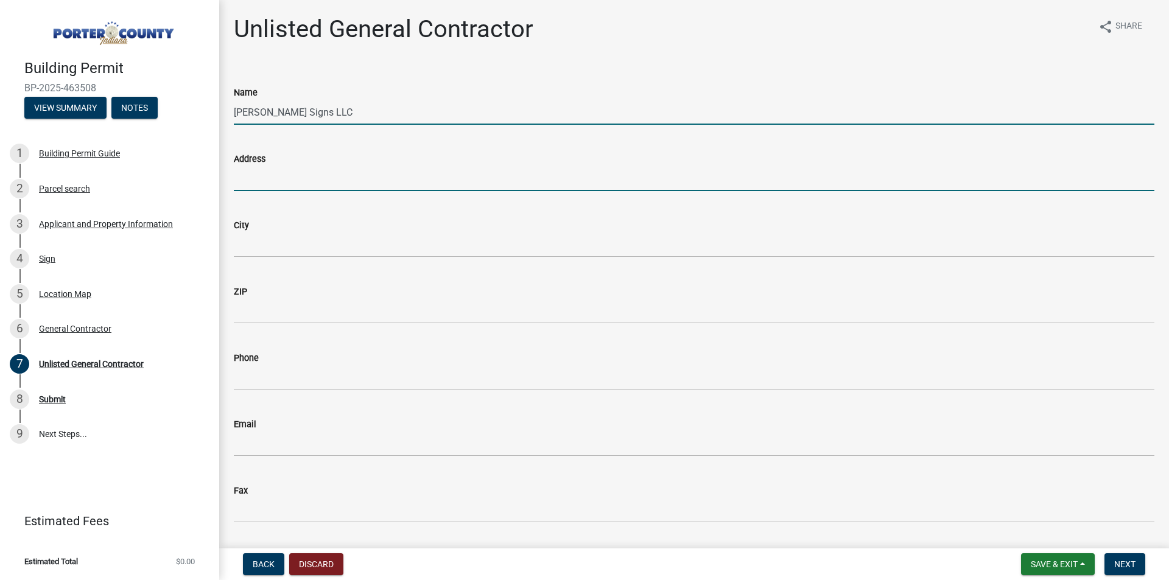
click at [290, 181] on input "Address" at bounding box center [694, 178] width 920 height 25
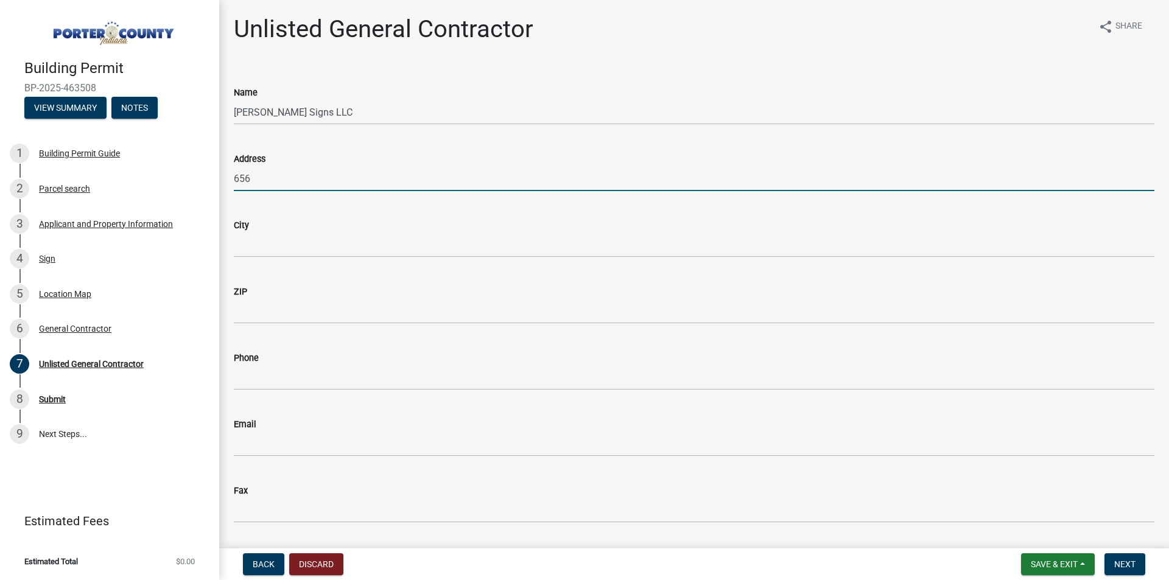
type input "[STREET_ADDRESS][US_STATE]"
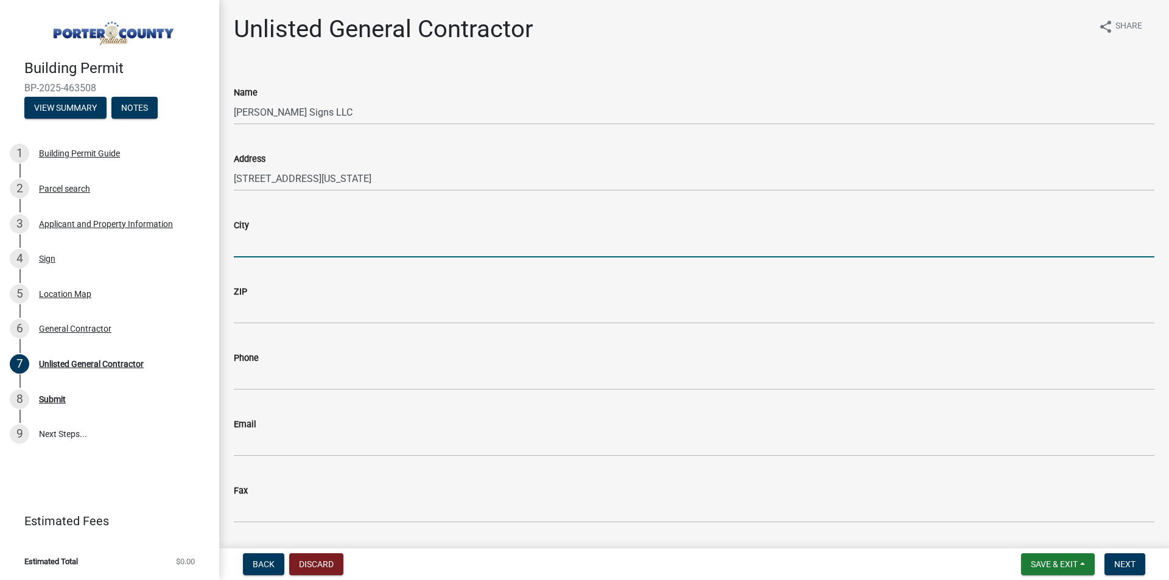
click at [298, 248] on input "City" at bounding box center [694, 245] width 920 height 25
type input "Valparaiso"
type input "46383"
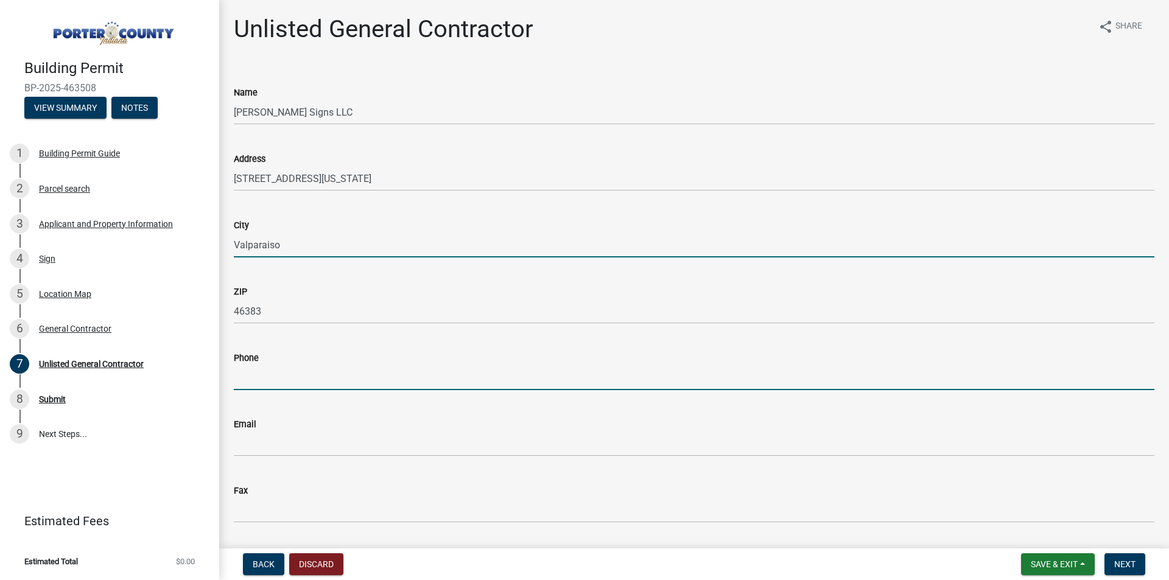
type input "2192522602"
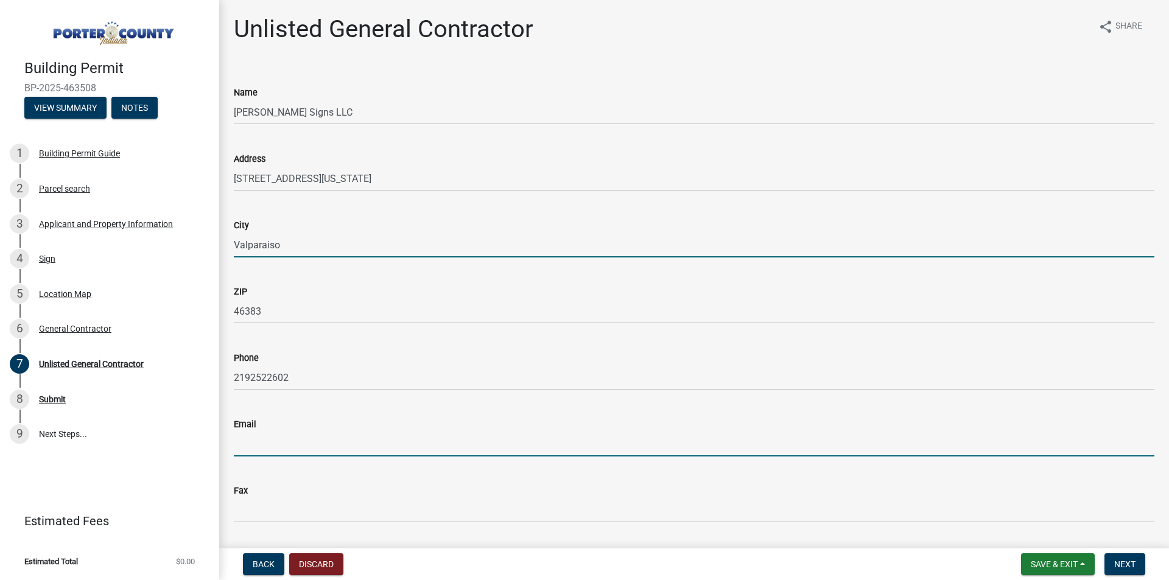
type input "[EMAIL_ADDRESS][DOMAIN_NAME]"
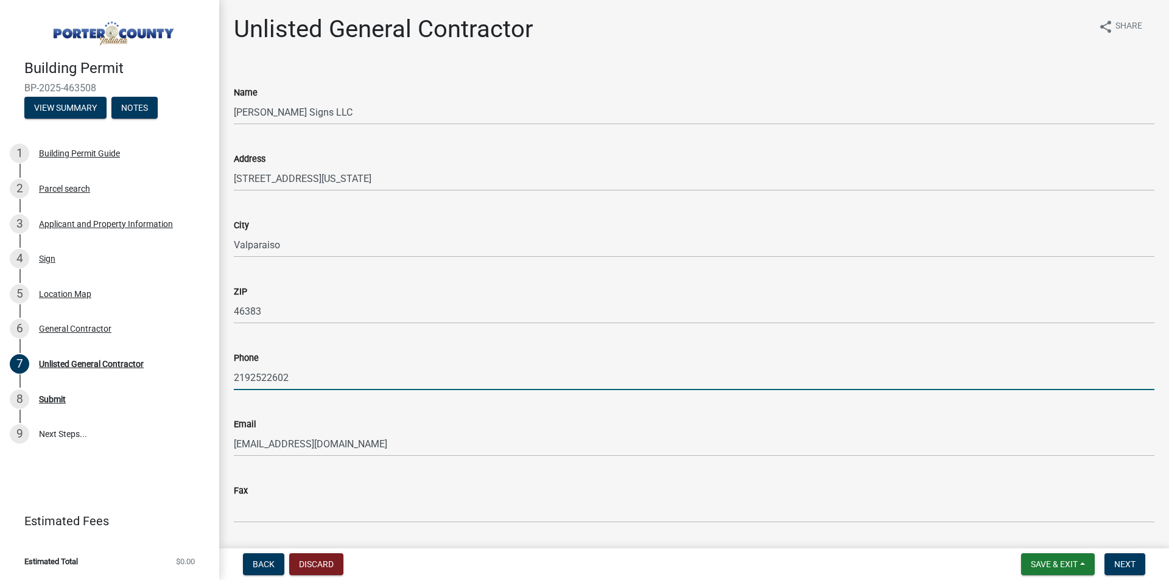
drag, startPoint x: 298, startPoint y: 376, endPoint x: 251, endPoint y: 380, distance: 46.4
click at [251, 380] on input "2192522602" at bounding box center [694, 377] width 920 height 25
type input "2193080768"
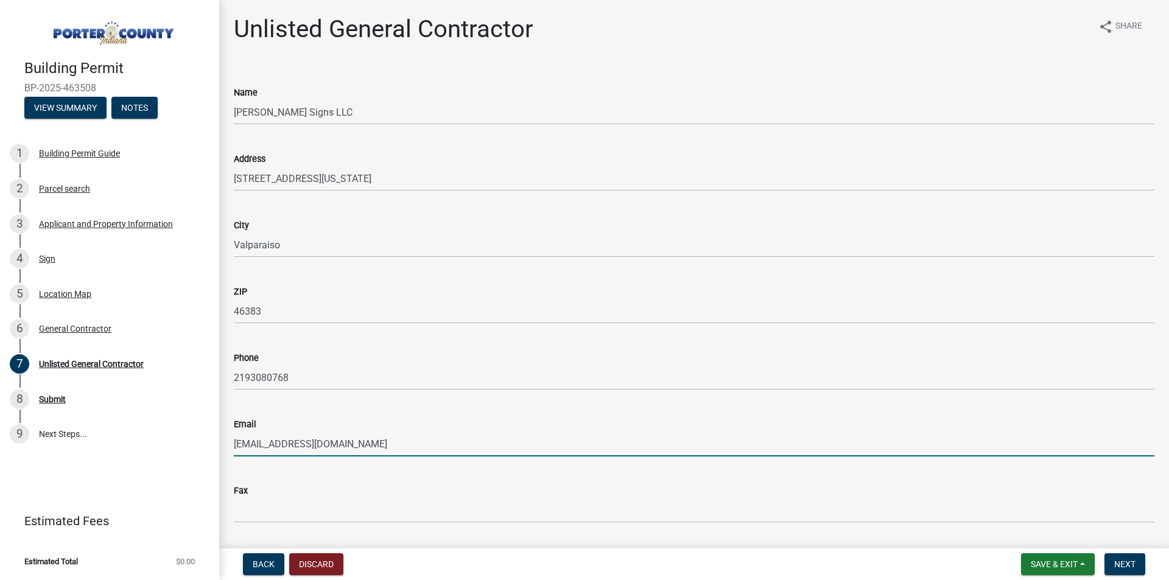
drag, startPoint x: 355, startPoint y: 448, endPoint x: 262, endPoint y: 447, distance: 93.1
click at [262, 447] on input "[EMAIL_ADDRESS][DOMAIN_NAME]" at bounding box center [694, 444] width 920 height 25
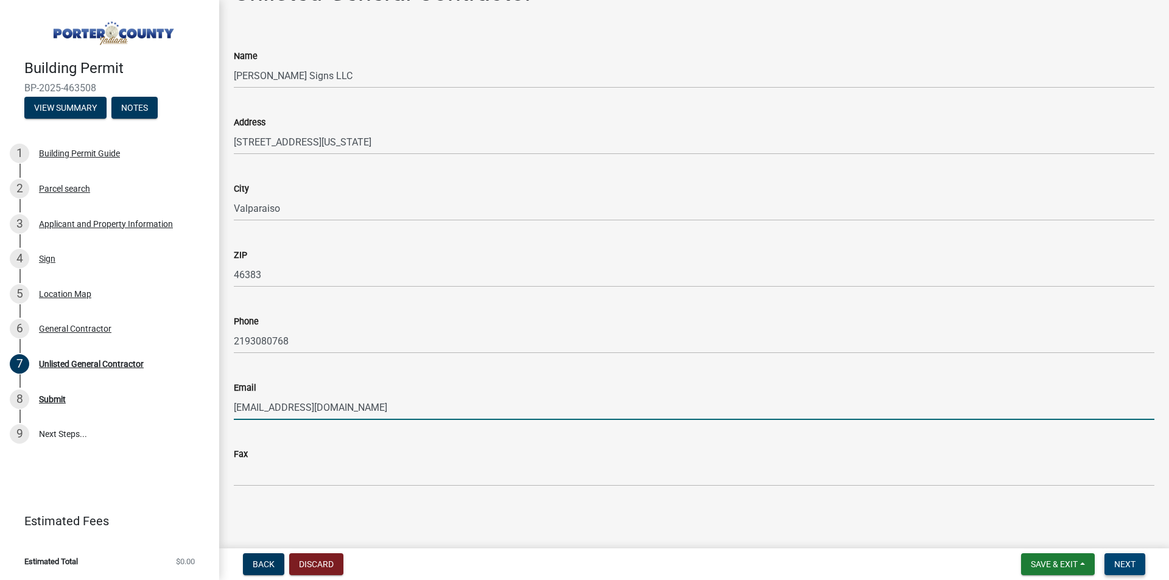
type input "[EMAIL_ADDRESS][DOMAIN_NAME]"
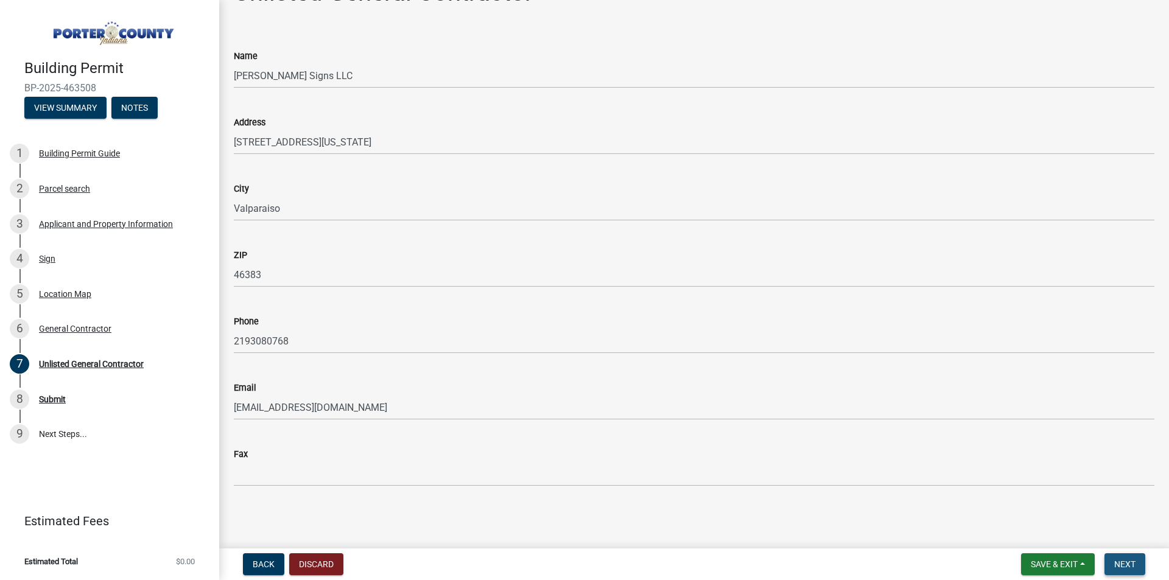
click at [1113, 566] on button "Next" at bounding box center [1124, 564] width 41 height 22
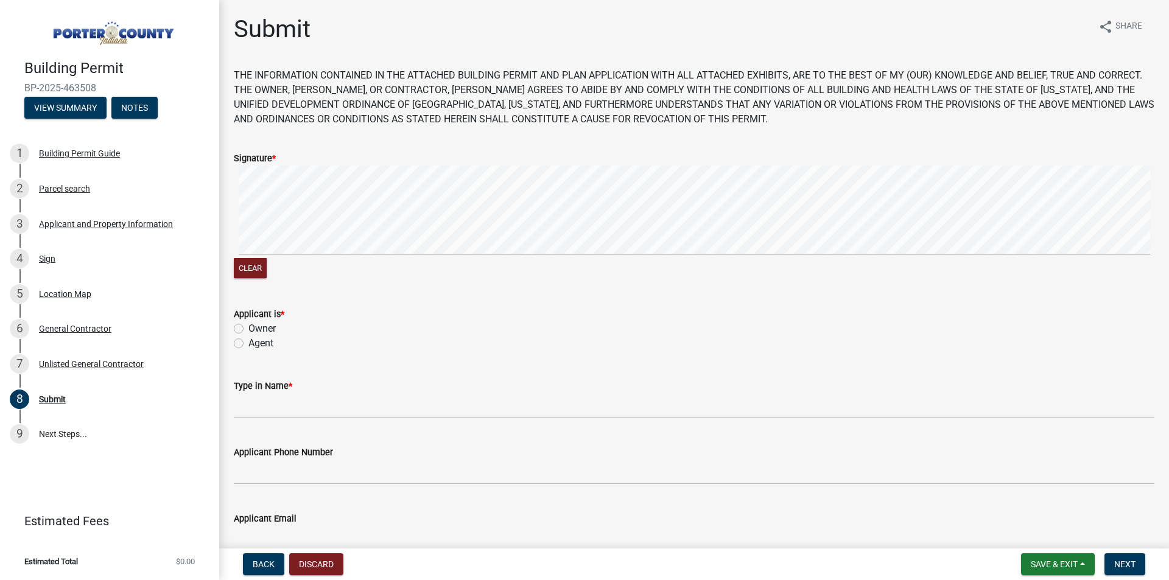
click at [248, 343] on label "Agent" at bounding box center [260, 343] width 25 height 15
click at [248, 343] on input "Agent" at bounding box center [252, 340] width 8 height 8
radio input "true"
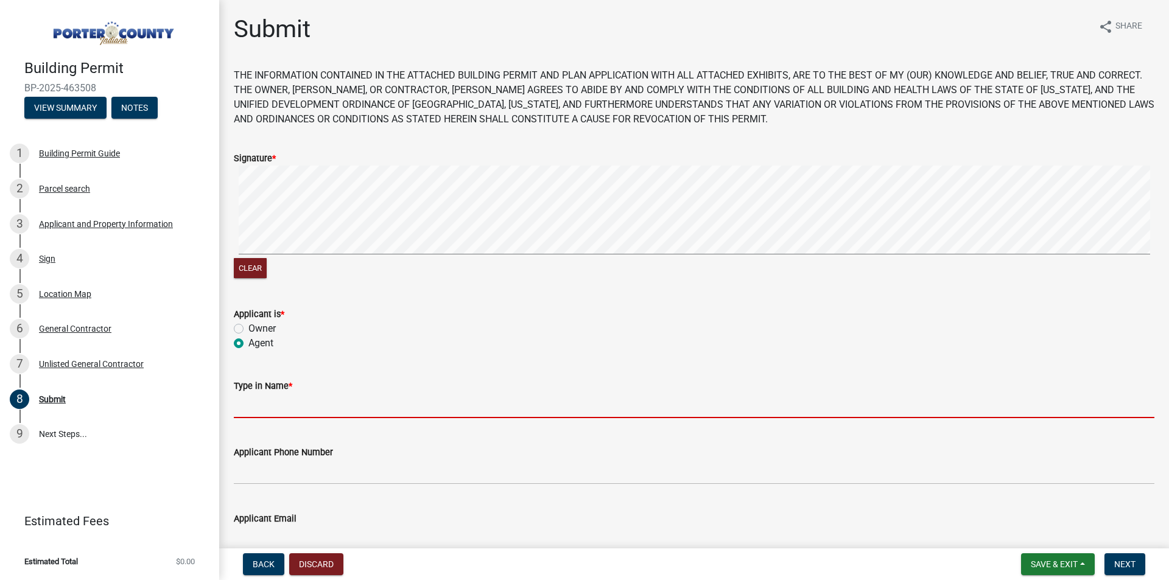
click at [298, 405] on input "Type in Name *" at bounding box center [694, 405] width 920 height 25
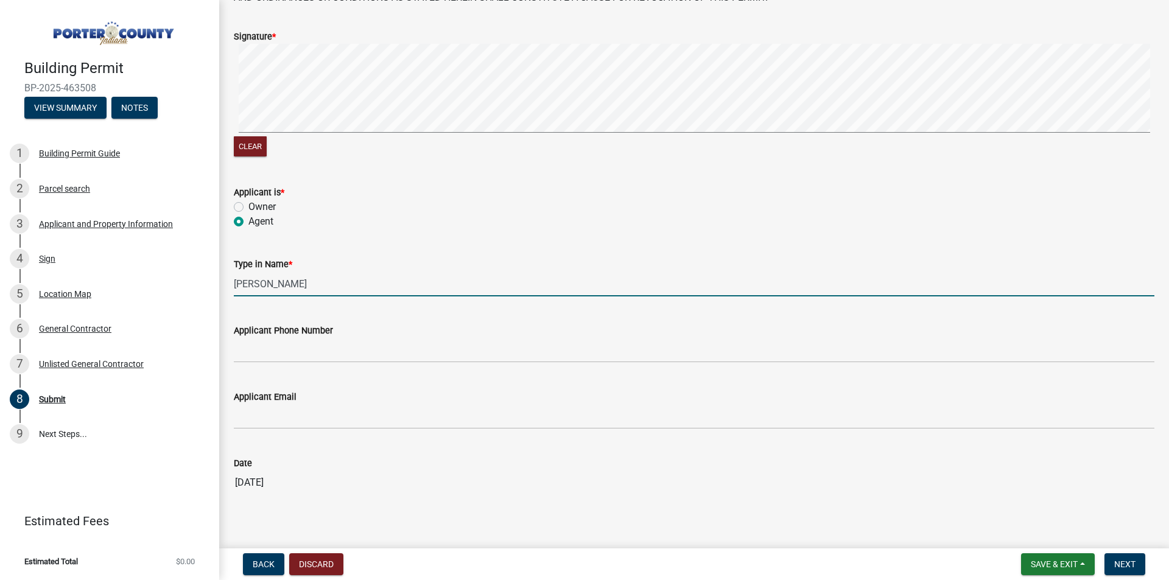
scroll to position [140, 0]
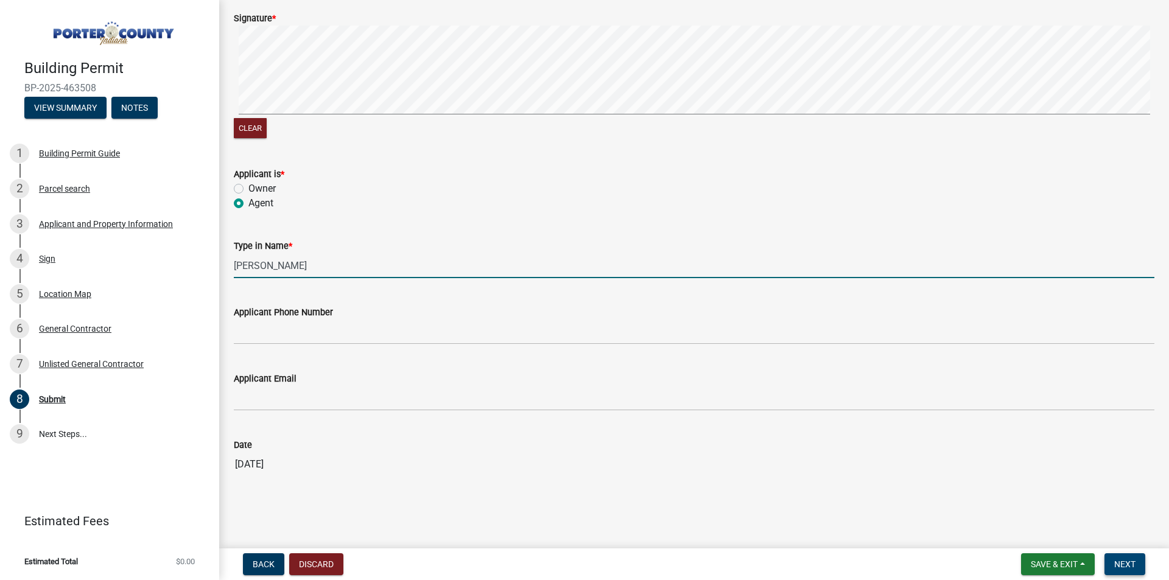
type input "[PERSON_NAME]"
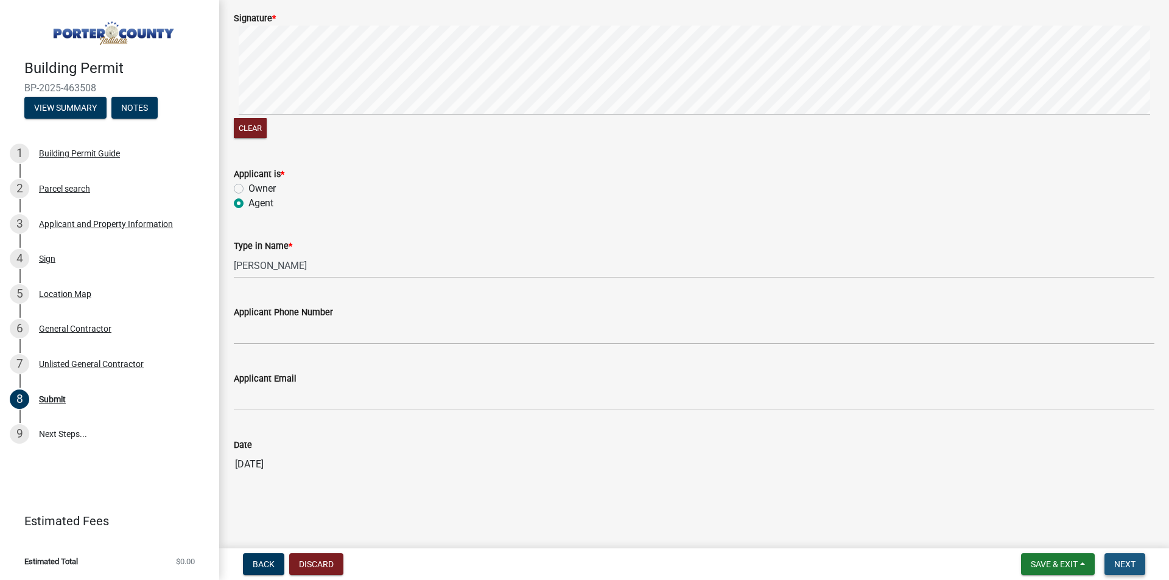
click at [1139, 566] on button "Next" at bounding box center [1124, 564] width 41 height 22
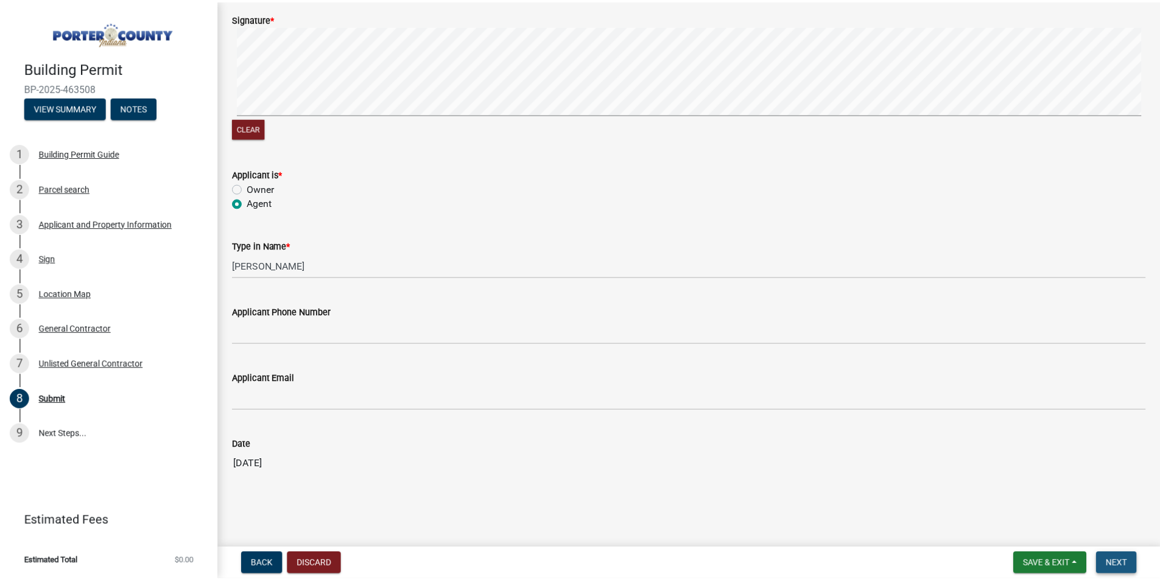
scroll to position [0, 0]
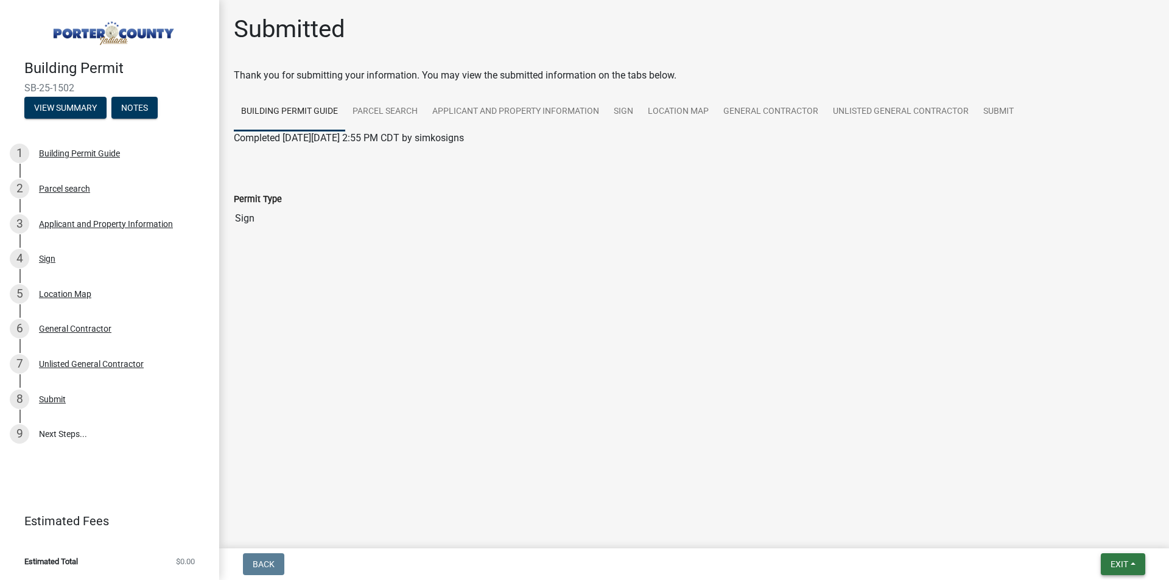
click at [1133, 559] on button "Exit" at bounding box center [1123, 564] width 44 height 22
click at [1094, 529] on button "Save & Exit" at bounding box center [1096, 532] width 97 height 29
